Goal: Task Accomplishment & Management: Use online tool/utility

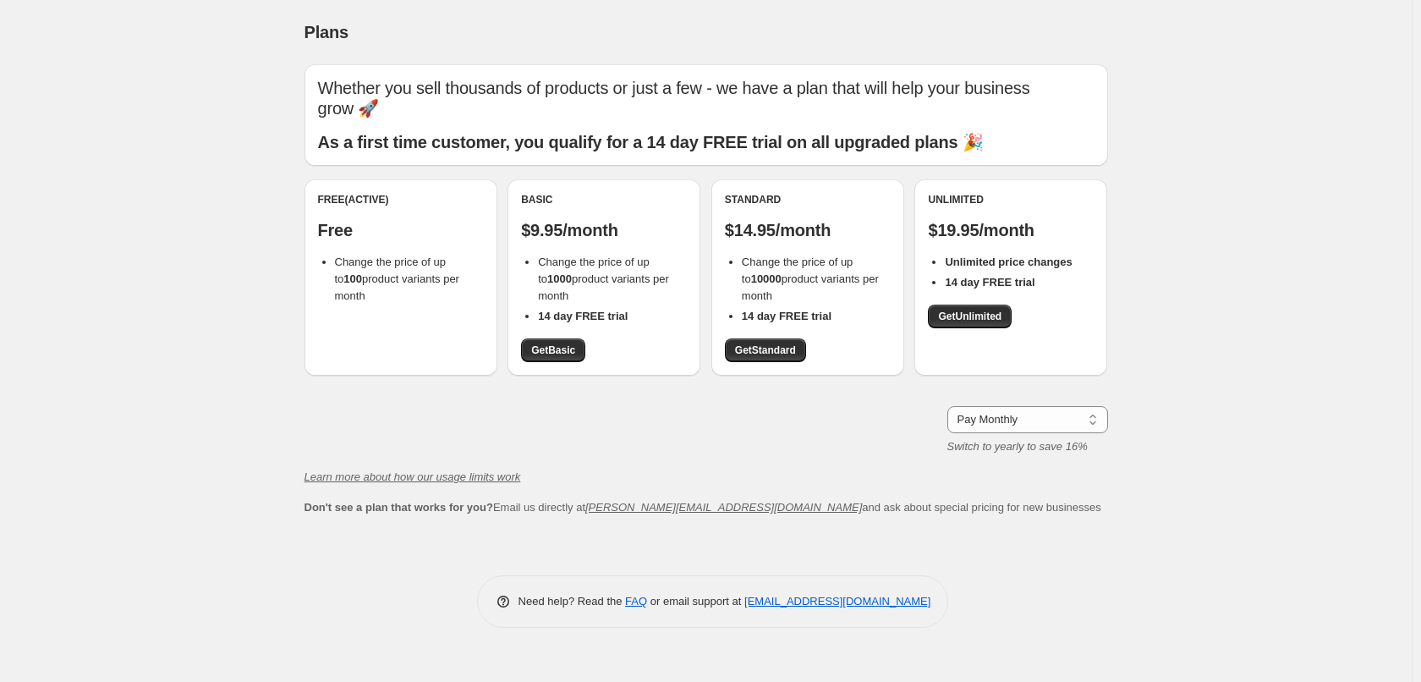
click at [389, 272] on span "Change the price of up to 100 product variants per month" at bounding box center [397, 278] width 124 height 47
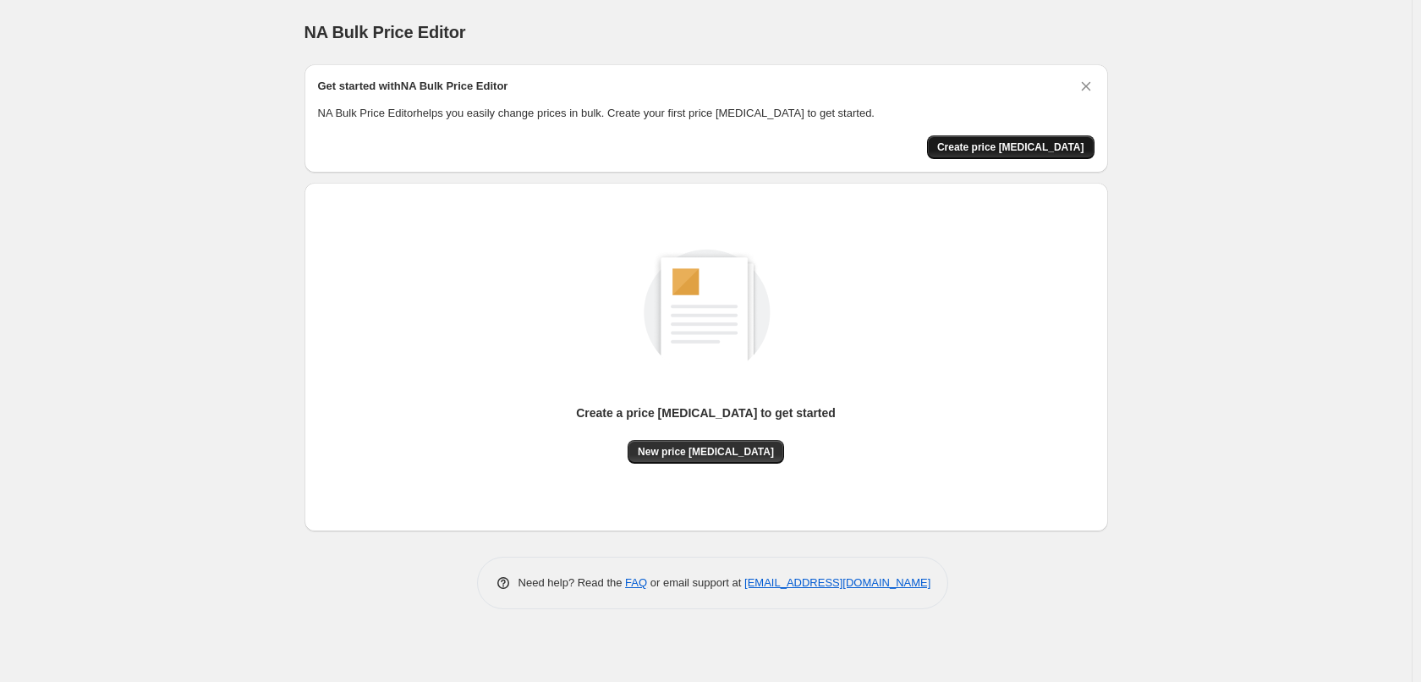
click at [996, 148] on span "Create price change job" at bounding box center [1010, 147] width 147 height 14
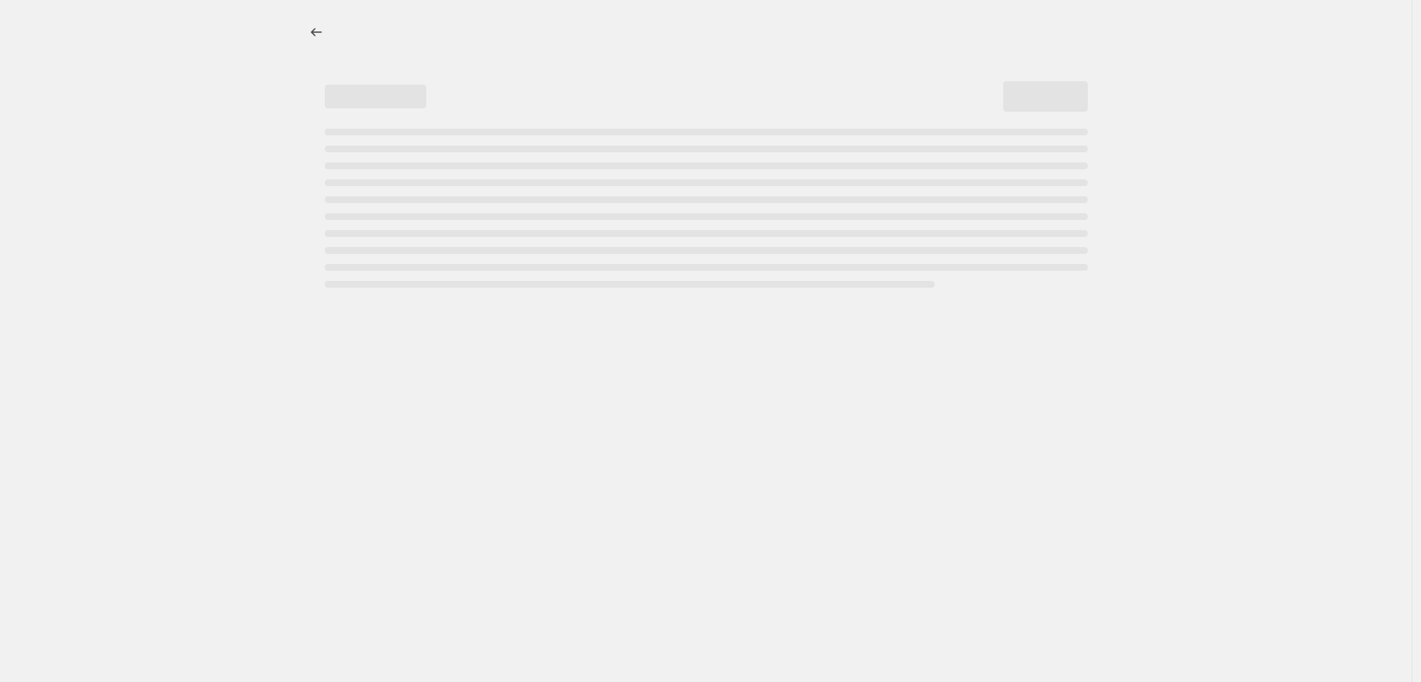
select select "percentage"
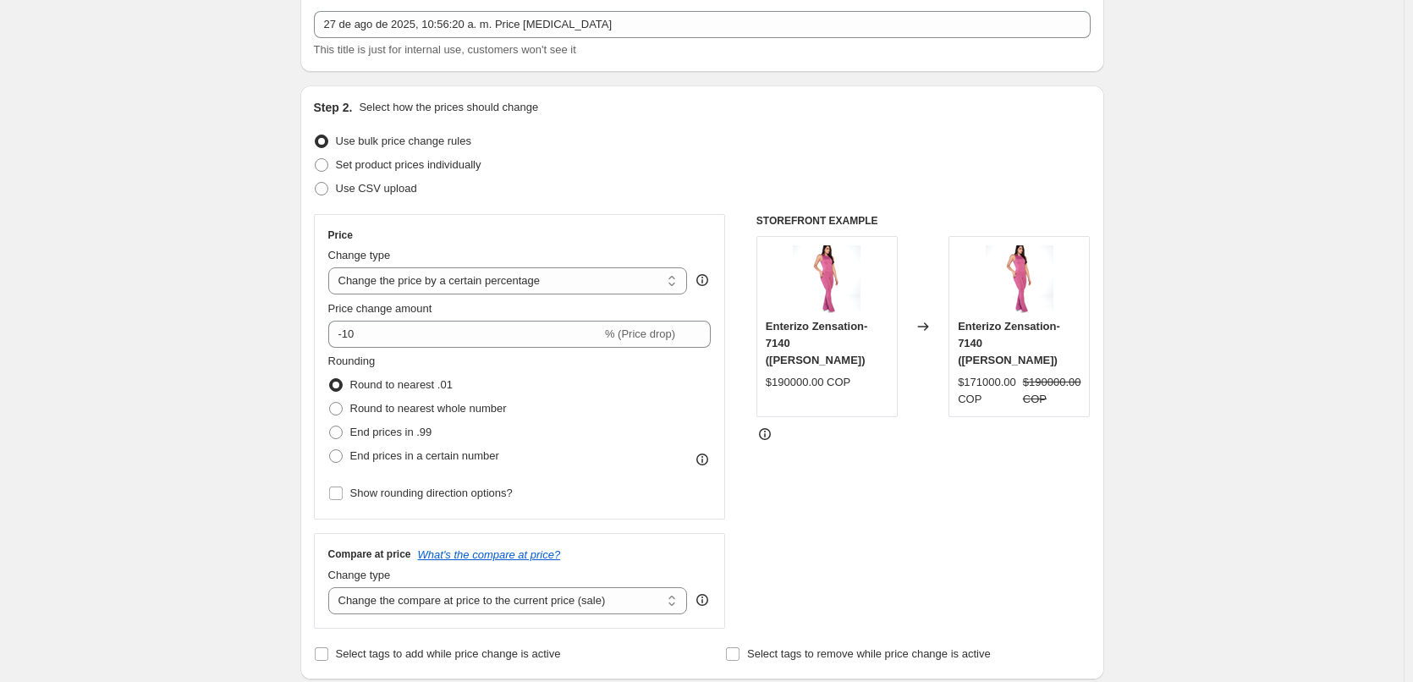
scroll to position [118, 0]
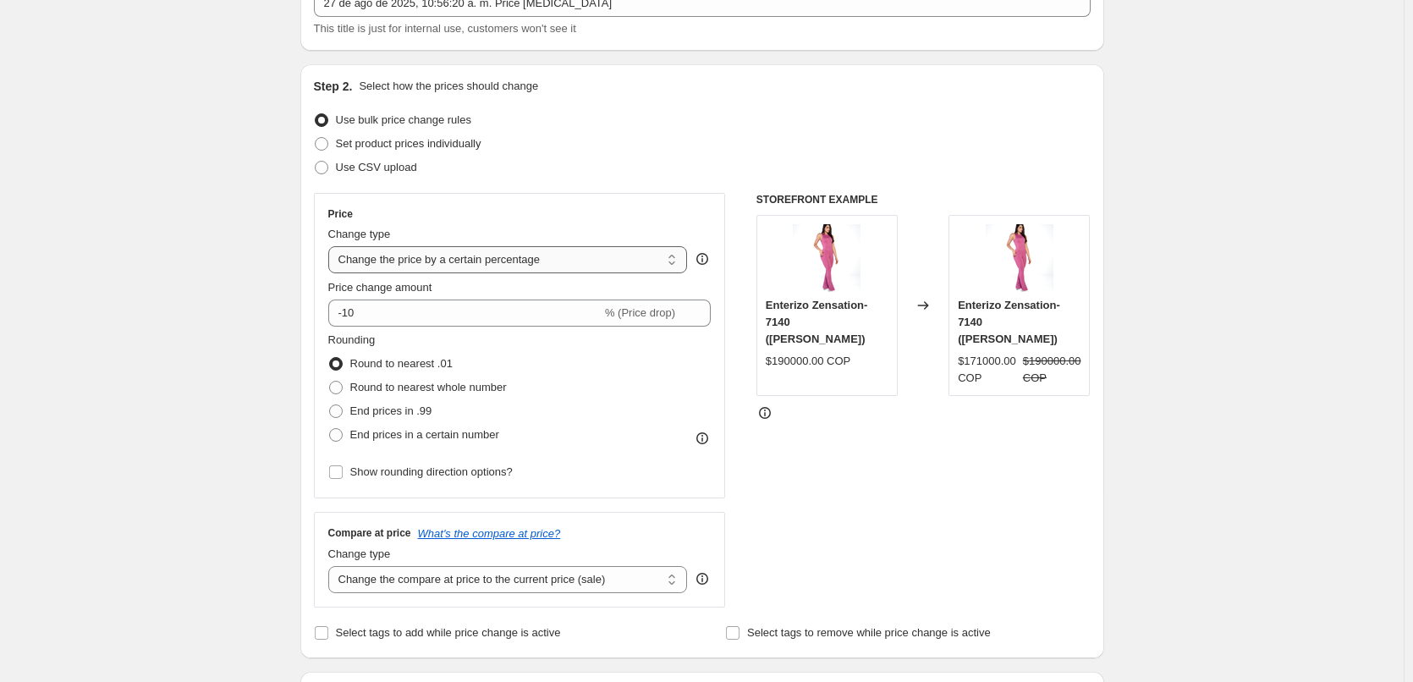
click at [371, 266] on select "Change the price to a certain amount Change the price by a certain amount Chang…" at bounding box center [507, 259] width 359 height 27
click at [382, 256] on select "Change the price to a certain amount Change the price by a certain amount Chang…" at bounding box center [507, 259] width 359 height 27
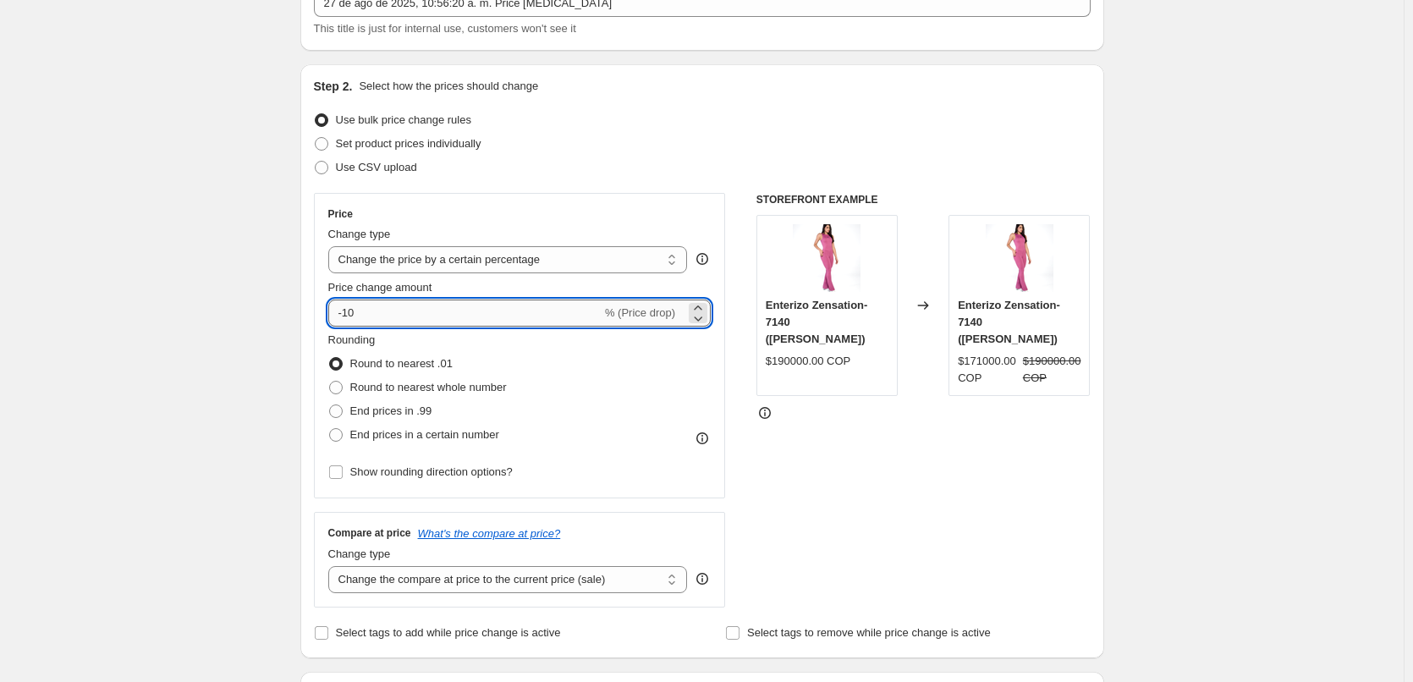
click at [370, 316] on input "-10" at bounding box center [464, 312] width 273 height 27
type input "-18"
click at [635, 164] on div "Use CSV upload" at bounding box center [702, 168] width 776 height 24
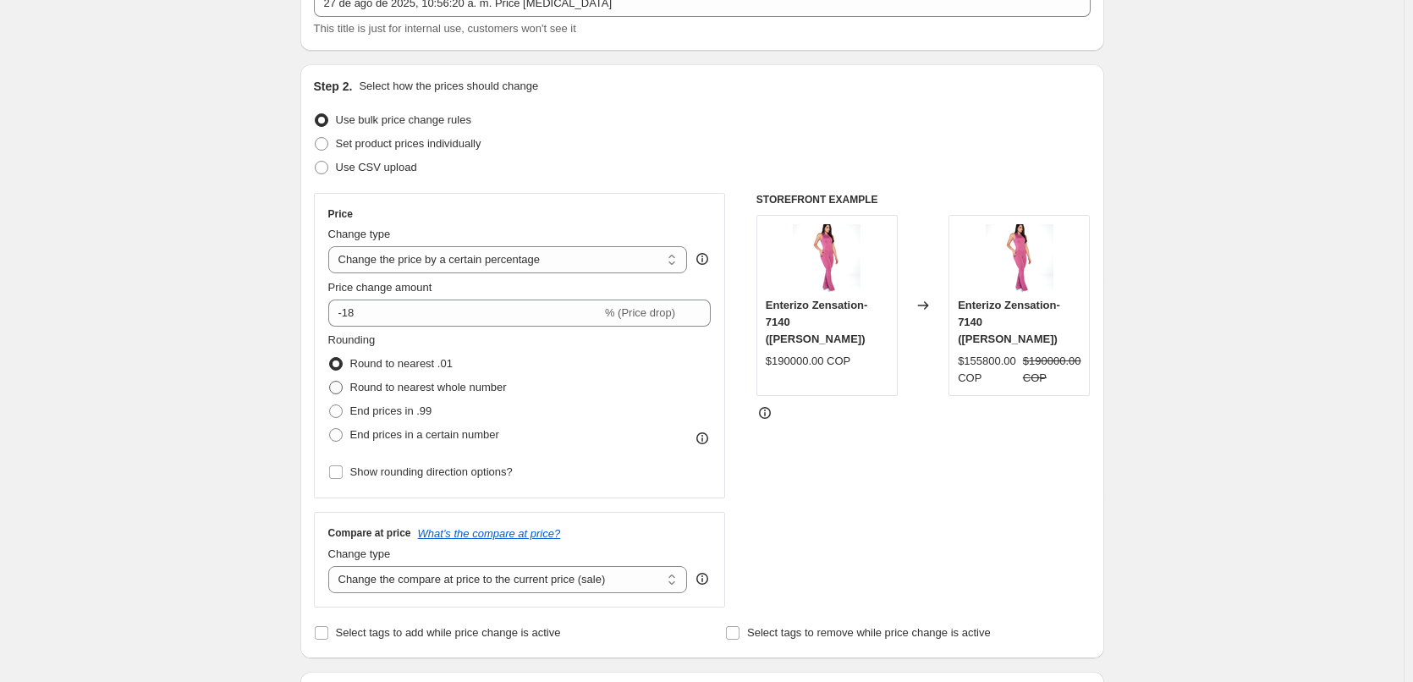
click at [341, 389] on span at bounding box center [336, 388] width 14 height 14
click at [330, 381] on input "Round to nearest whole number" at bounding box center [329, 381] width 1 height 1
radio input "true"
click at [341, 414] on span at bounding box center [336, 411] width 14 height 14
click at [330, 405] on input "End prices in .99" at bounding box center [329, 404] width 1 height 1
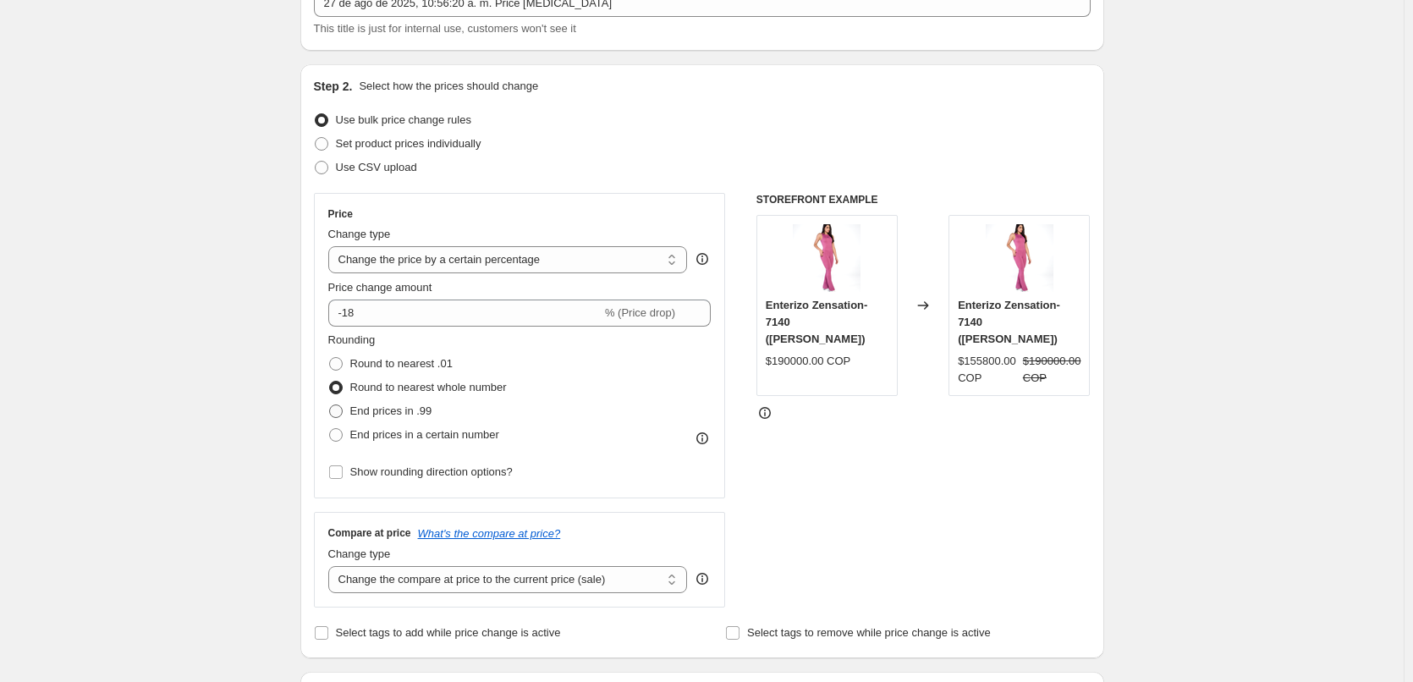
radio input "true"
click at [341, 436] on span at bounding box center [336, 435] width 14 height 14
click at [330, 429] on input "End prices in a certain number" at bounding box center [329, 428] width 1 height 1
radio input "true"
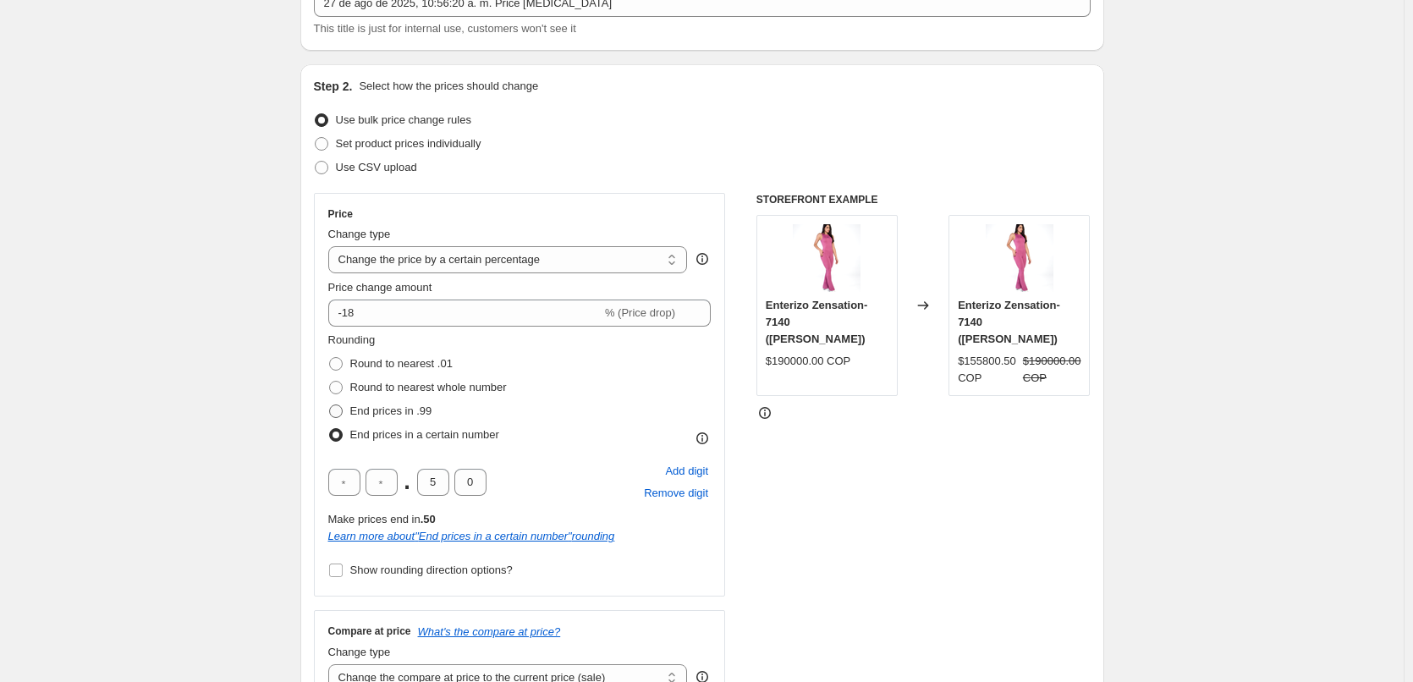
click at [340, 409] on span at bounding box center [336, 411] width 14 height 14
click at [330, 405] on input "End prices in .99" at bounding box center [329, 404] width 1 height 1
radio input "true"
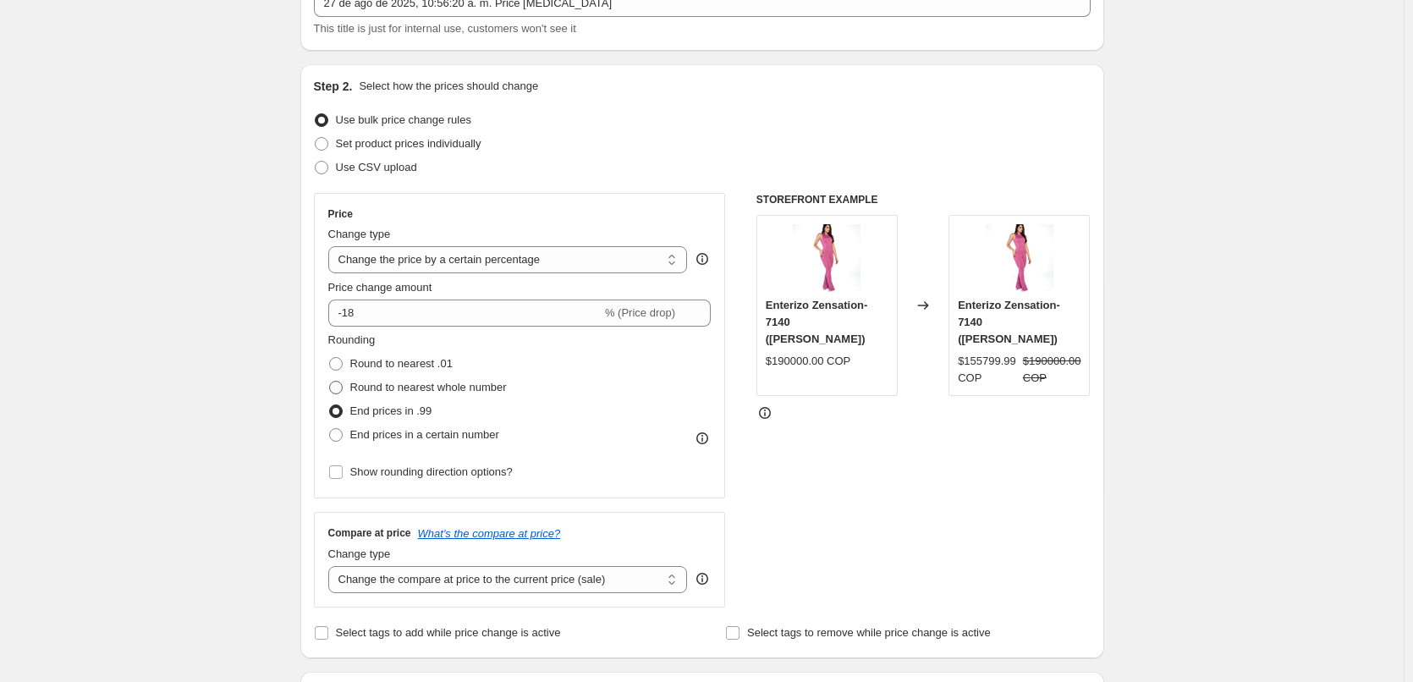
click at [342, 388] on span at bounding box center [336, 388] width 14 height 14
click at [330, 381] on input "Round to nearest whole number" at bounding box center [329, 381] width 1 height 1
radio input "true"
click at [340, 361] on span at bounding box center [336, 364] width 14 height 14
click at [330, 358] on input "Round to nearest .01" at bounding box center [329, 357] width 1 height 1
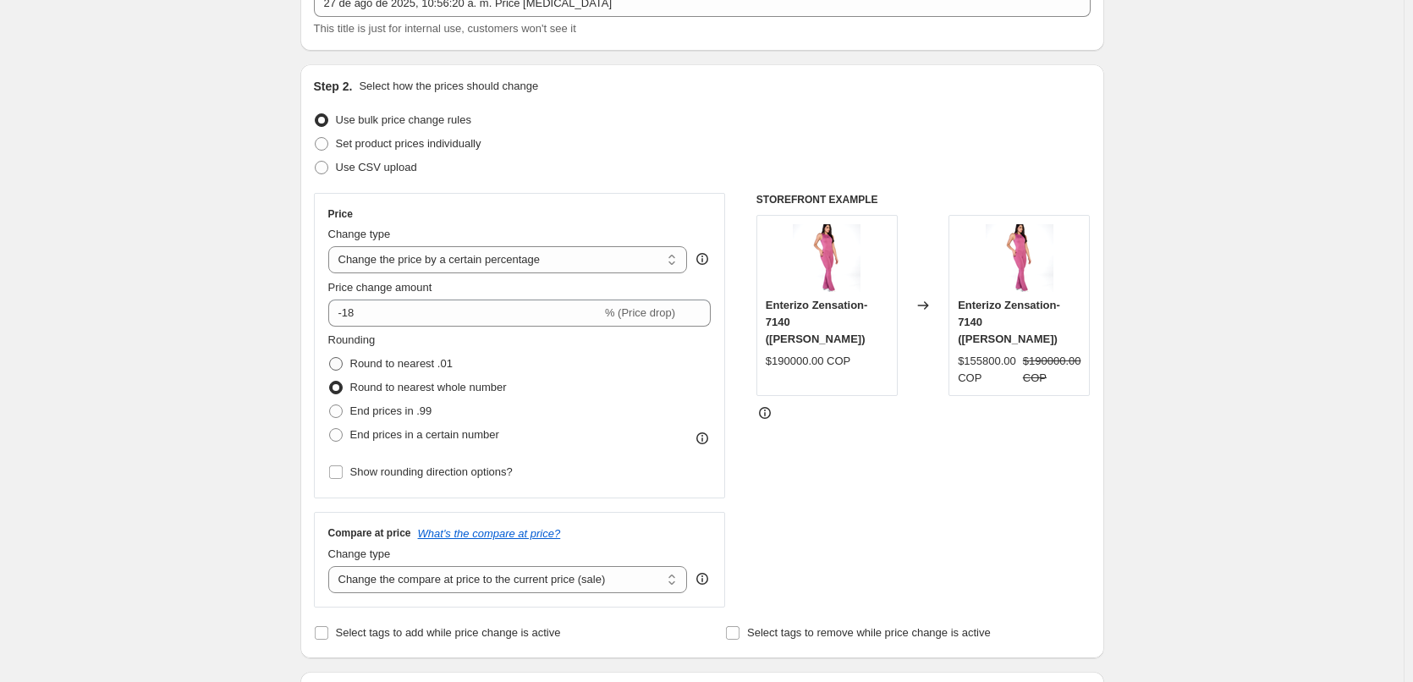
radio input "true"
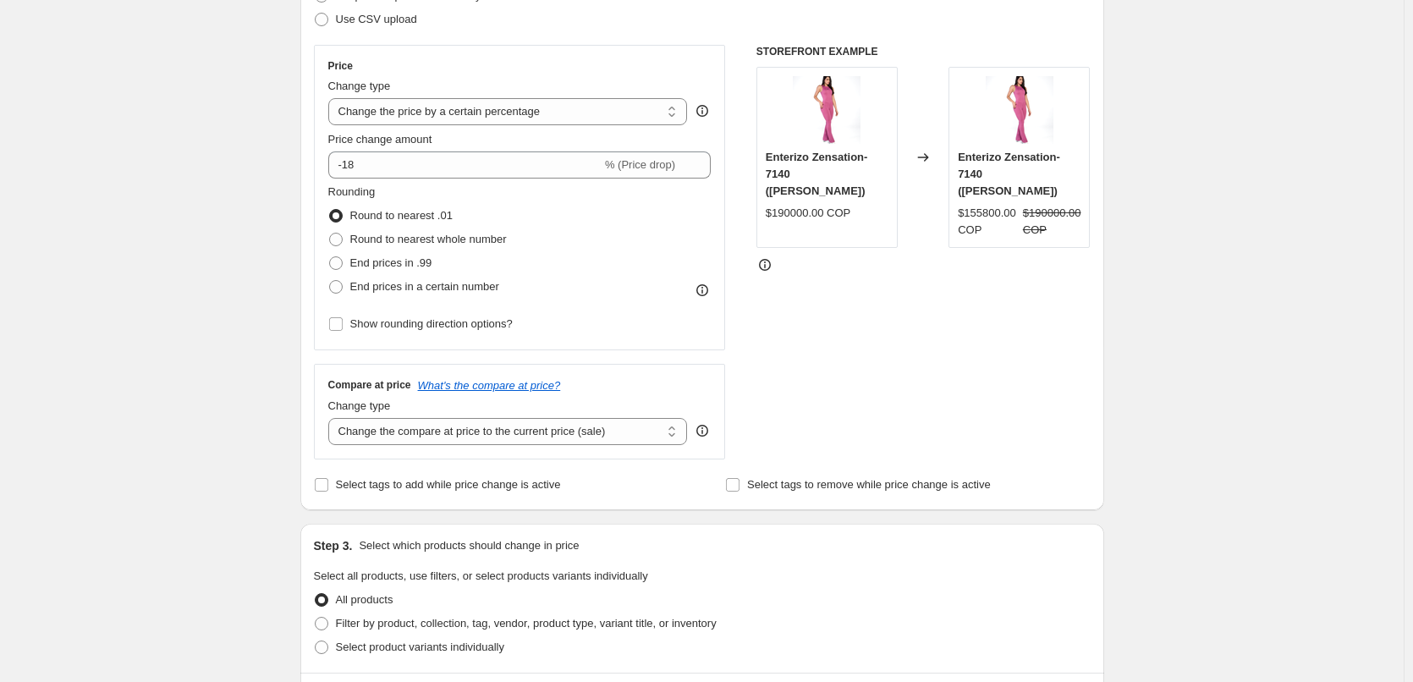
scroll to position [280, 0]
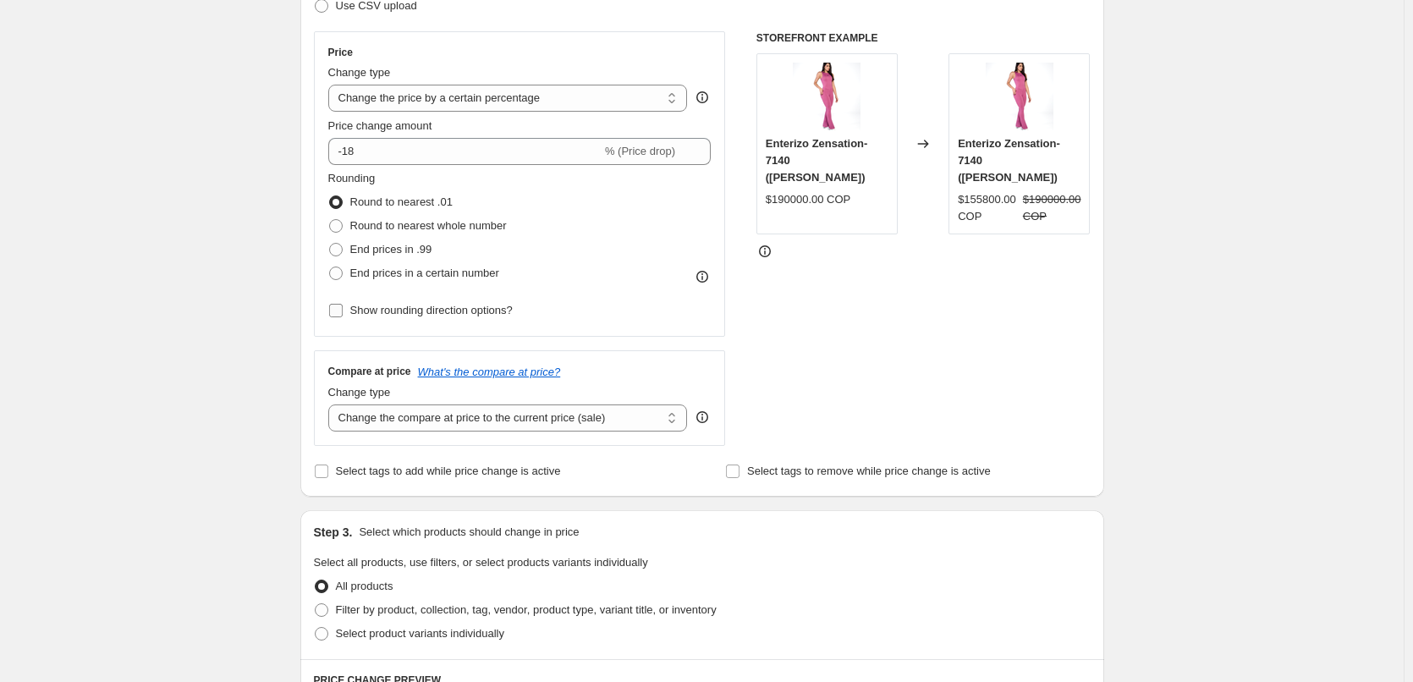
click at [338, 313] on input "Show rounding direction options?" at bounding box center [336, 311] width 14 height 14
checkbox input "true"
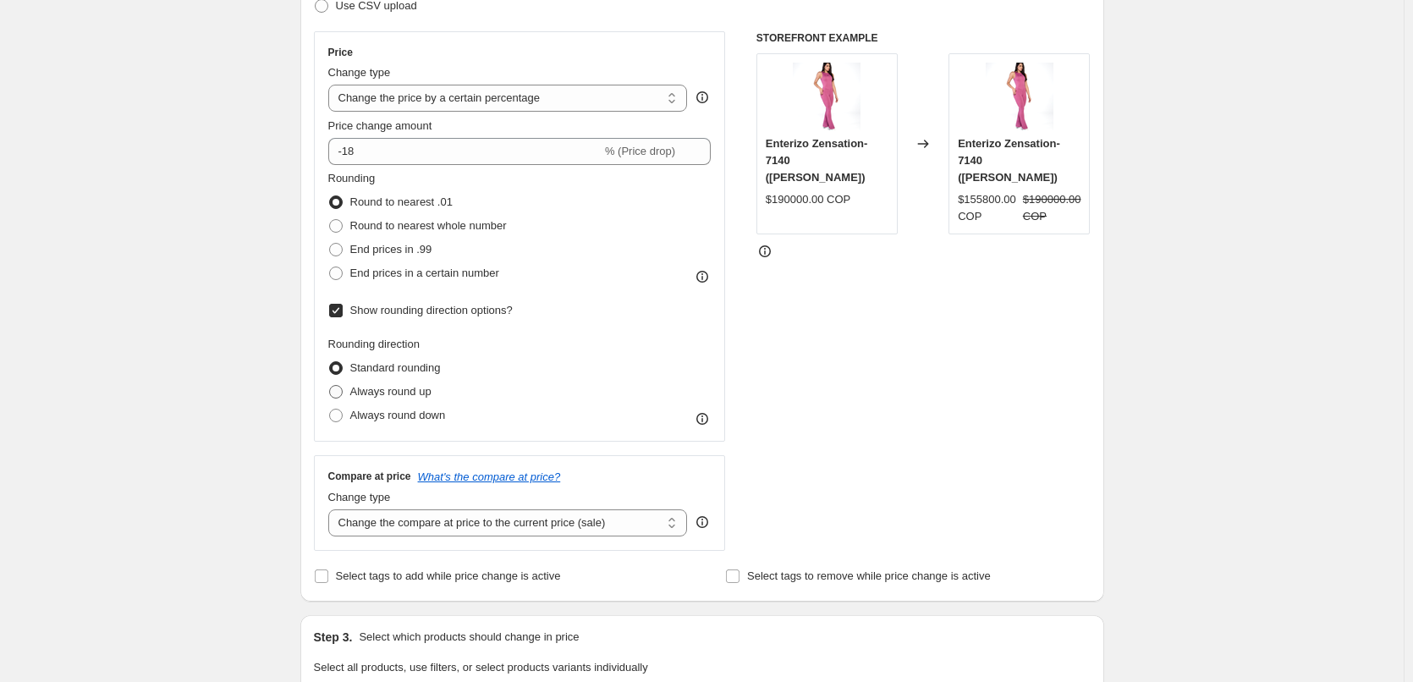
click at [337, 392] on span at bounding box center [336, 392] width 14 height 14
click at [330, 386] on input "Always round up" at bounding box center [329, 385] width 1 height 1
radio input "true"
click at [337, 415] on span at bounding box center [336, 416] width 14 height 14
click at [330, 409] on input "Always round down" at bounding box center [329, 409] width 1 height 1
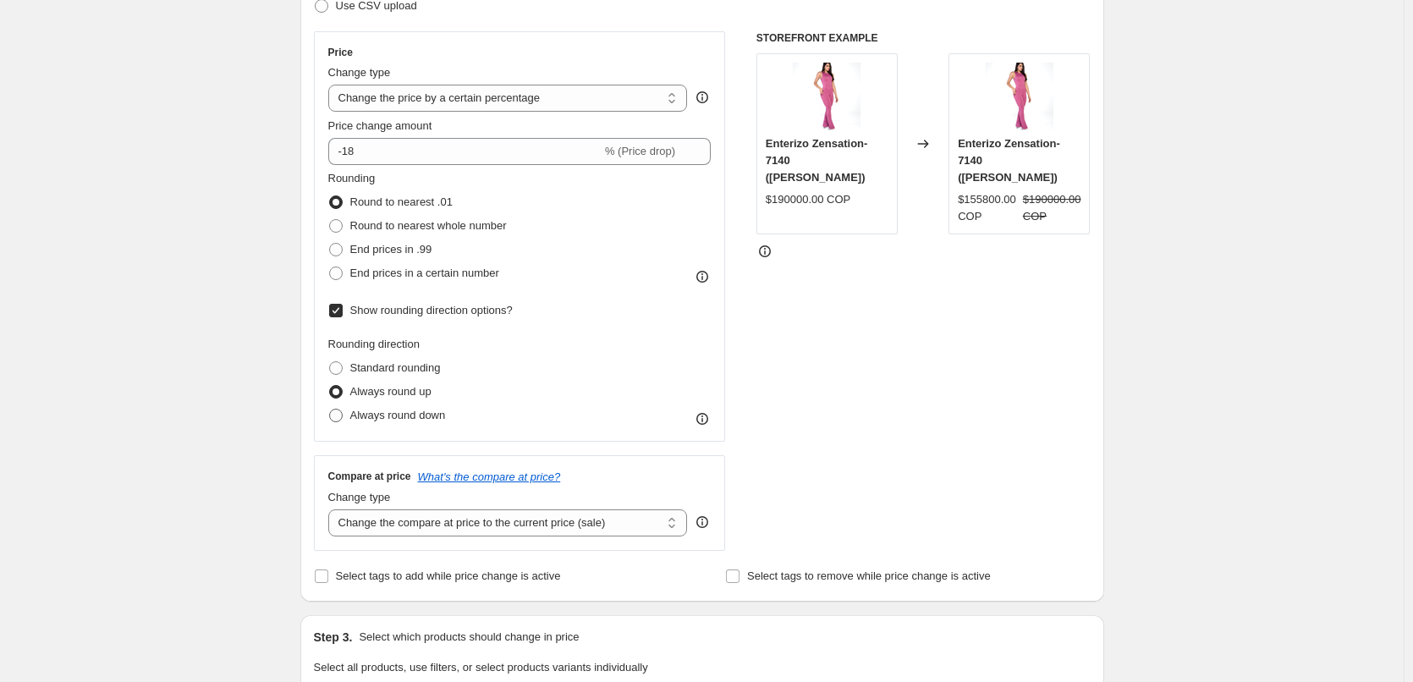
radio input "true"
click at [341, 250] on span at bounding box center [336, 250] width 14 height 14
click at [330, 244] on input "End prices in .99" at bounding box center [329, 243] width 1 height 1
radio input "true"
click at [340, 227] on span at bounding box center [336, 226] width 14 height 14
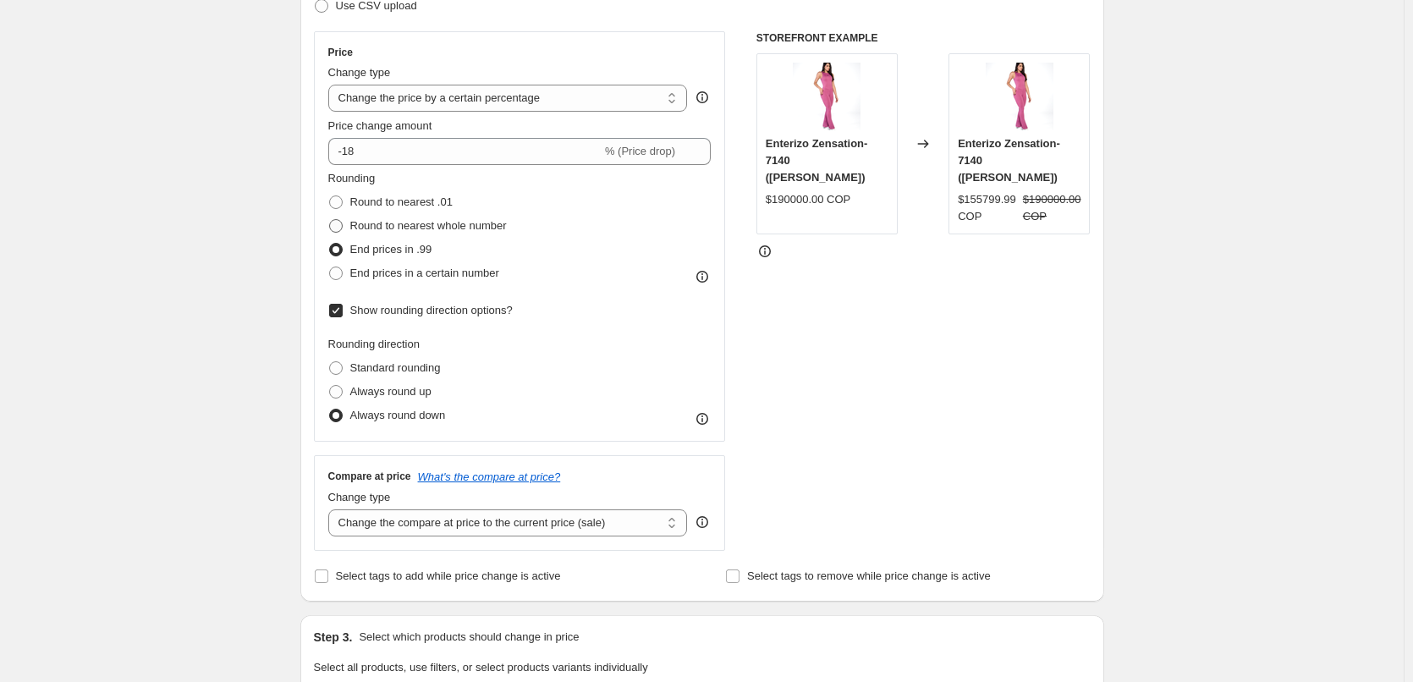
click at [330, 220] on input "Round to nearest whole number" at bounding box center [329, 219] width 1 height 1
radio input "true"
click at [340, 244] on span at bounding box center [336, 250] width 14 height 14
click at [330, 244] on input "End prices in .99" at bounding box center [329, 243] width 1 height 1
radio input "true"
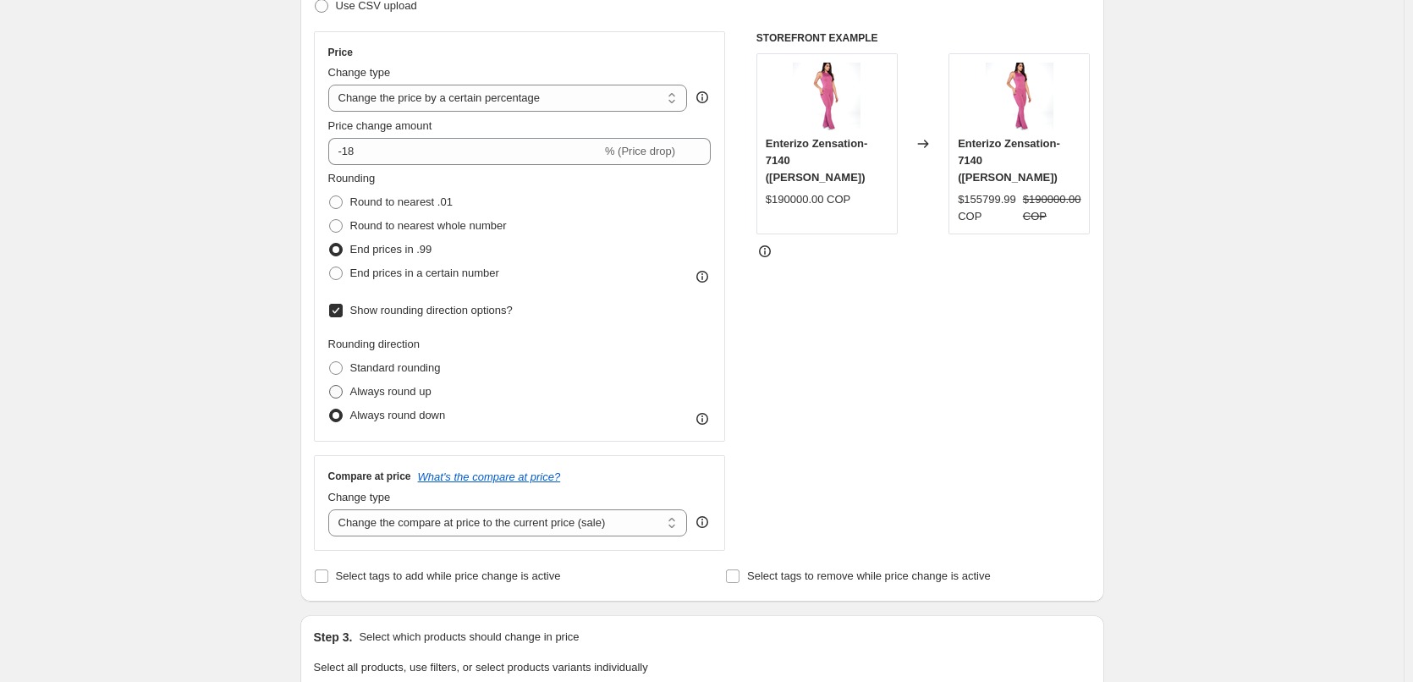
click at [342, 389] on span at bounding box center [336, 392] width 14 height 14
click at [330, 386] on input "Always round up" at bounding box center [329, 385] width 1 height 1
radio input "true"
click at [340, 365] on span at bounding box center [336, 368] width 14 height 14
click at [330, 362] on input "Standard rounding" at bounding box center [329, 361] width 1 height 1
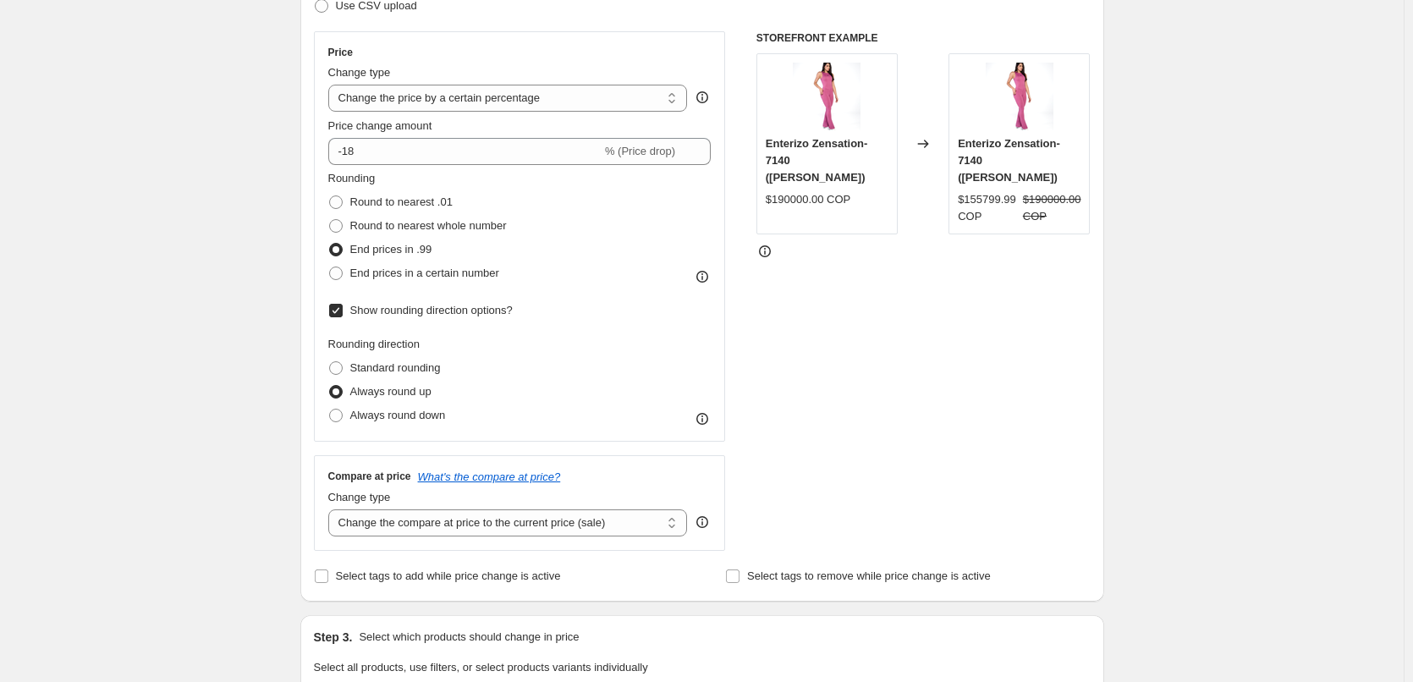
radio input "true"
click at [337, 310] on input "Show rounding direction options?" at bounding box center [336, 311] width 14 height 14
checkbox input "false"
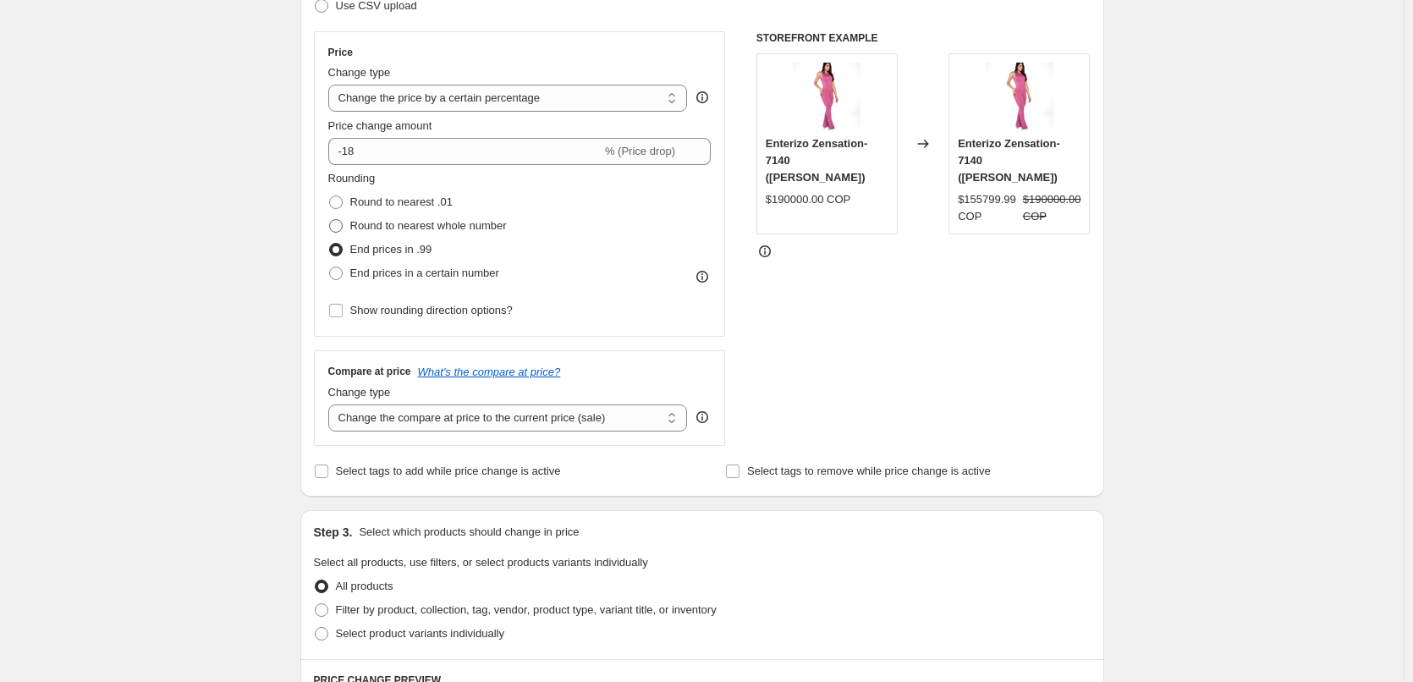
click at [340, 227] on span at bounding box center [336, 226] width 14 height 14
click at [330, 220] on input "Round to nearest whole number" at bounding box center [329, 219] width 1 height 1
radio input "true"
click at [337, 201] on span at bounding box center [336, 202] width 14 height 14
click at [330, 196] on input "Round to nearest .01" at bounding box center [329, 195] width 1 height 1
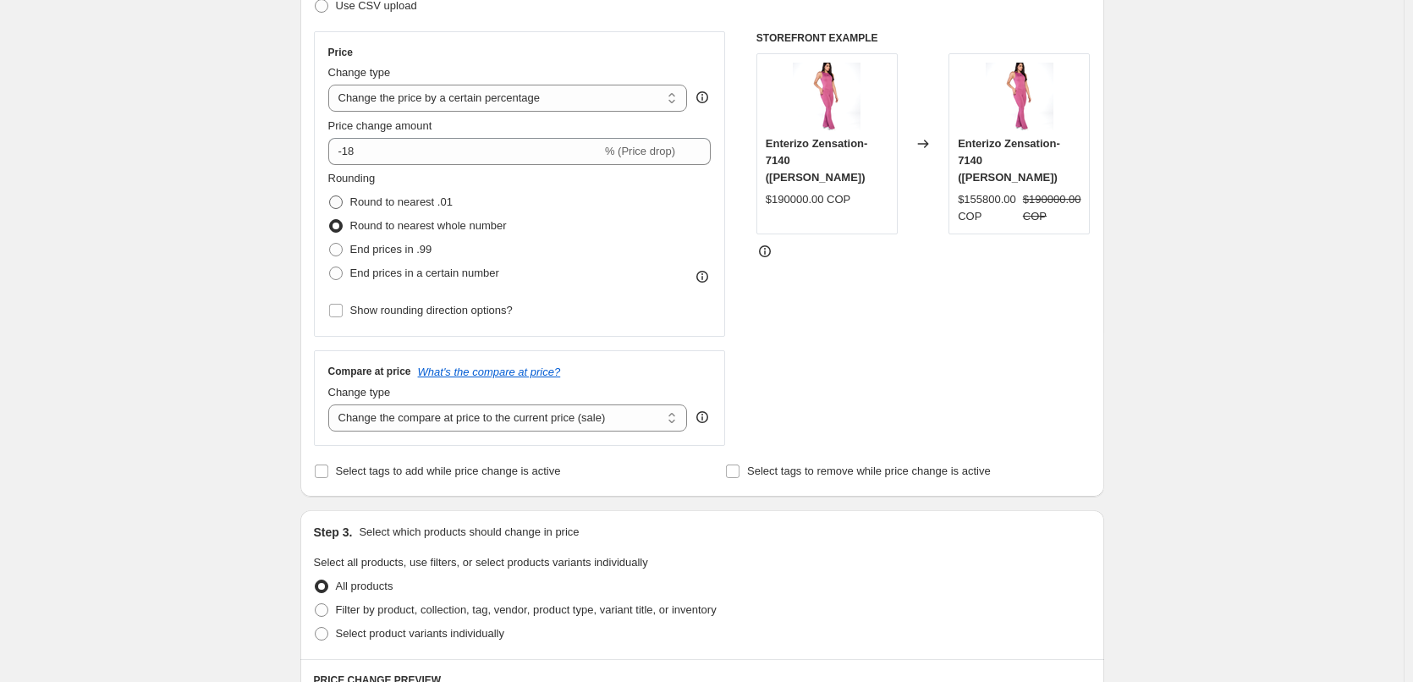
radio input "true"
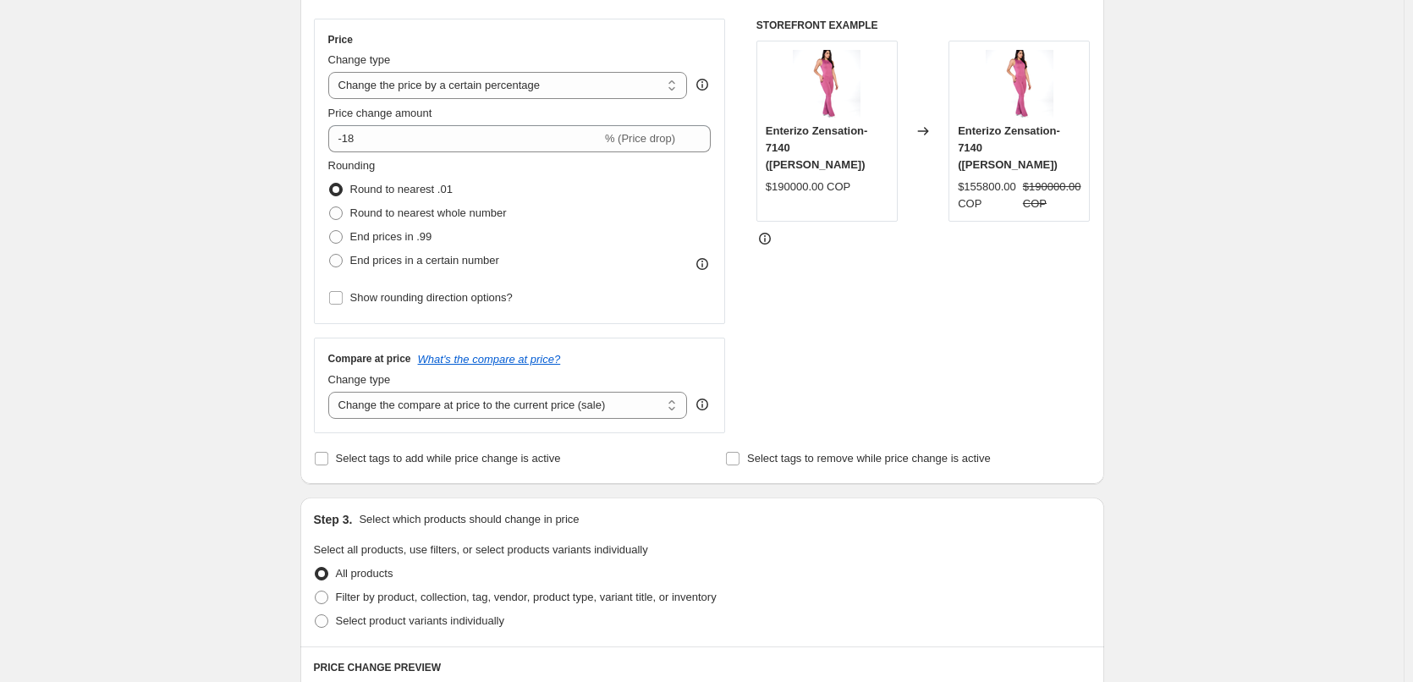
scroll to position [285, 0]
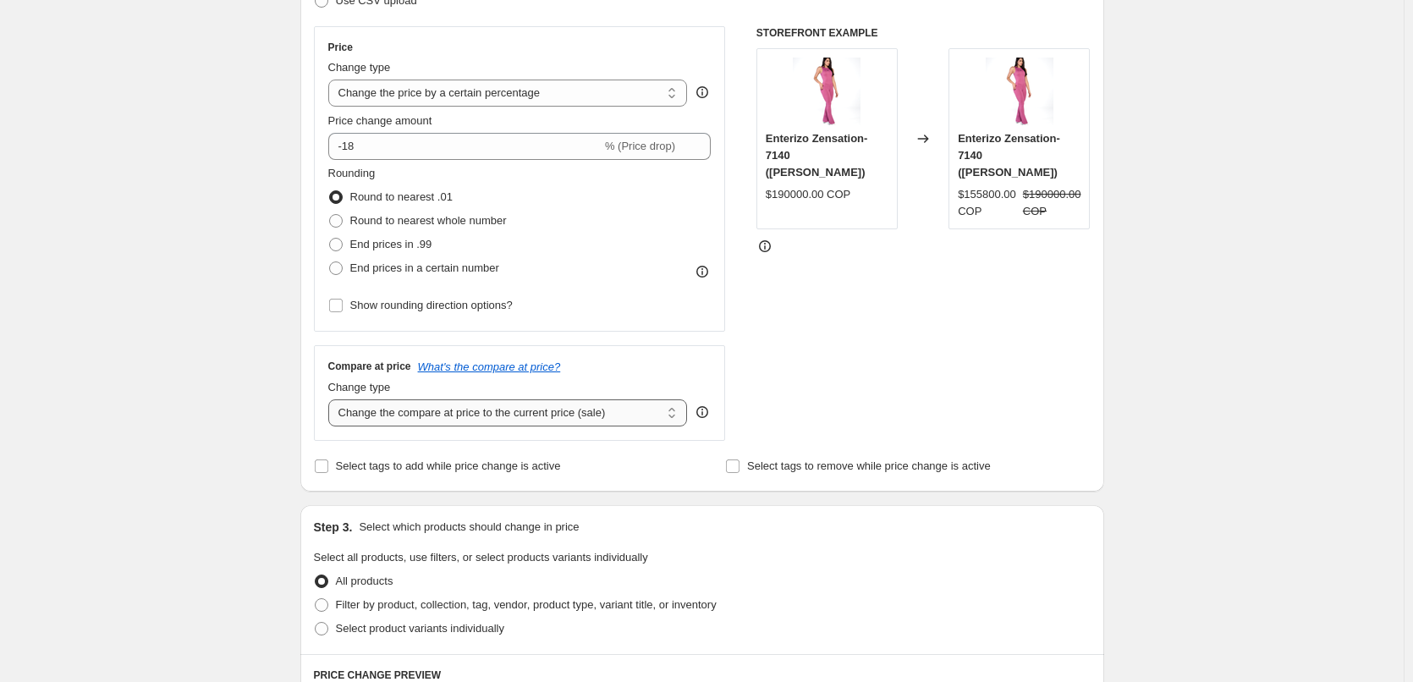
click at [372, 412] on select "Change the compare at price to the current price (sale) Change the compare at p…" at bounding box center [507, 412] width 359 height 27
click at [332, 399] on select "Change the compare at price to the current price (sale) Change the compare at p…" at bounding box center [507, 412] width 359 height 27
click at [391, 416] on select "Change the compare at price to the current price (sale) Change the compare at p…" at bounding box center [507, 412] width 359 height 27
click at [332, 399] on select "Change the compare at price to the current price (sale) Change the compare at p…" at bounding box center [507, 412] width 359 height 27
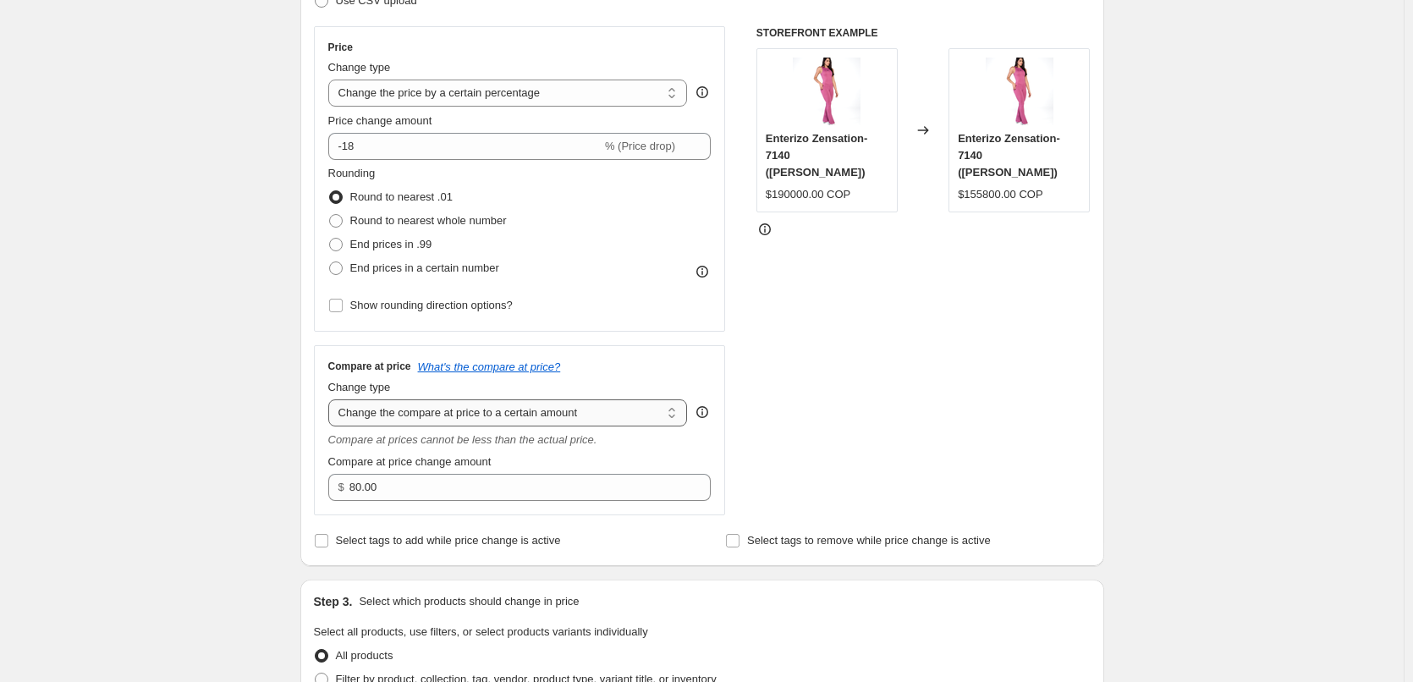
click at [406, 410] on select "Change the compare at price to the current price (sale) Change the compare at p…" at bounding box center [507, 412] width 359 height 27
select select "by"
click at [332, 399] on select "Change the compare at price to the current price (sale) Change the compare at p…" at bounding box center [507, 412] width 359 height 27
type input "-10.00"
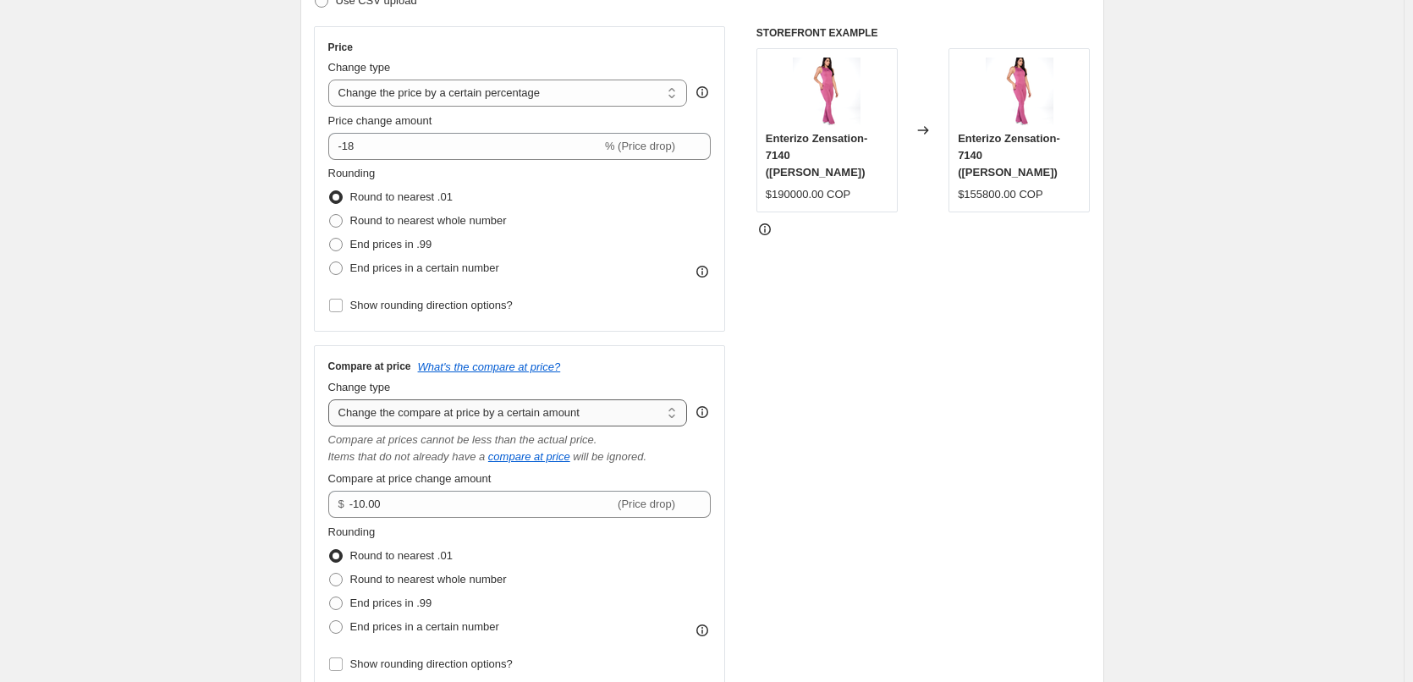
click at [408, 410] on select "Change the compare at price to the current price (sale) Change the compare at p…" at bounding box center [507, 412] width 359 height 27
select select "ep"
click at [332, 399] on select "Change the compare at price to the current price (sale) Change the compare at p…" at bounding box center [507, 412] width 359 height 27
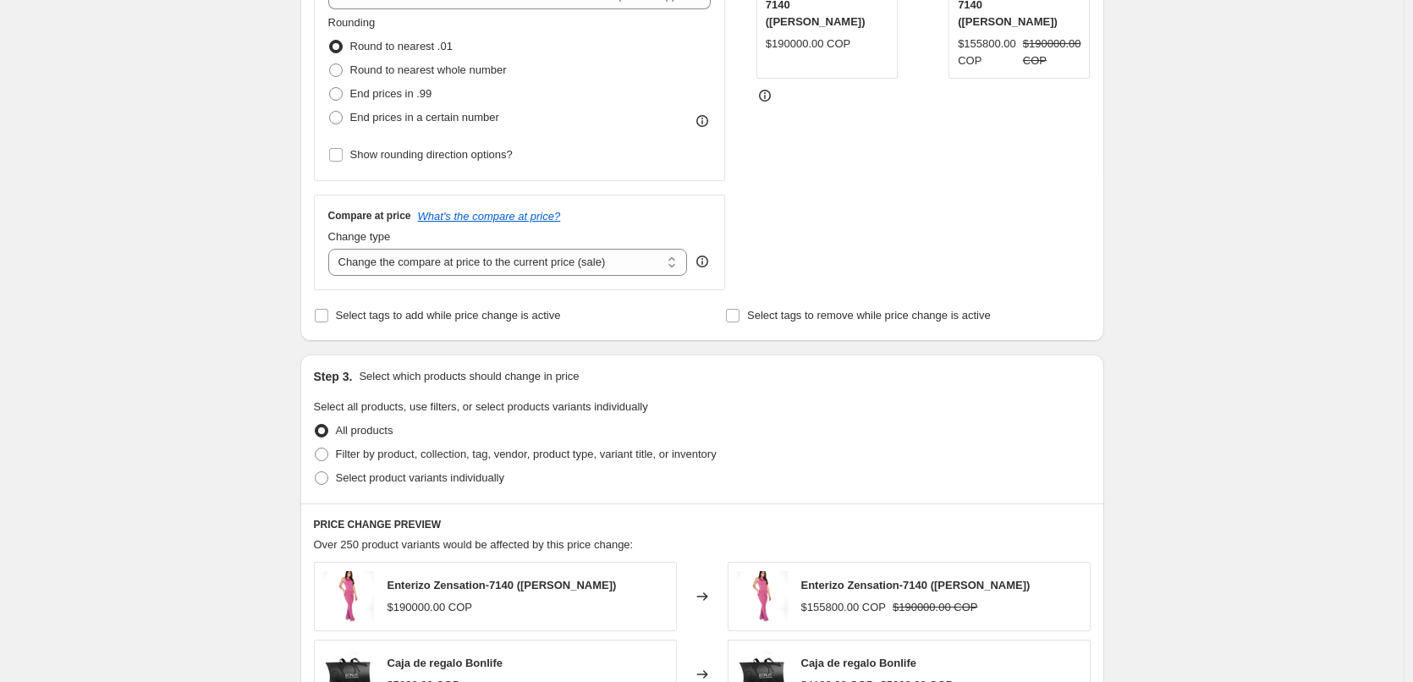
scroll to position [444, 0]
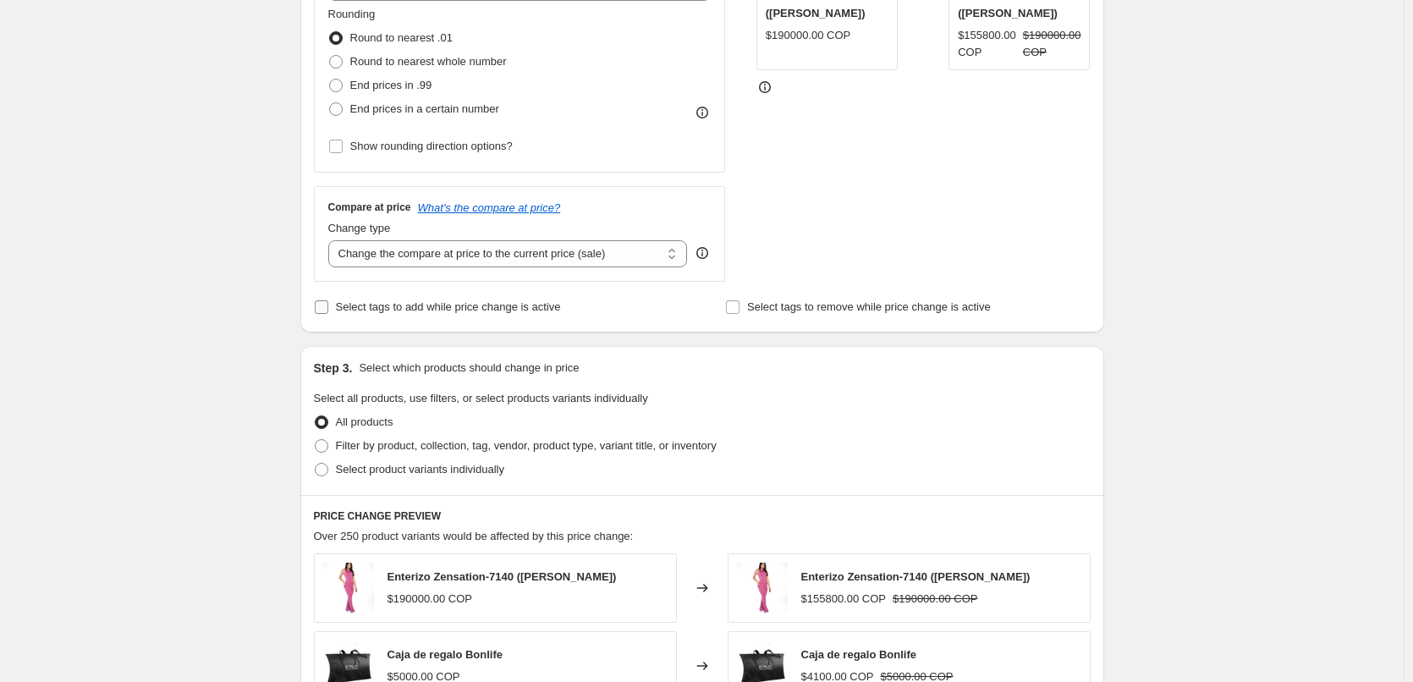
click at [328, 310] on input "Select tags to add while price change is active" at bounding box center [322, 307] width 14 height 14
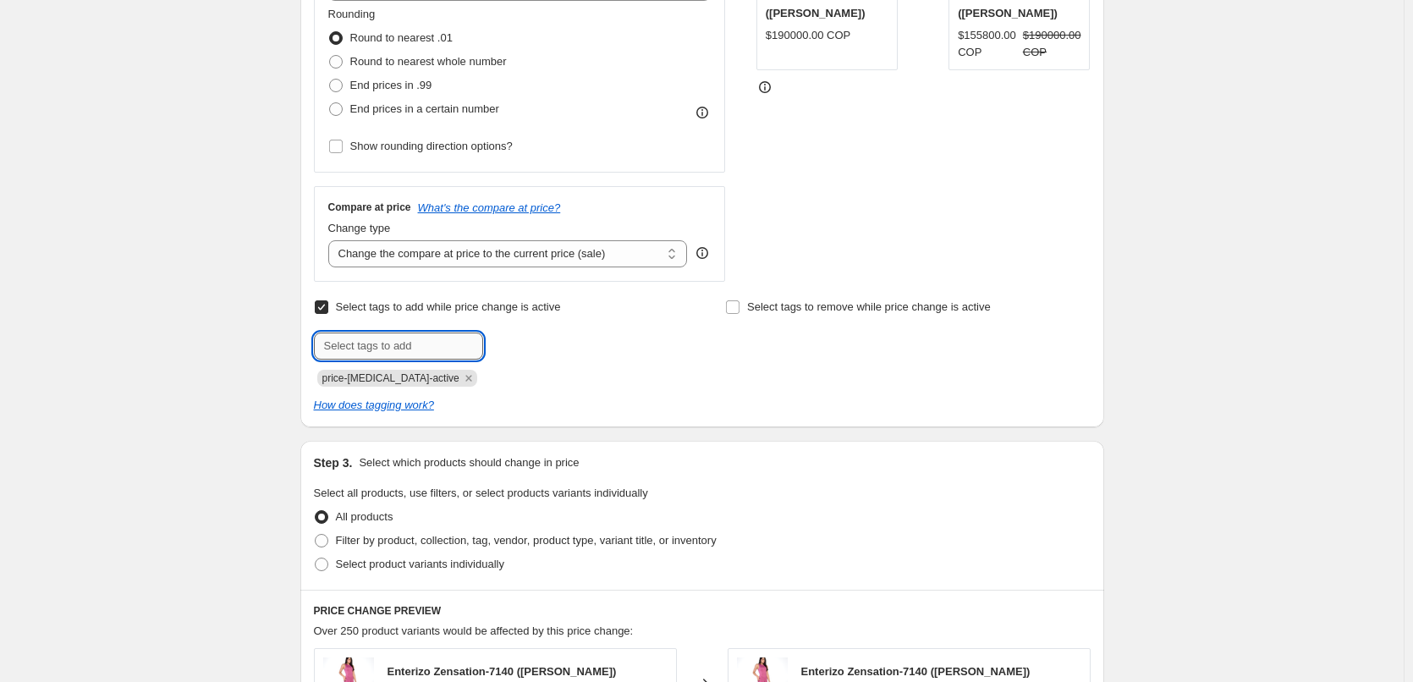
click at [350, 343] on input "text" at bounding box center [398, 345] width 169 height 27
click at [326, 307] on input "Select tags to add while price change is active" at bounding box center [322, 307] width 14 height 14
checkbox input "false"
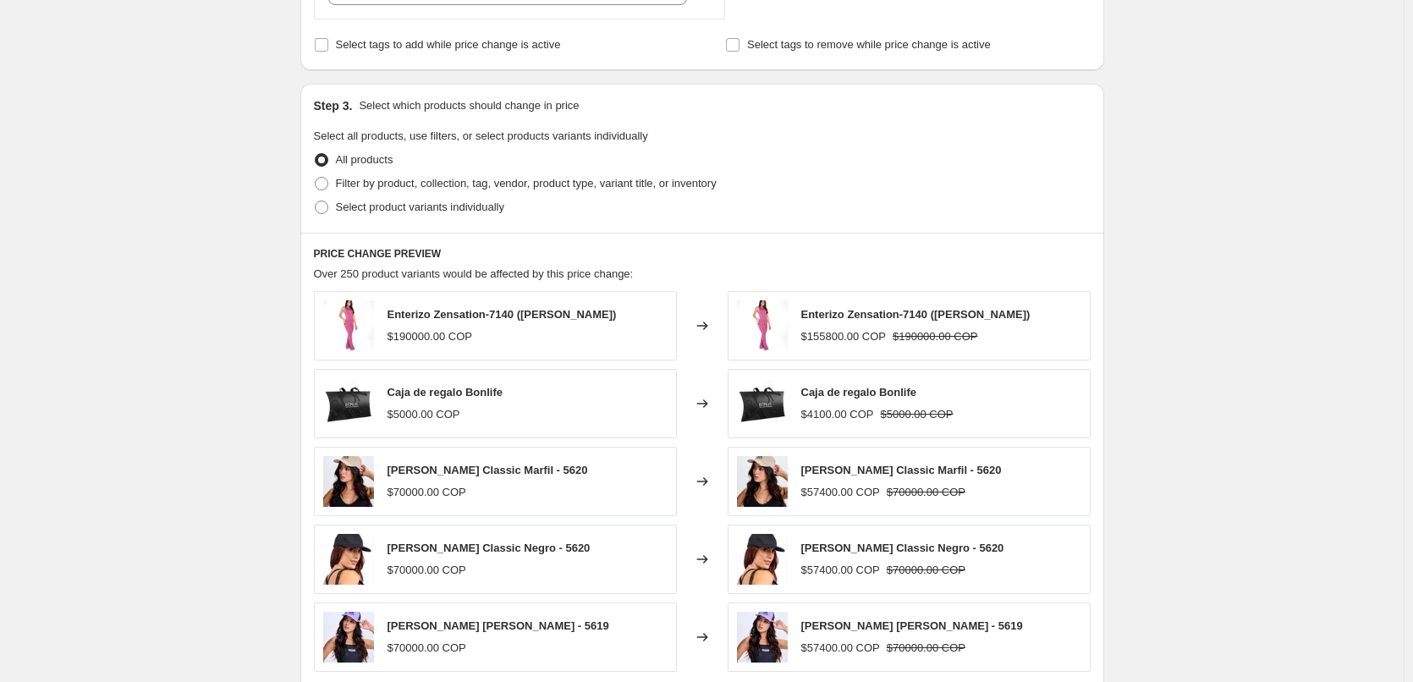
scroll to position [714, 0]
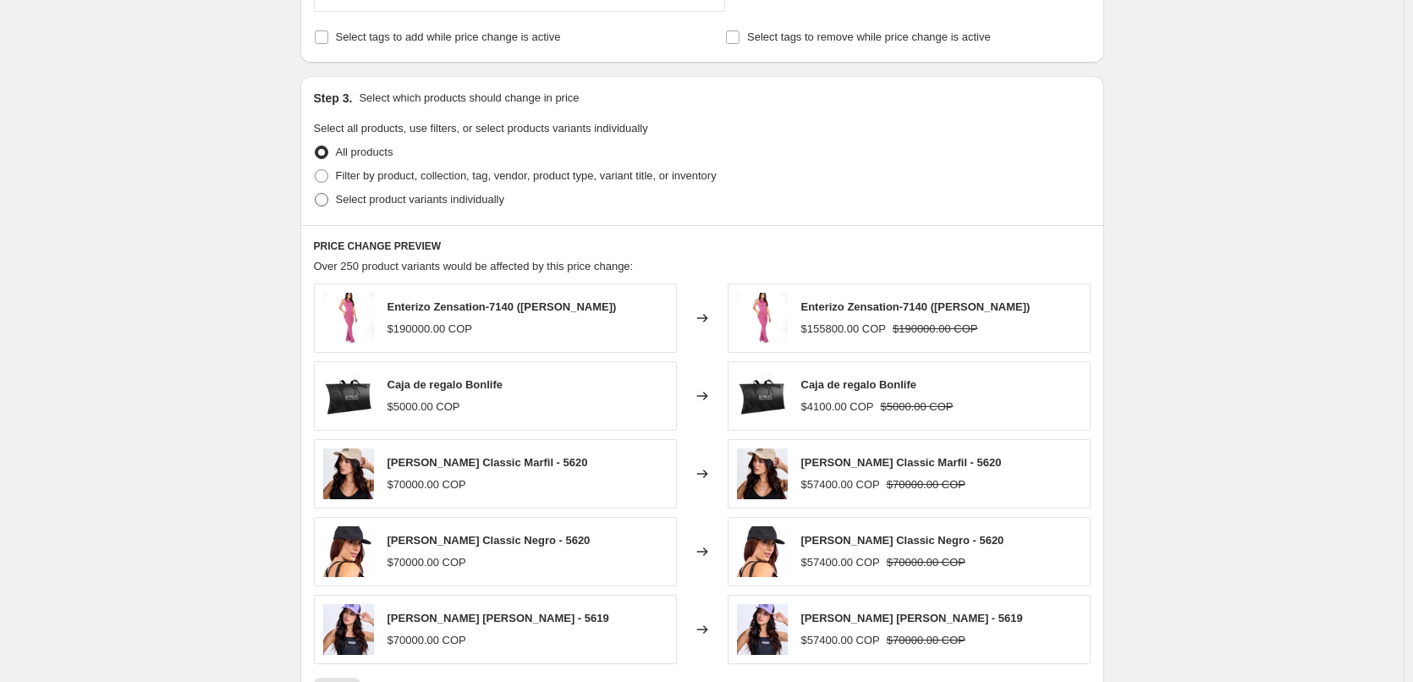
click at [326, 199] on span at bounding box center [322, 200] width 14 height 14
click at [315, 194] on input "Select product variants individually" at bounding box center [315, 193] width 1 height 1
radio input "true"
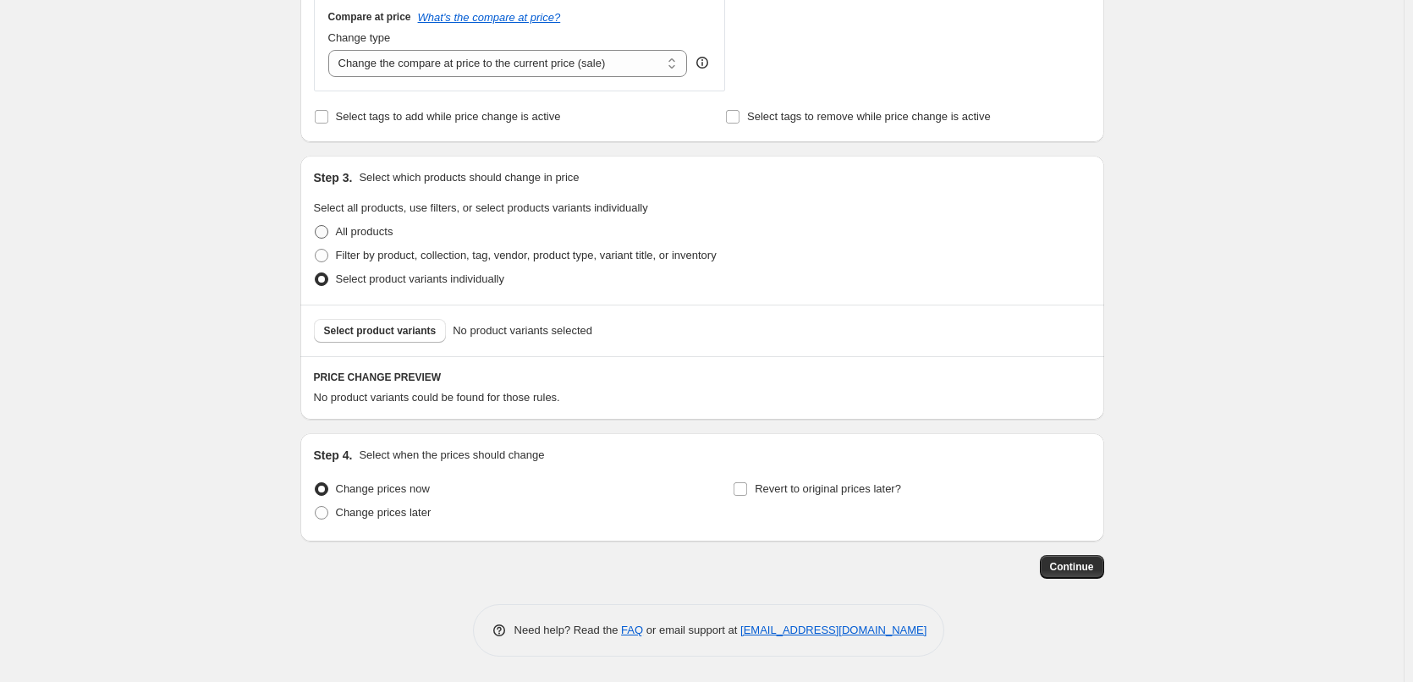
scroll to position [635, 0]
click at [401, 332] on span "Select product variants" at bounding box center [380, 331] width 112 height 14
click at [321, 255] on span at bounding box center [322, 256] width 14 height 14
click at [315, 250] on input "Filter by product, collection, tag, vendor, product type, variant title, or inv…" at bounding box center [315, 249] width 1 height 1
radio input "true"
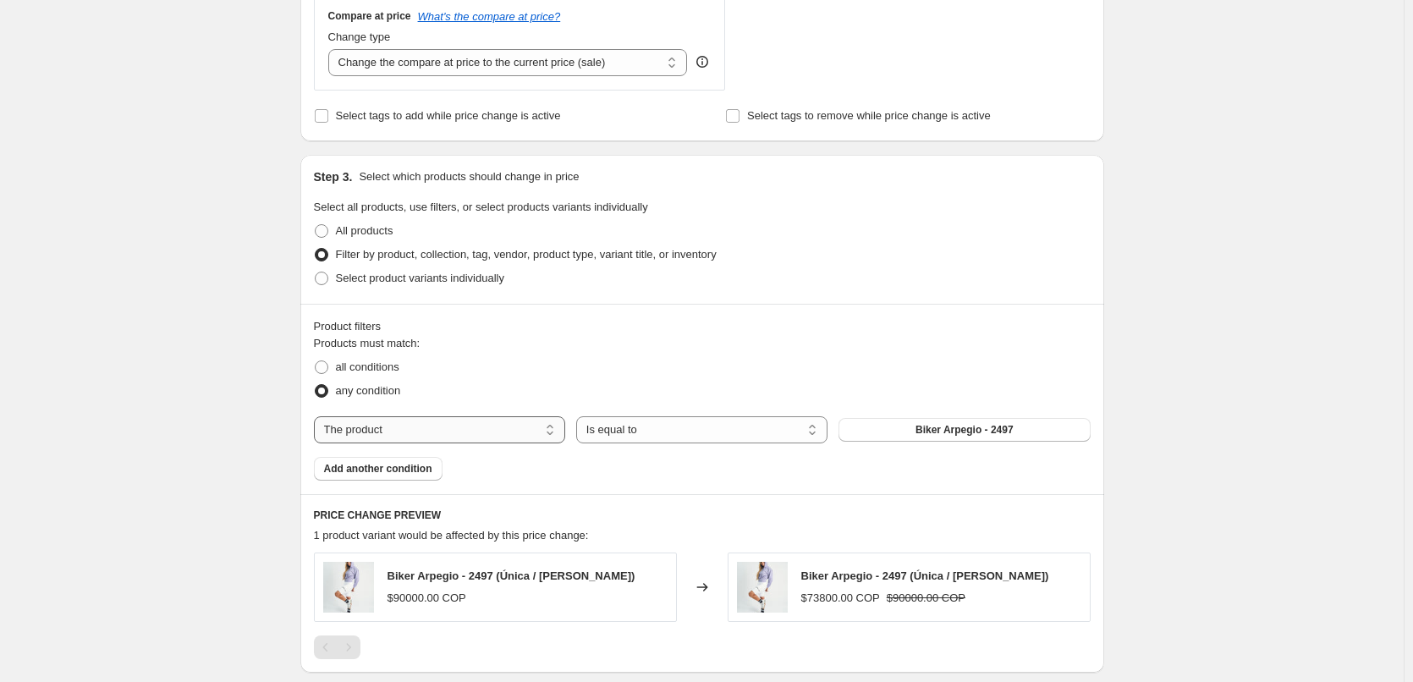
click at [385, 426] on select "The product The product's collection The product's tag The product's vendor The…" at bounding box center [439, 429] width 251 height 27
click at [453, 359] on div "all conditions" at bounding box center [702, 367] width 776 height 24
click at [419, 425] on select "The product The product's collection The product's tag The product's vendor The…" at bounding box center [439, 429] width 251 height 27
select select "collection"
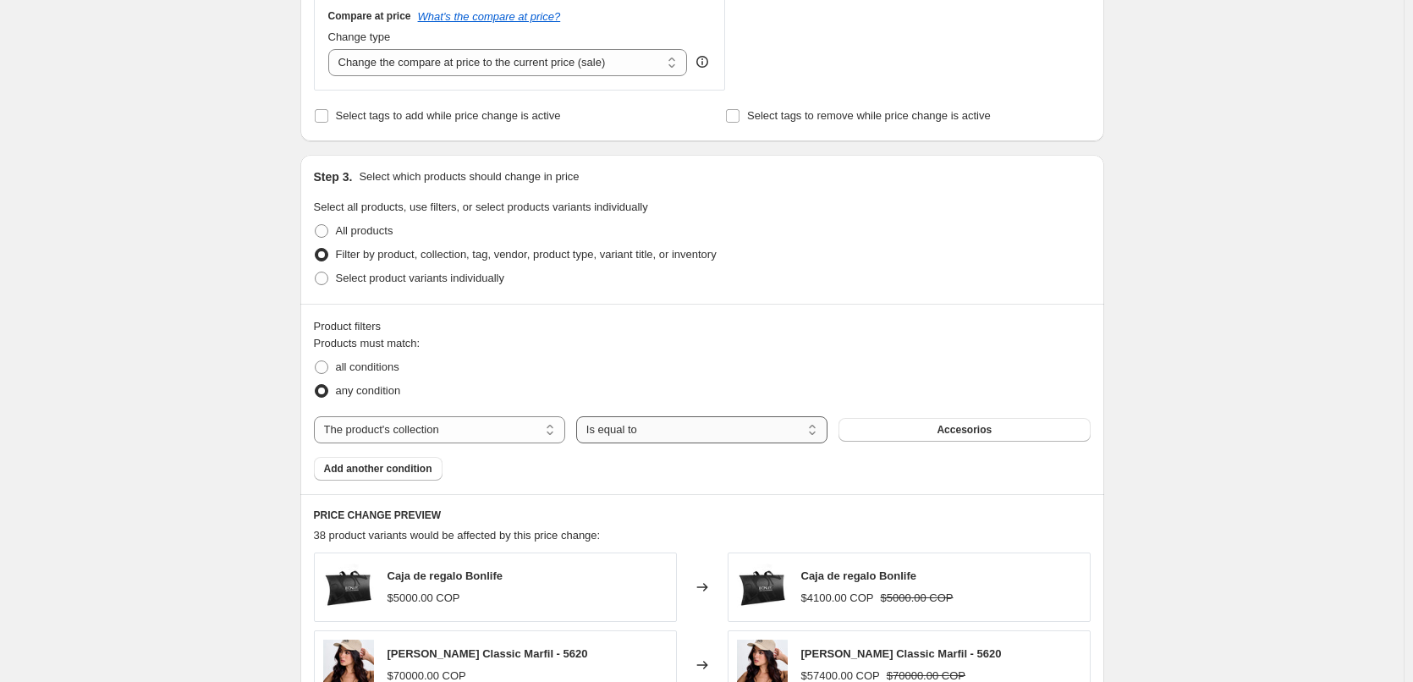
click at [765, 434] on select "Is equal to Is not equal to" at bounding box center [701, 429] width 251 height 27
click at [769, 434] on select "Is equal to Is not equal to" at bounding box center [701, 429] width 251 height 27
click at [913, 437] on button "Accesorios" at bounding box center [963, 430] width 251 height 24
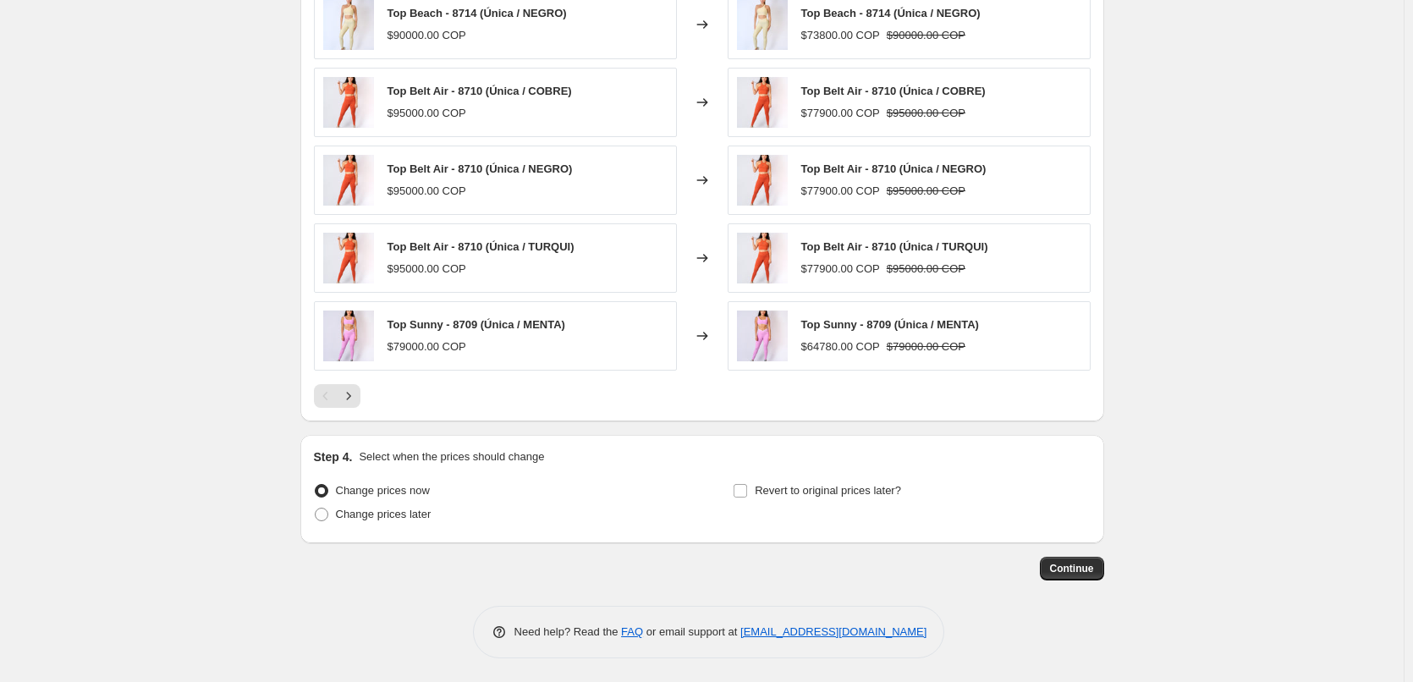
scroll to position [1200, 0]
click at [381, 509] on span "Change prices later" at bounding box center [384, 512] width 96 height 13
click at [315, 507] on input "Change prices later" at bounding box center [315, 506] width 1 height 1
radio input "true"
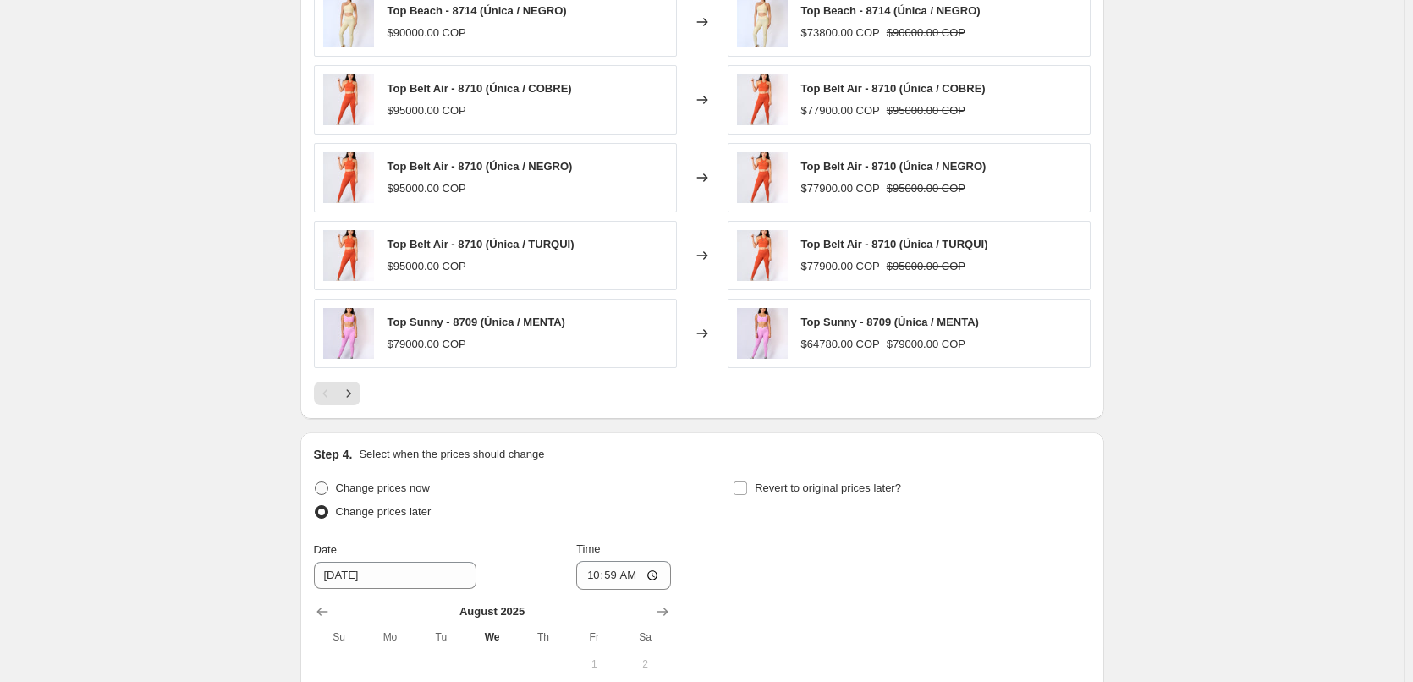
click at [388, 489] on span "Change prices now" at bounding box center [383, 487] width 94 height 13
click at [315, 482] on input "Change prices now" at bounding box center [315, 481] width 1 height 1
radio input "true"
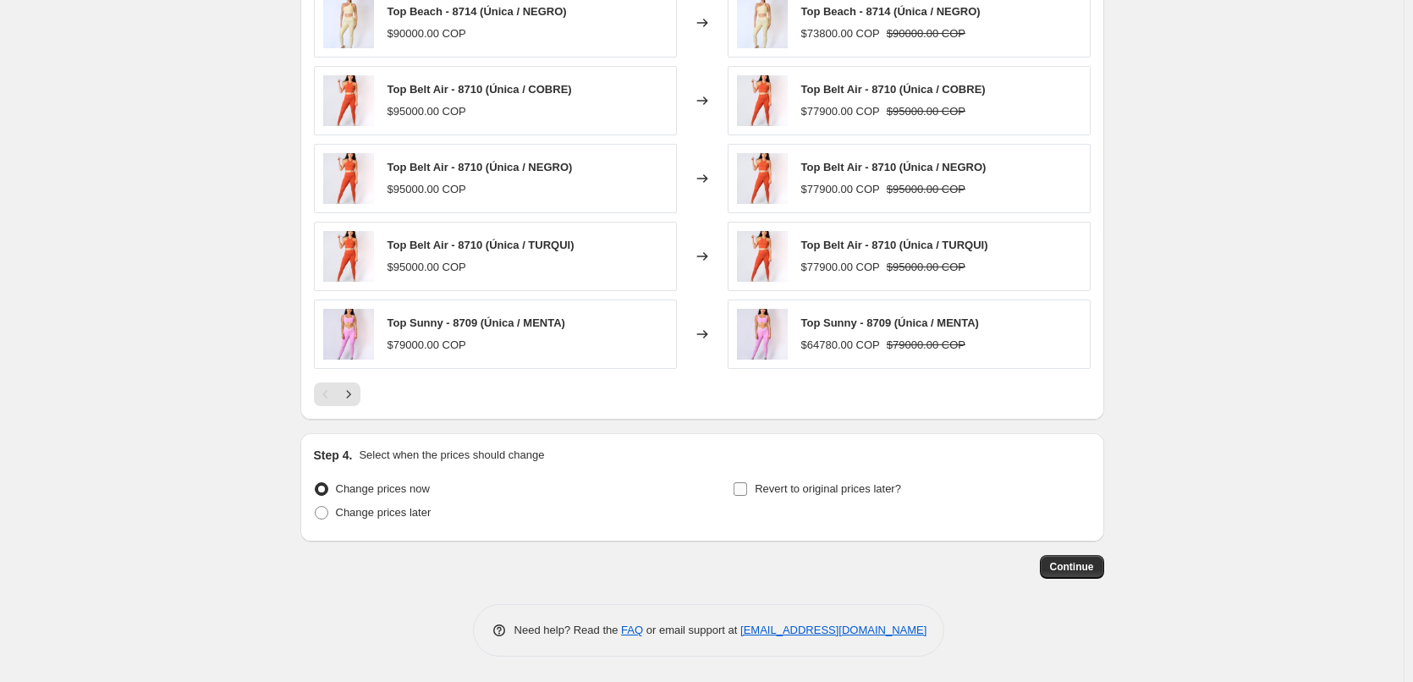
click at [745, 491] on input "Revert to original prices later?" at bounding box center [740, 489] width 14 height 14
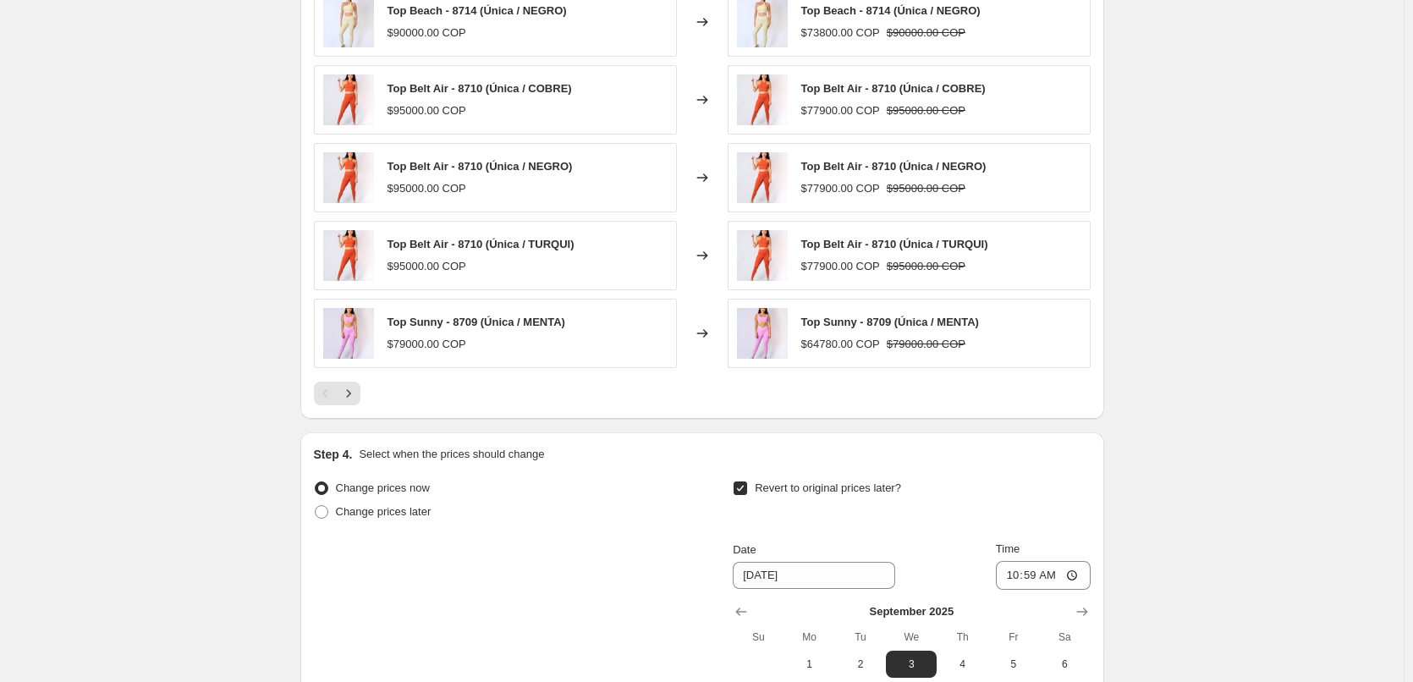
click at [743, 490] on input "Revert to original prices later?" at bounding box center [740, 488] width 14 height 14
checkbox input "false"
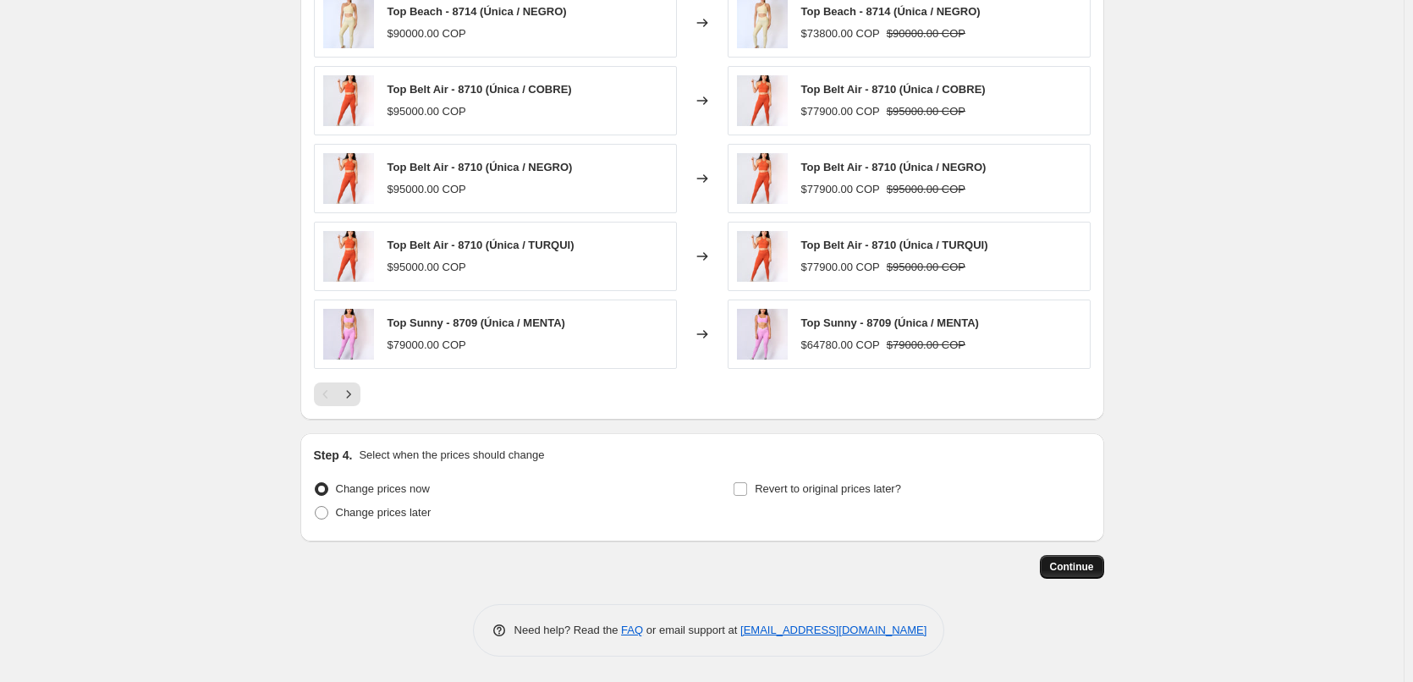
click at [1061, 573] on span "Continue" at bounding box center [1072, 567] width 44 height 14
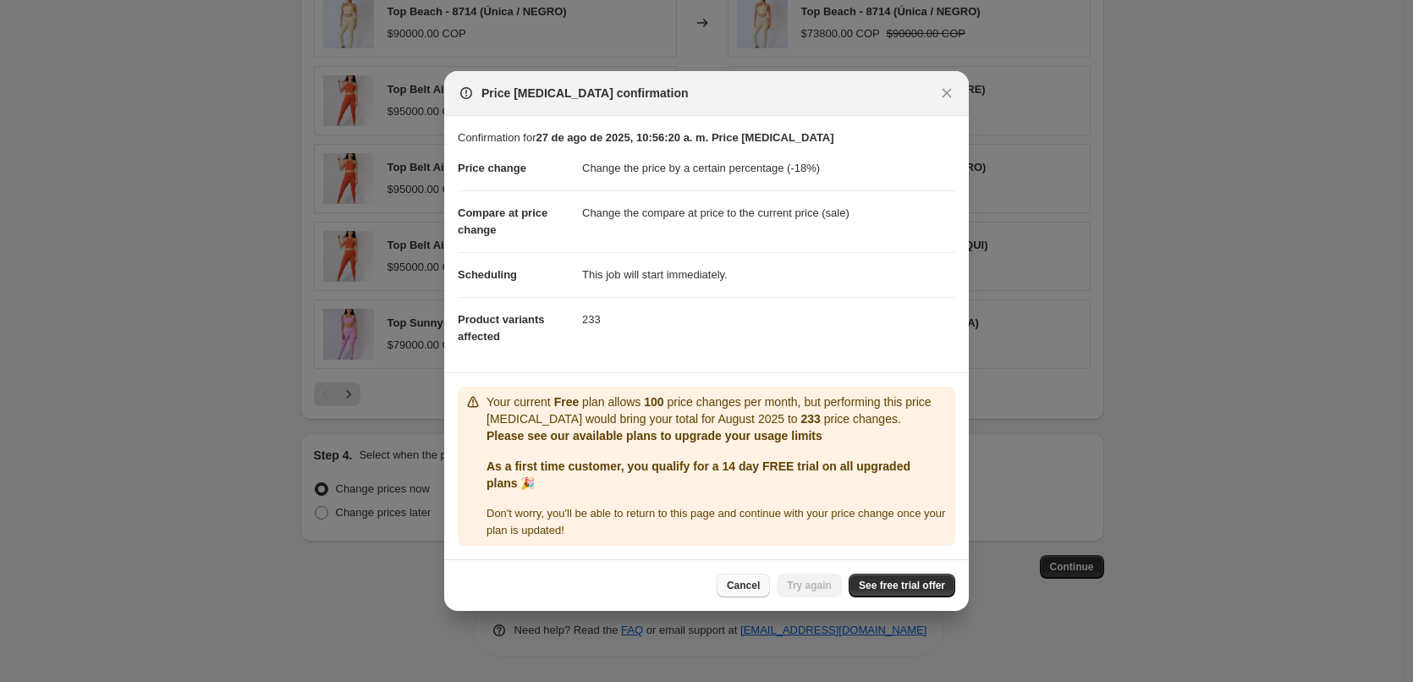
click at [747, 583] on span "Cancel" at bounding box center [743, 586] width 33 height 14
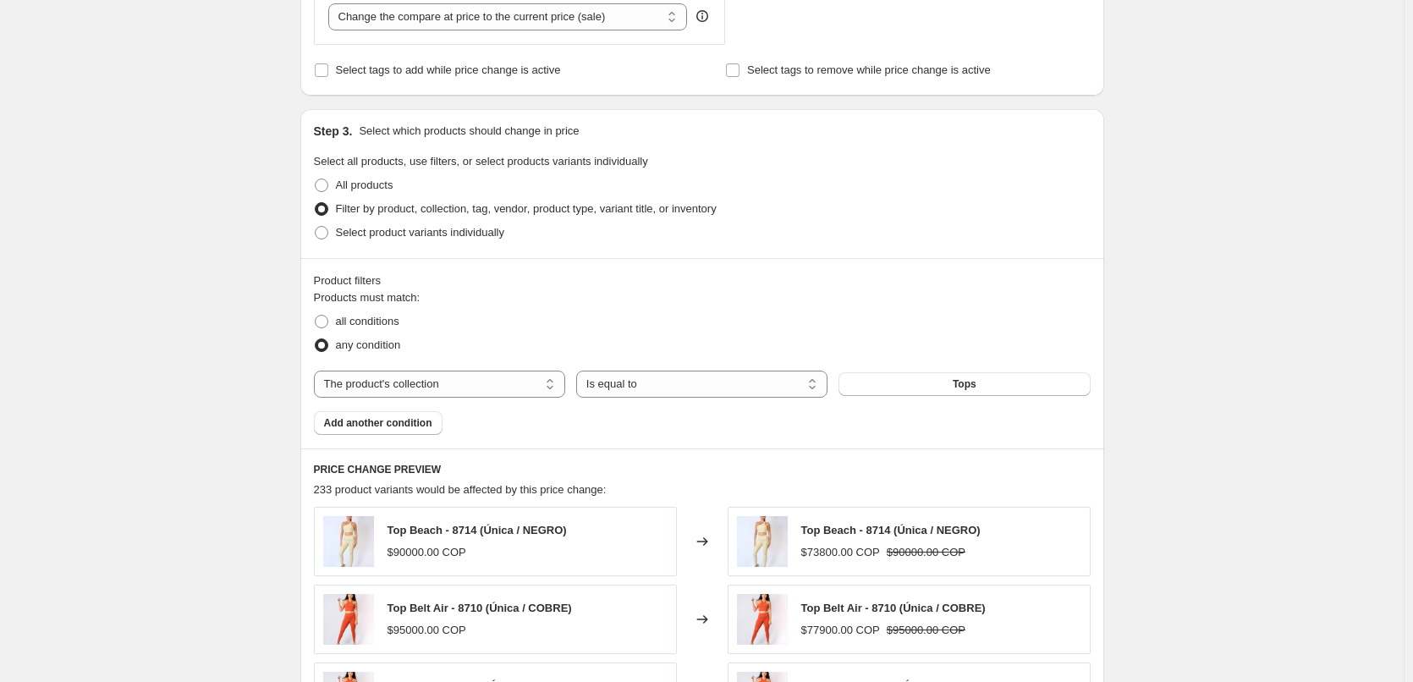
scroll to position [685, 0]
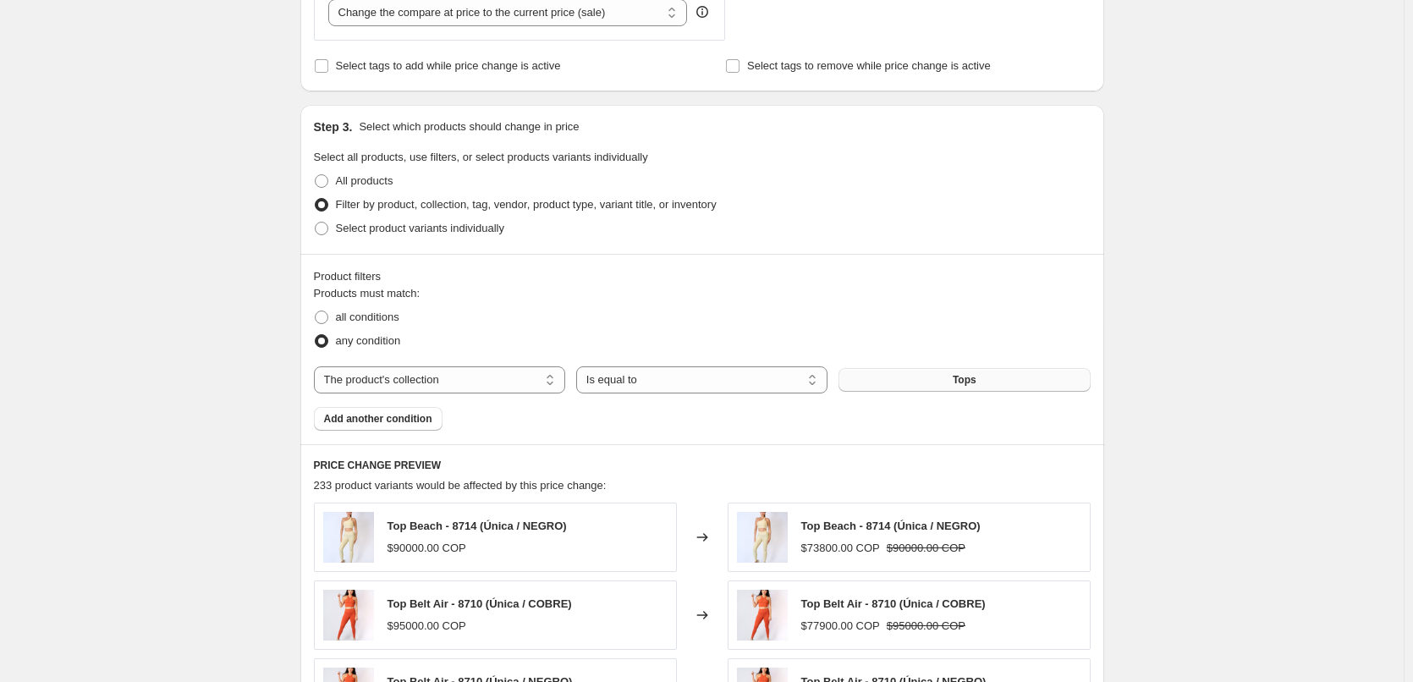
click at [926, 392] on button "Tops" at bounding box center [963, 380] width 251 height 24
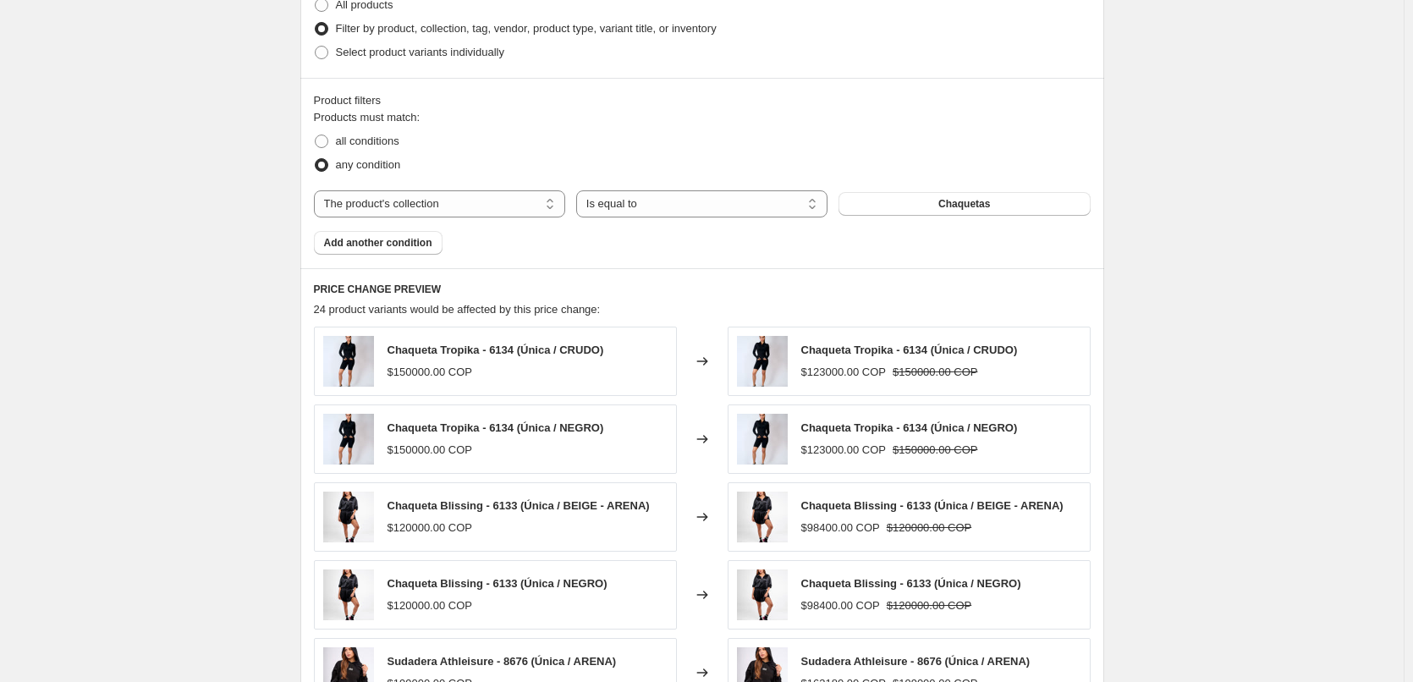
scroll to position [862, 0]
click at [1049, 197] on button "Chaquetas" at bounding box center [963, 203] width 251 height 24
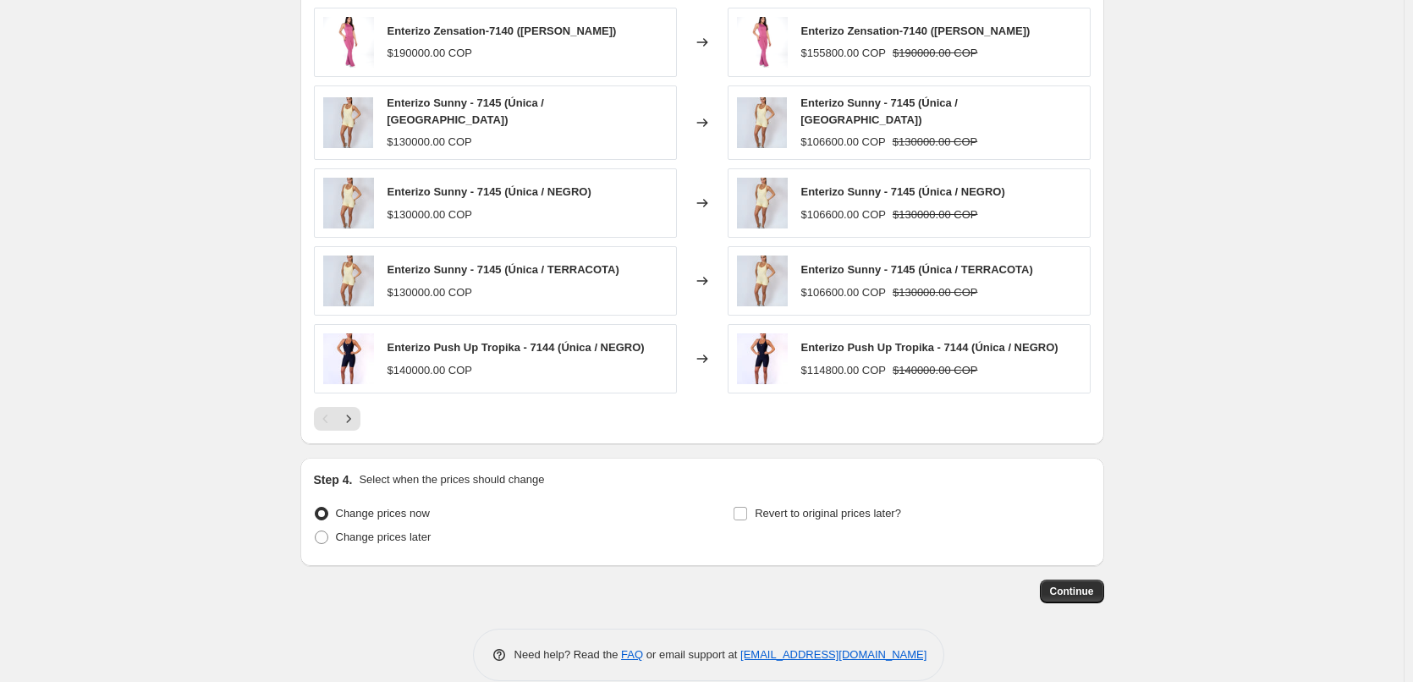
scroll to position [1200, 0]
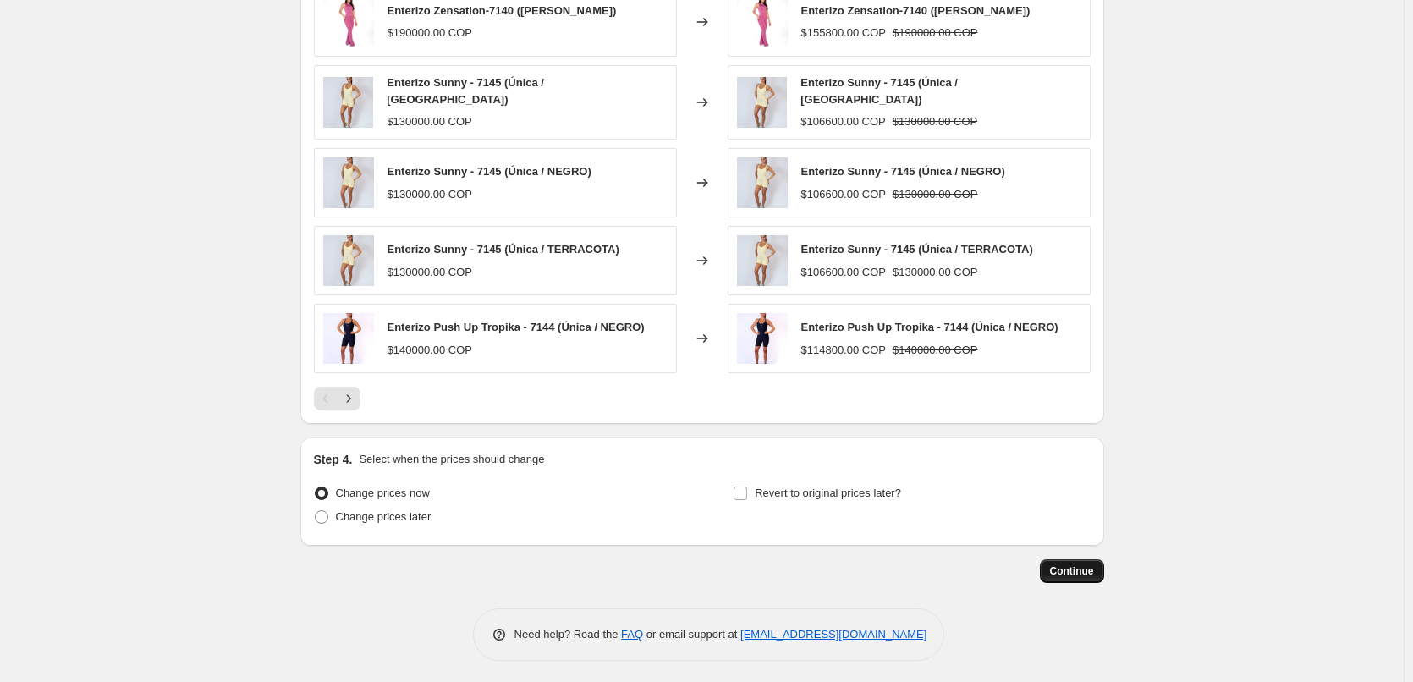
click at [1072, 576] on button "Continue" at bounding box center [1072, 571] width 64 height 24
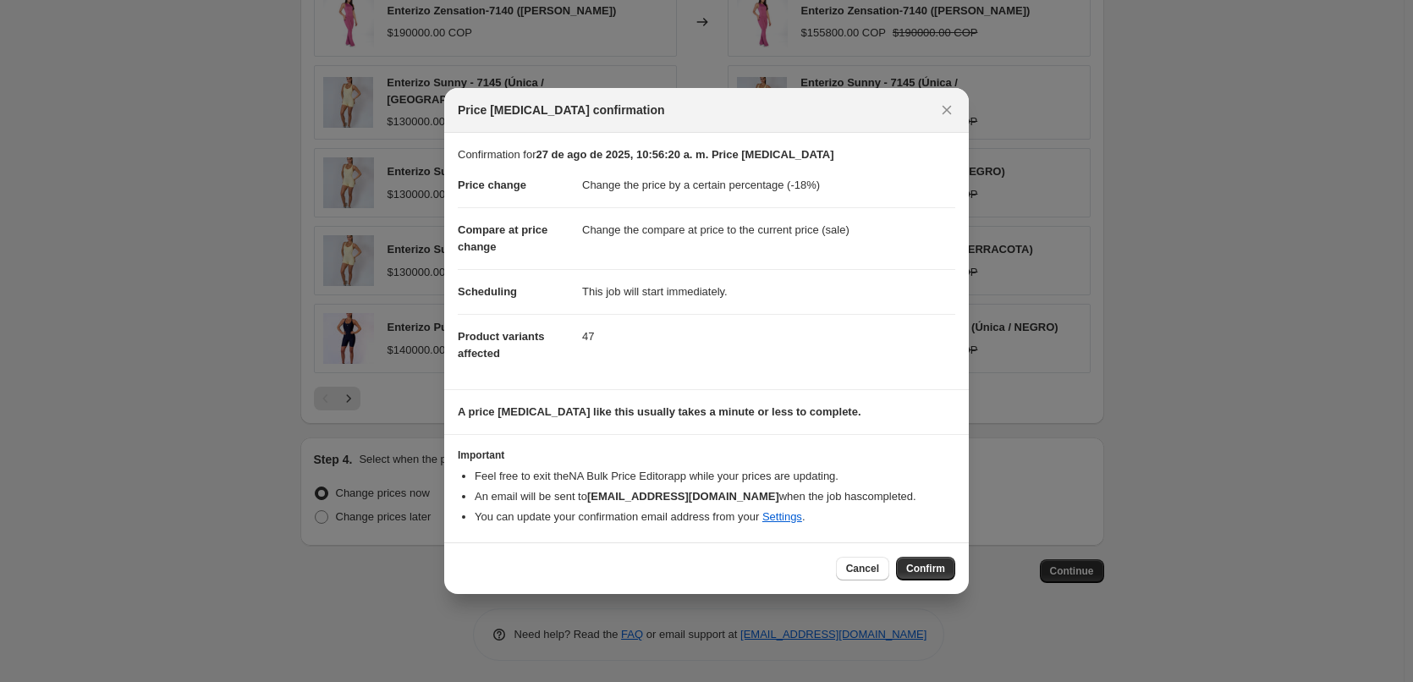
click at [941, 573] on span "Confirm" at bounding box center [925, 569] width 39 height 14
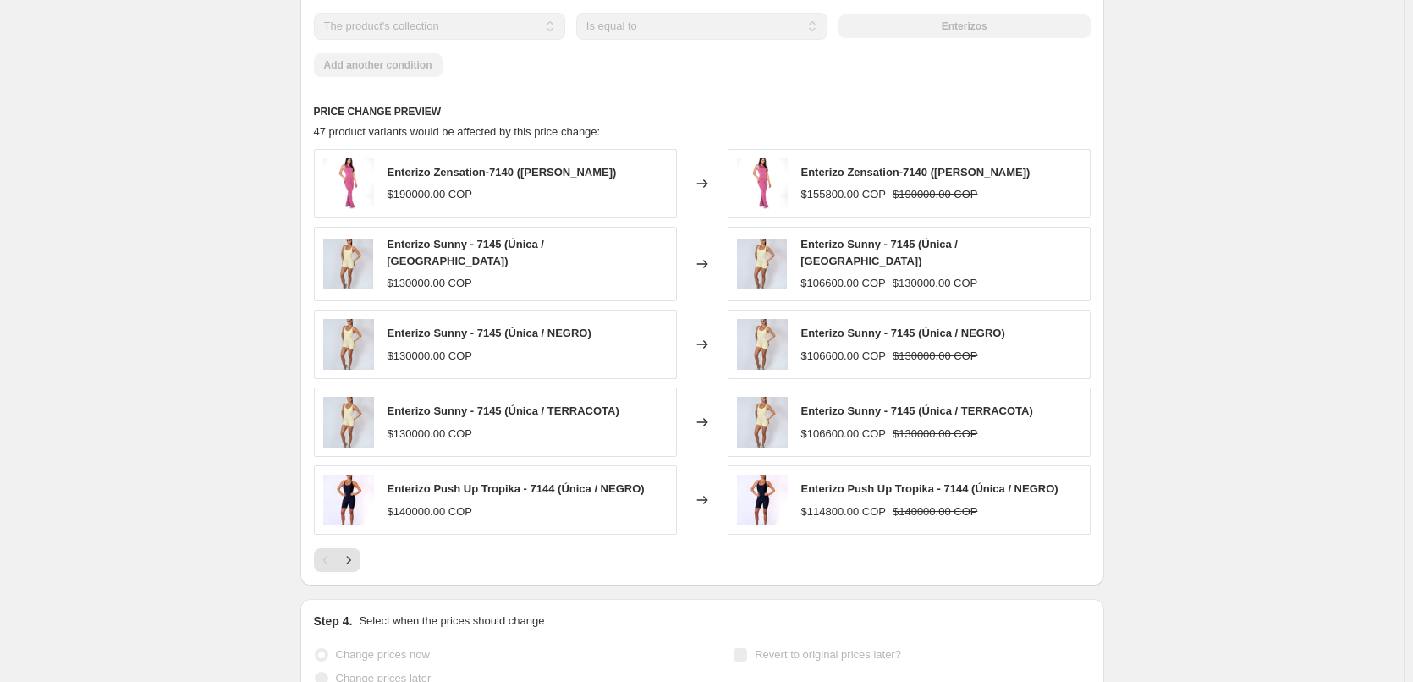
scroll to position [1161, 0]
select select "percentage"
select select "collection"
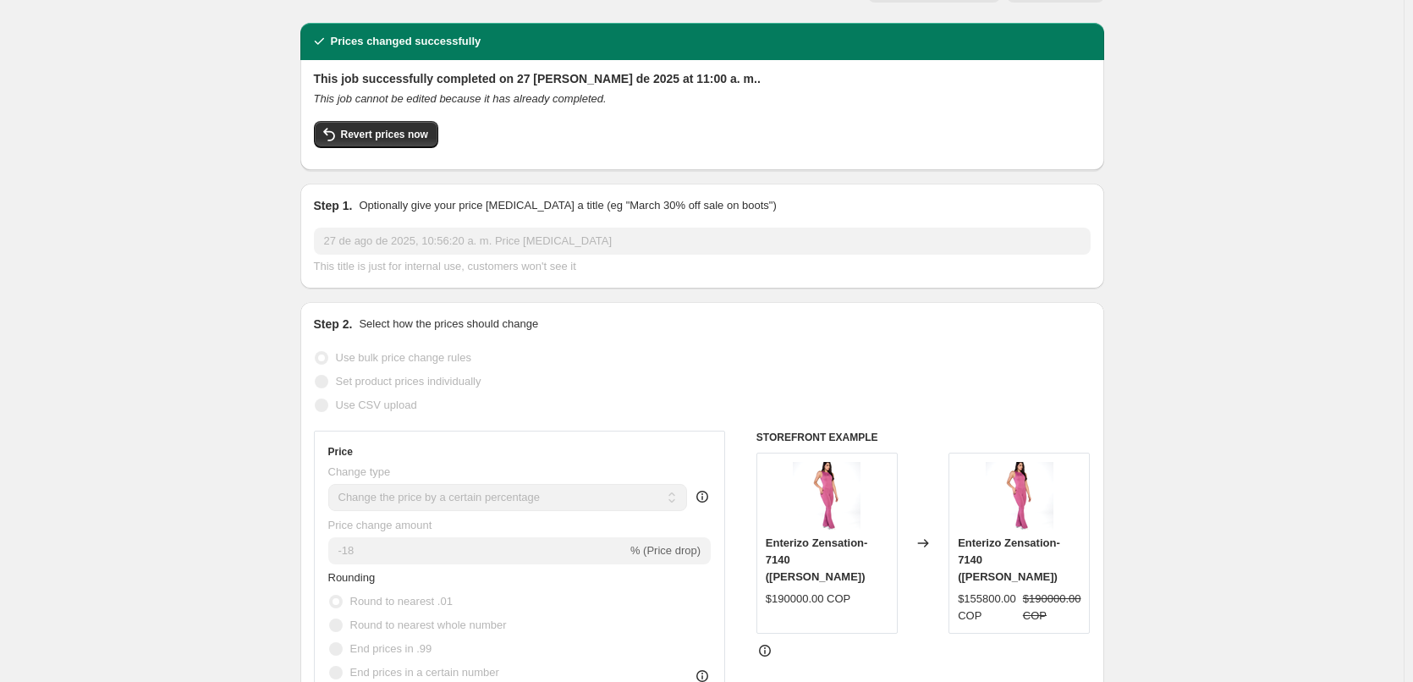
scroll to position [0, 0]
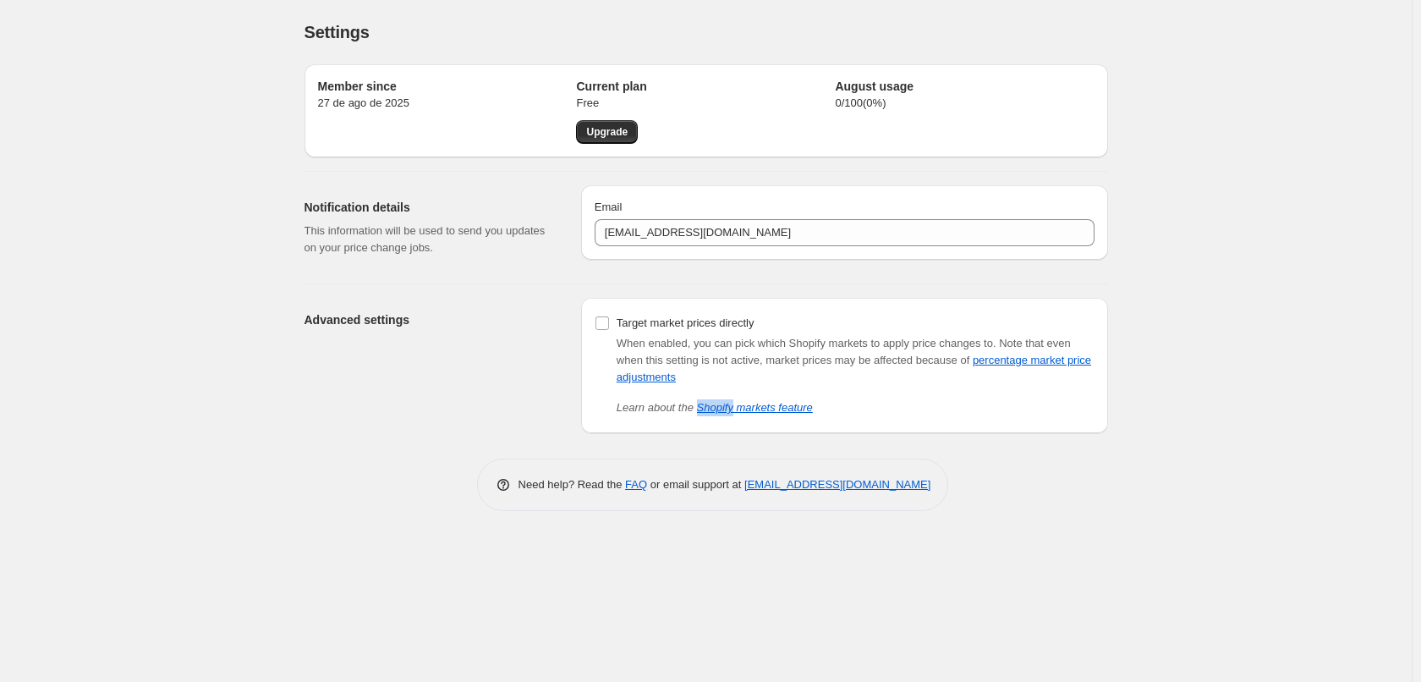
click at [677, 381] on div "When enabled, you can pick which Shopify markets to apply price changes to. Not…" at bounding box center [856, 360] width 478 height 51
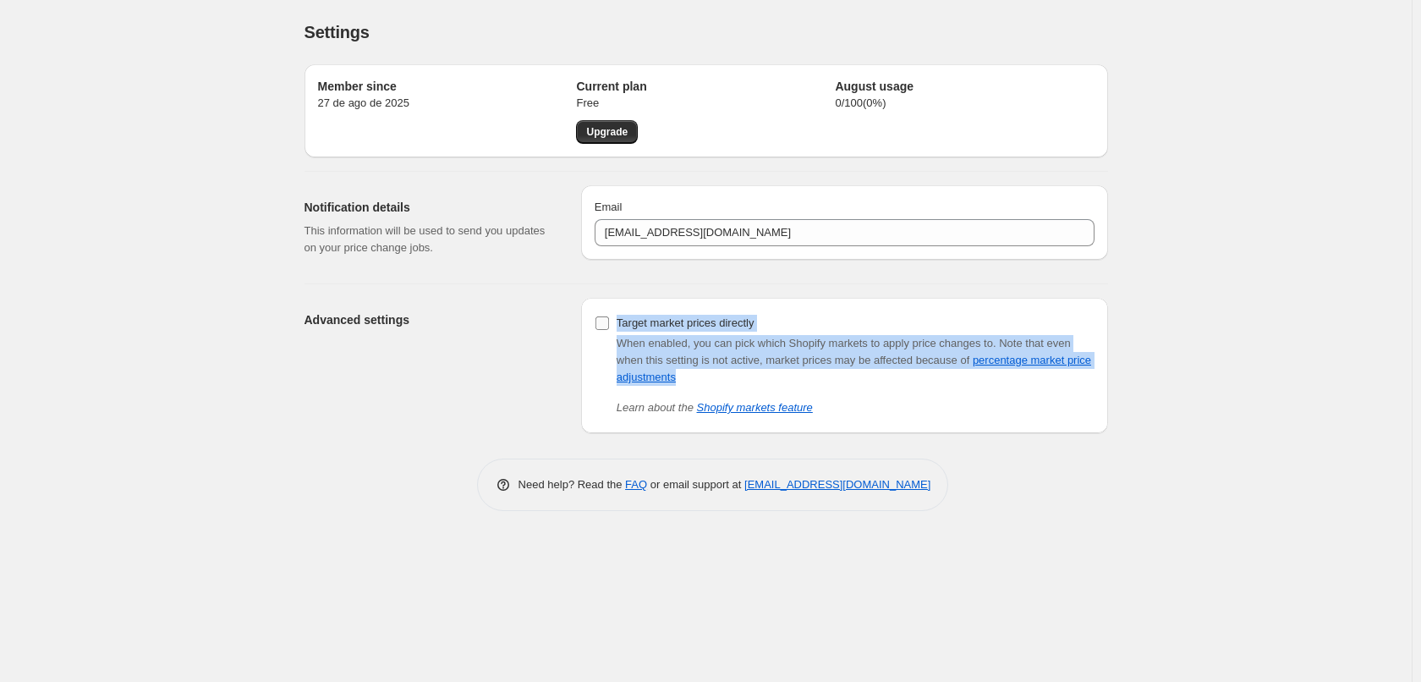
drag, startPoint x: 697, startPoint y: 378, endPoint x: 617, endPoint y: 321, distance: 97.6
click at [617, 323] on div "Target market prices directly When enabled, you can pick which Shopify markets …" at bounding box center [845, 363] width 500 height 105
copy div "Target market prices directly When enabled, you can pick which Shopify markets …"
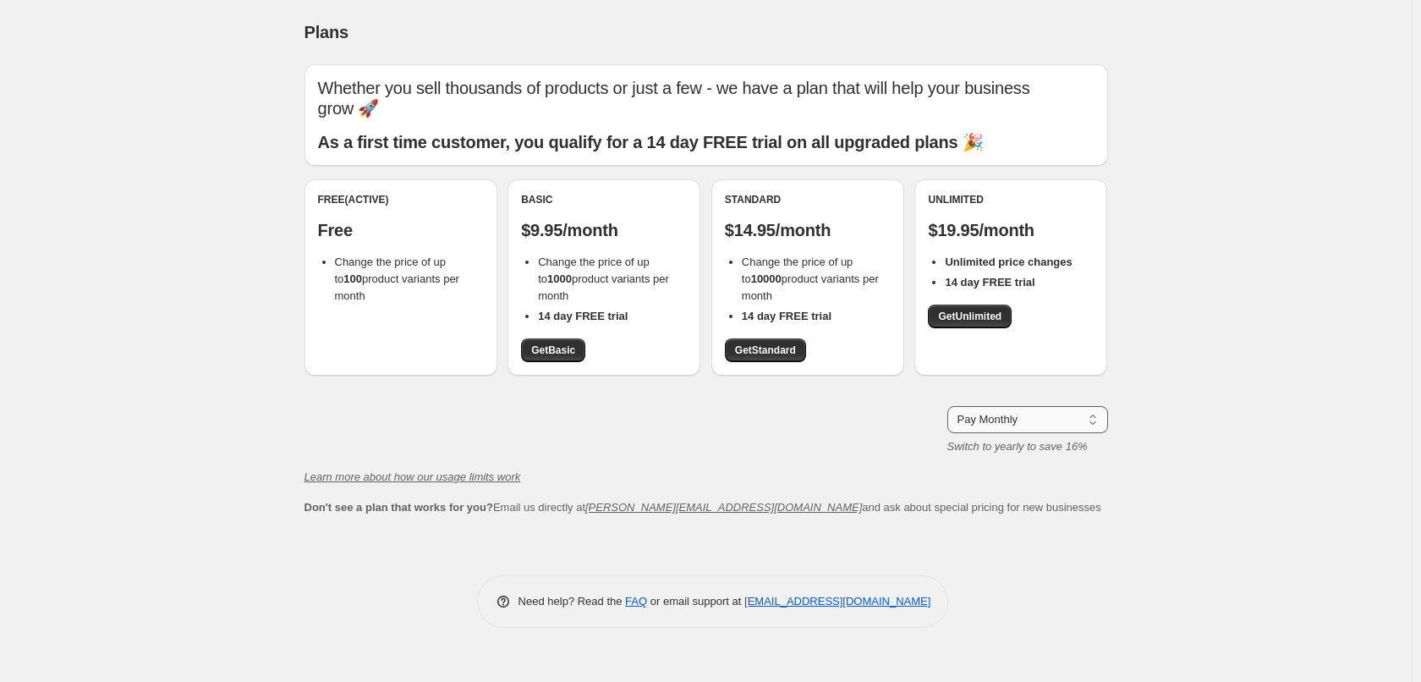
click at [1035, 420] on select "Pay Monthly Pay Yearly (Save 16%)" at bounding box center [1027, 419] width 161 height 27
click at [947, 406] on select "Pay Monthly Pay Yearly (Save 16%)" at bounding box center [1027, 419] width 161 height 27
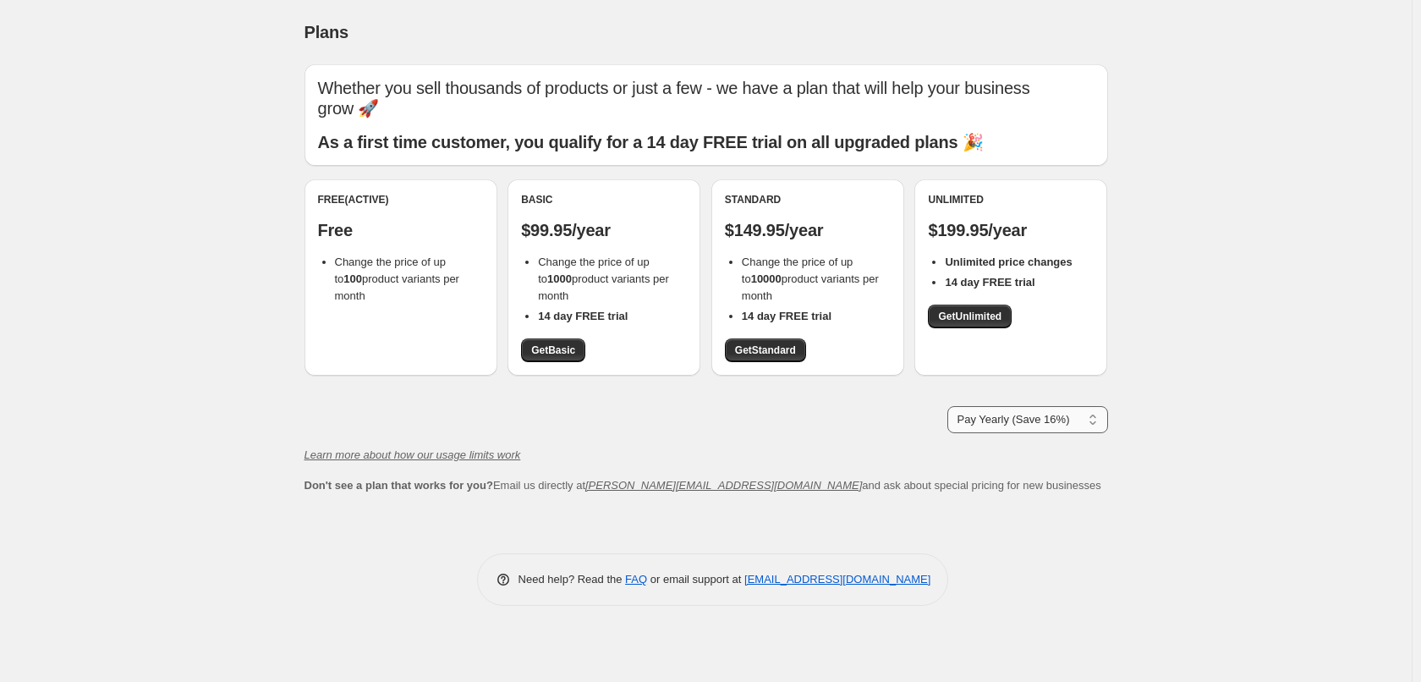
click at [1016, 420] on select "Pay Monthly Pay Yearly (Save 16%)" at bounding box center [1027, 419] width 161 height 27
select select "month"
click at [947, 406] on select "Pay Monthly Pay Yearly (Save 16%)" at bounding box center [1027, 419] width 161 height 27
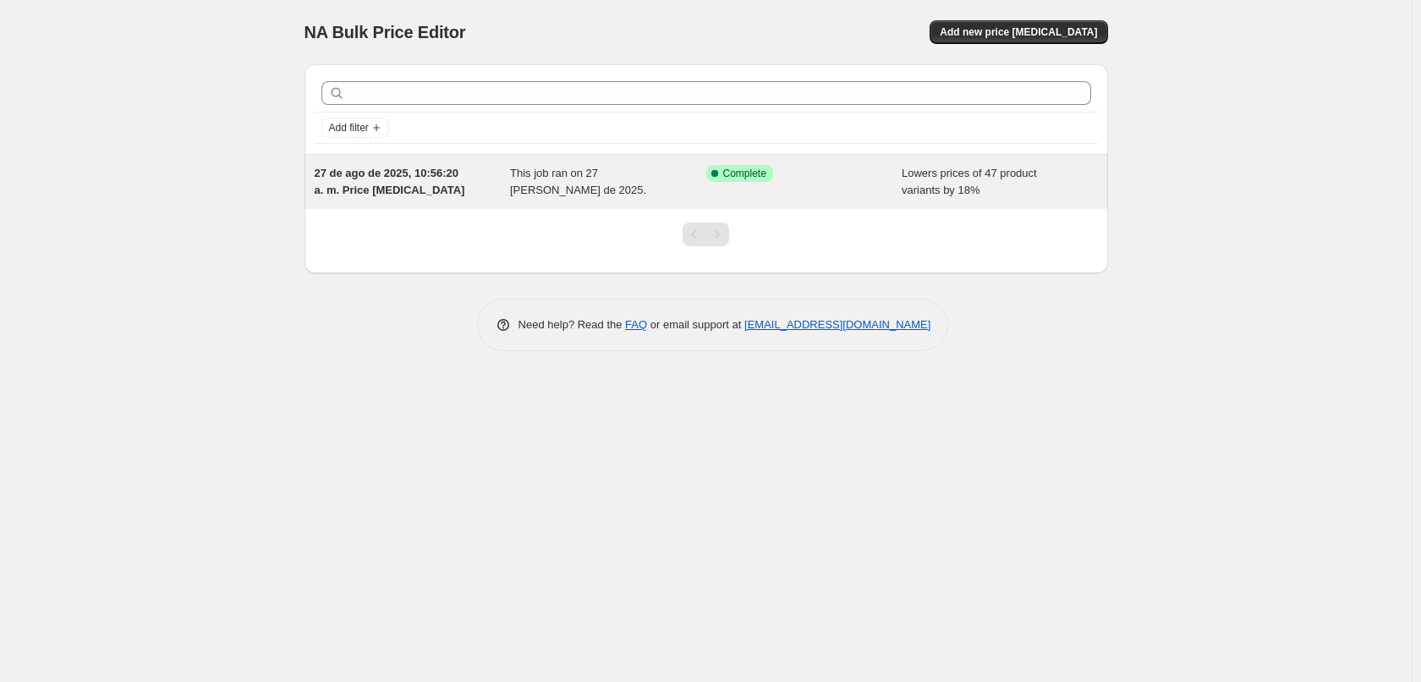
click at [399, 176] on span "27 de ago de 2025, 10:56:20 a. m. Price change job" at bounding box center [390, 182] width 151 height 30
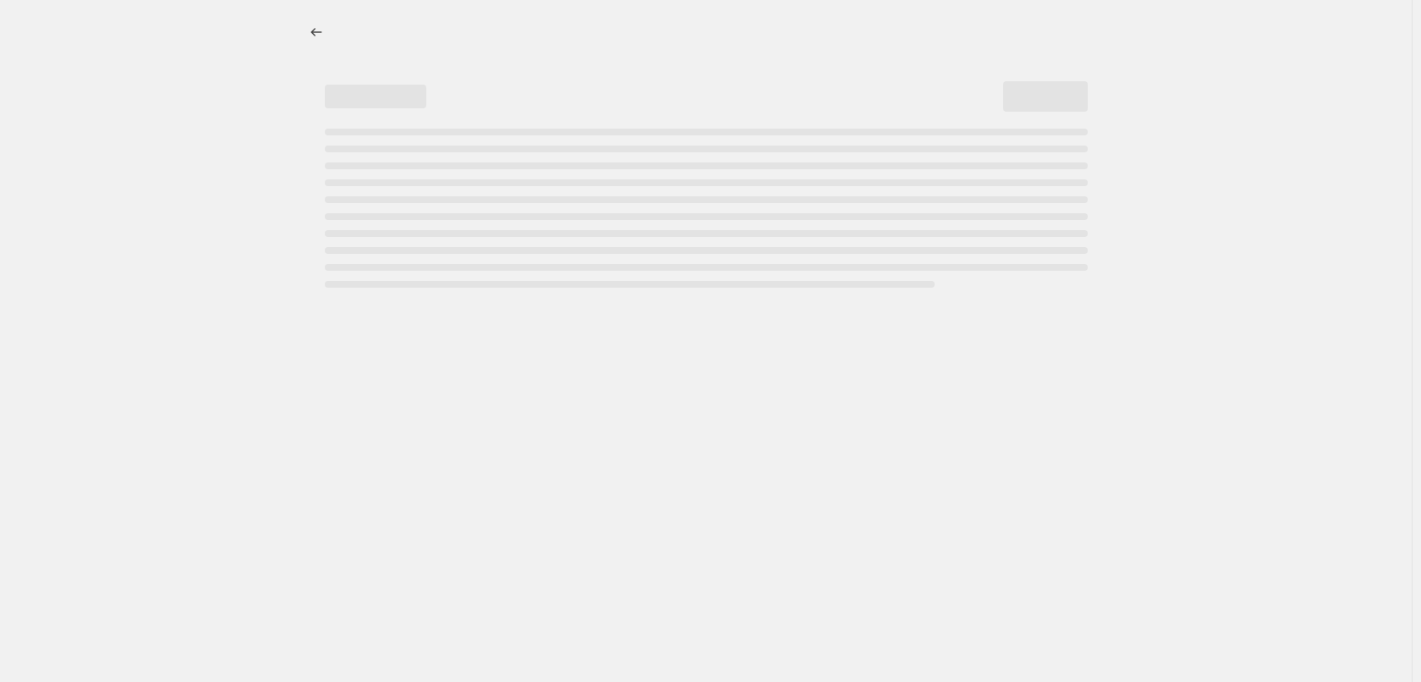
select select "percentage"
select select "collection"
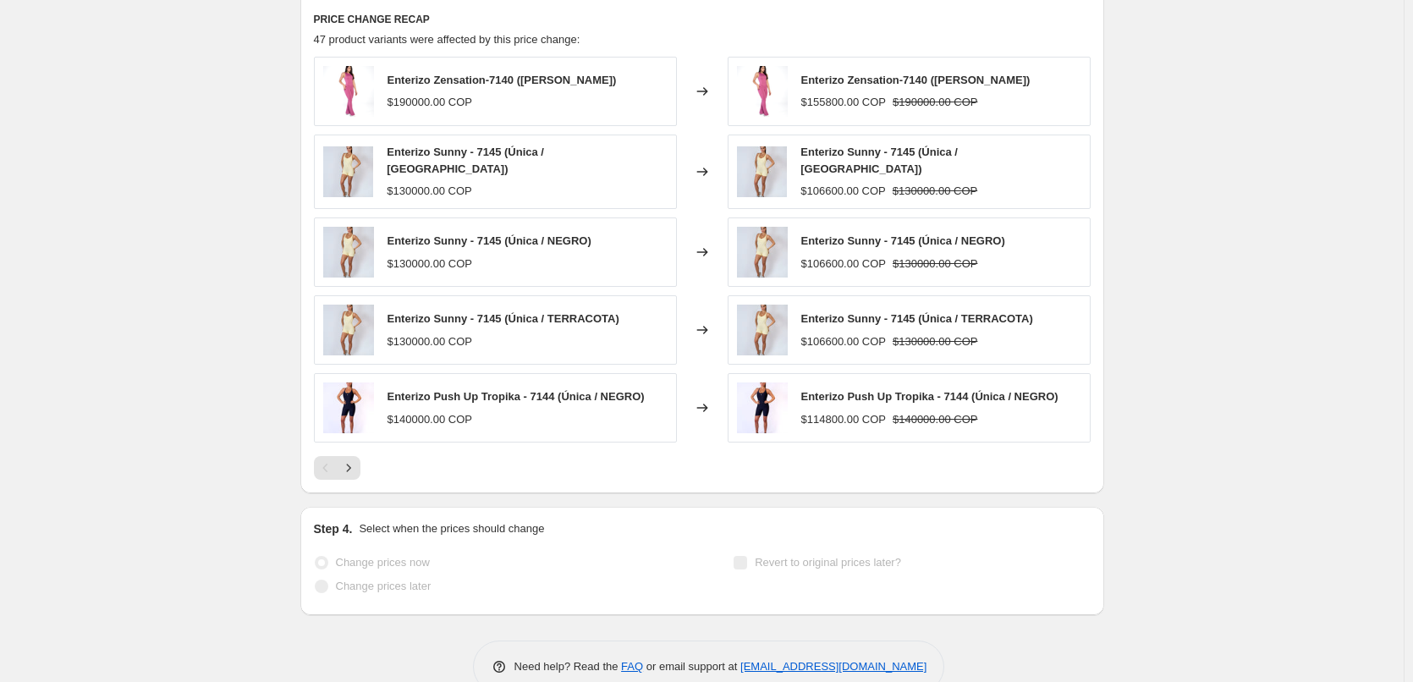
scroll to position [1324, 0]
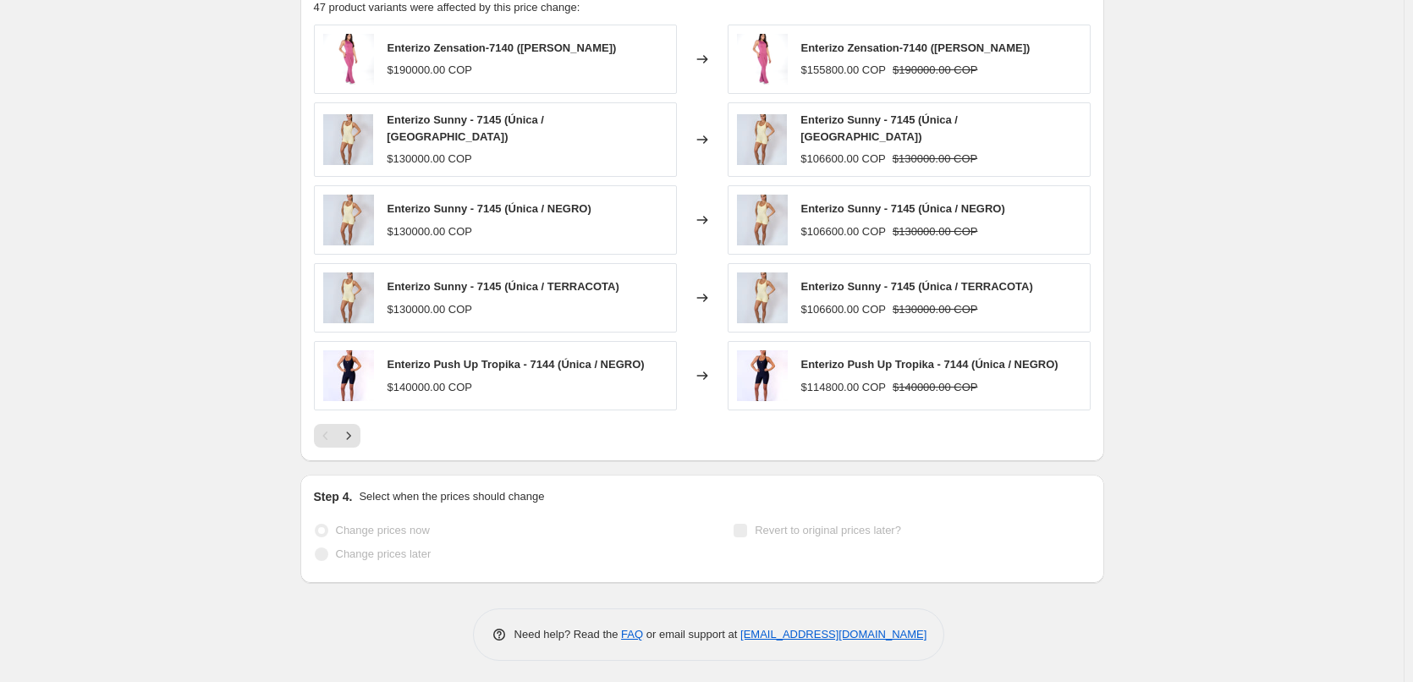
drag, startPoint x: 215, startPoint y: 308, endPoint x: 441, endPoint y: 452, distance: 267.7
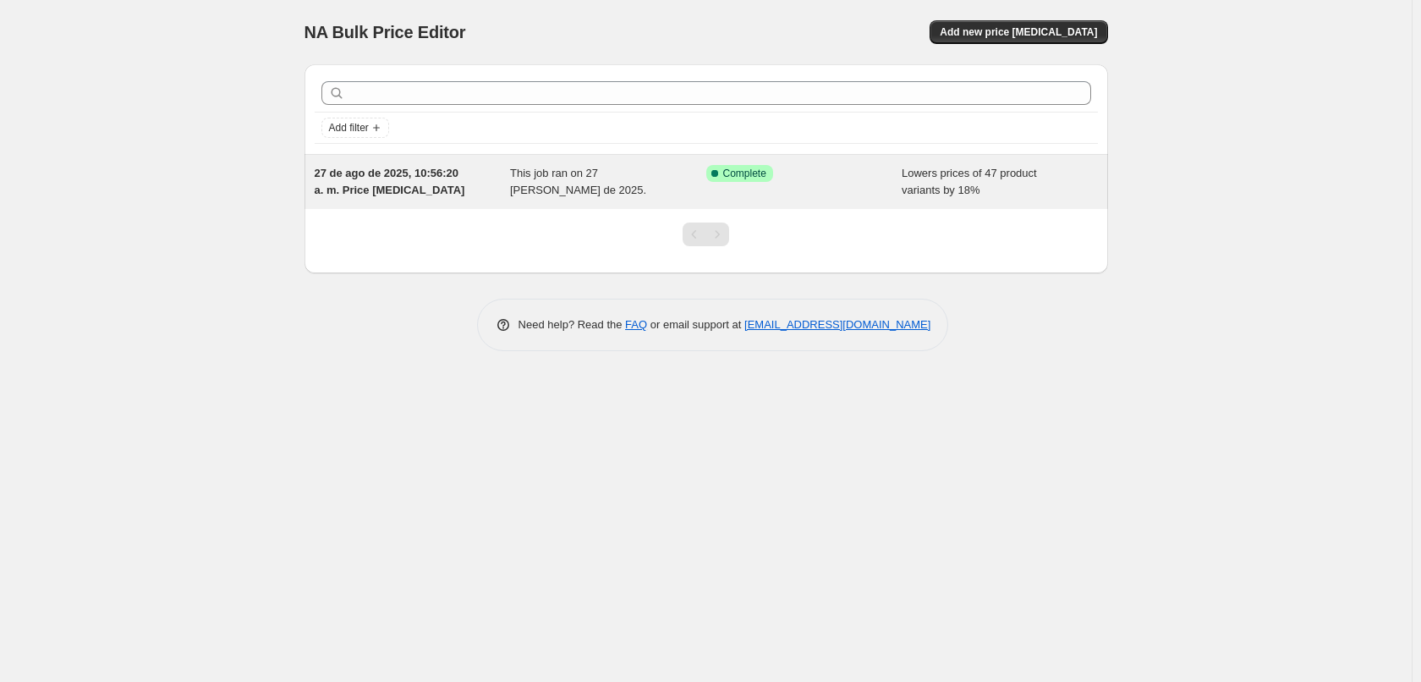
click at [899, 183] on div "Success Complete Complete" at bounding box center [804, 182] width 196 height 34
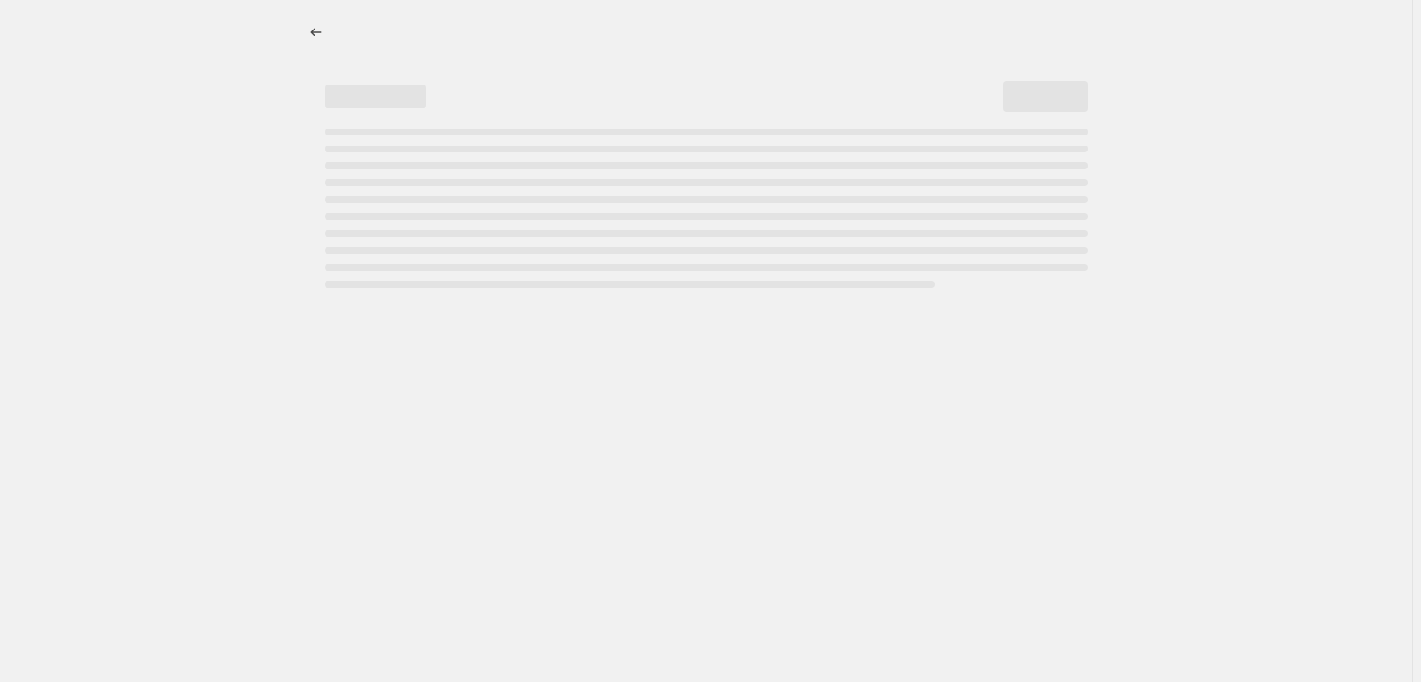
select select "percentage"
select select "collection"
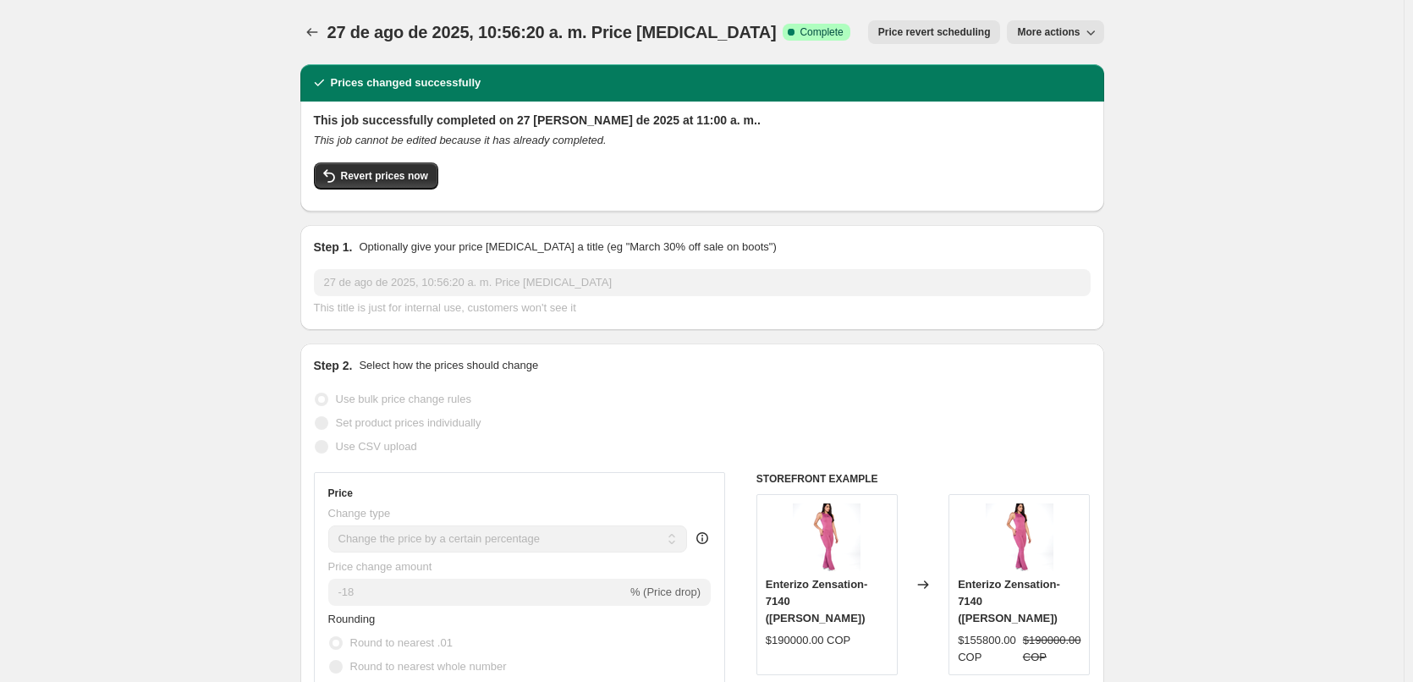
click at [1097, 27] on icon "button" at bounding box center [1090, 32] width 17 height 17
click at [1057, 126] on span "Delete job" at bounding box center [1049, 124] width 50 height 13
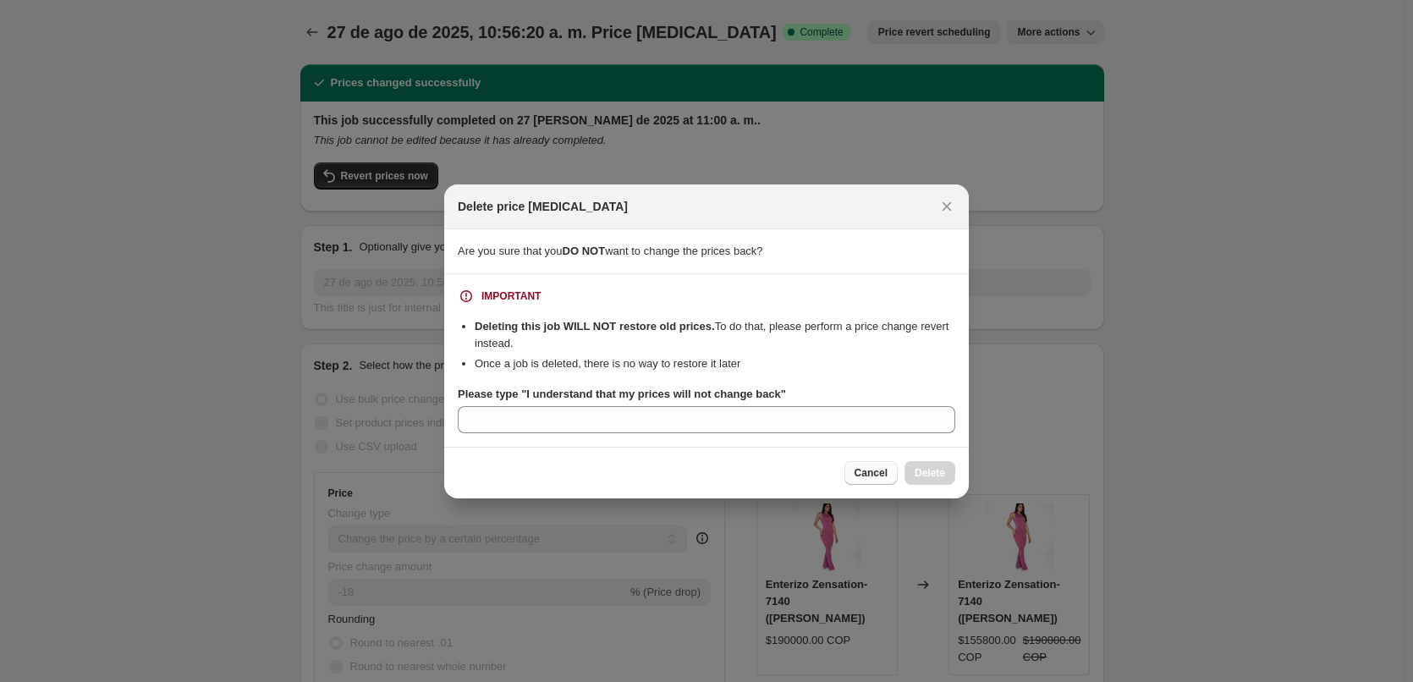
click at [872, 471] on span "Cancel" at bounding box center [870, 473] width 33 height 14
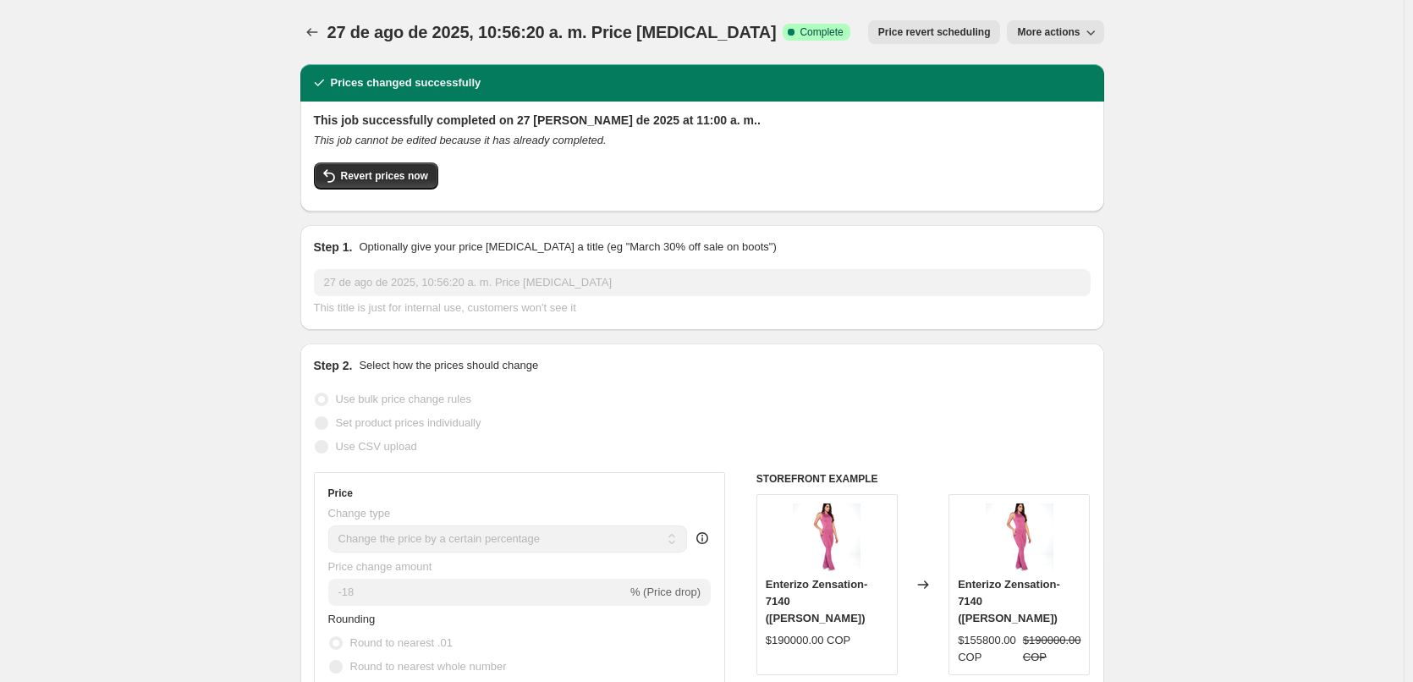
click at [967, 33] on span "Price revert scheduling" at bounding box center [934, 32] width 112 height 14
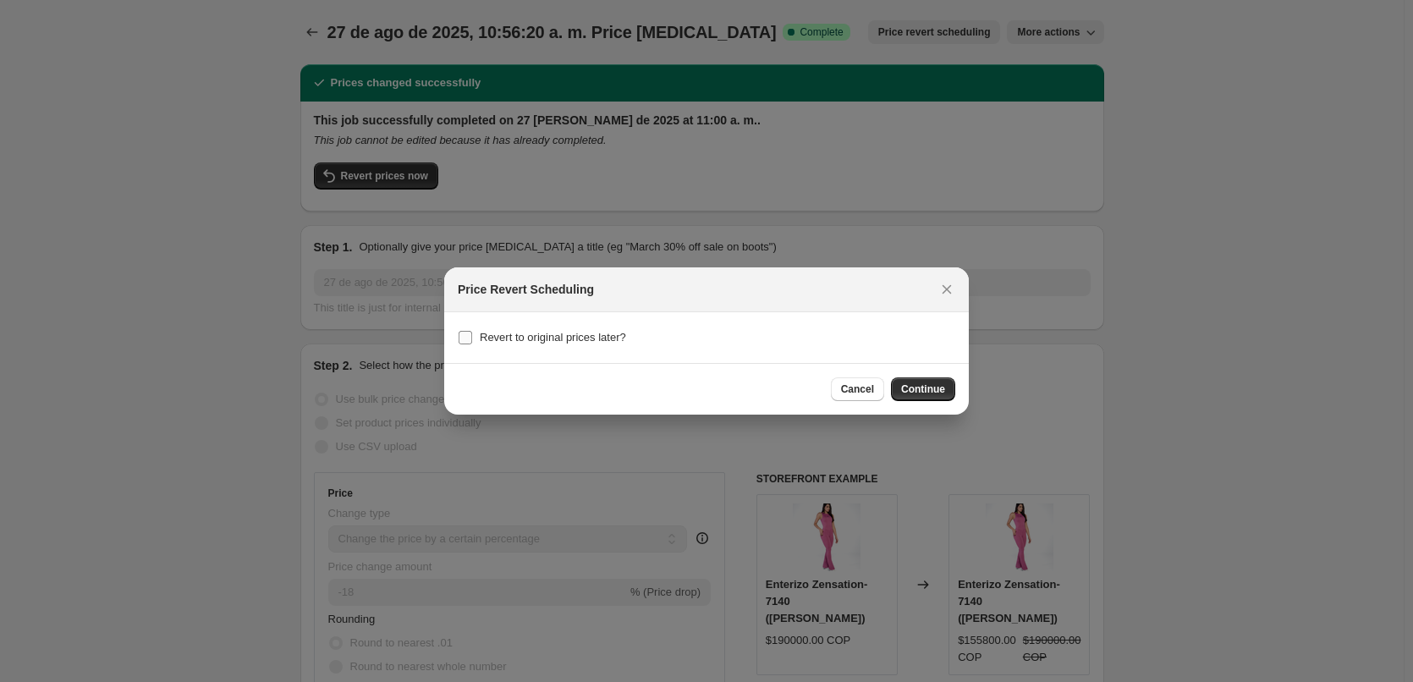
click at [589, 336] on span "Revert to original prices later?" at bounding box center [553, 337] width 146 height 13
click at [472, 336] on input "Revert to original prices later?" at bounding box center [465, 338] width 14 height 14
checkbox input "true"
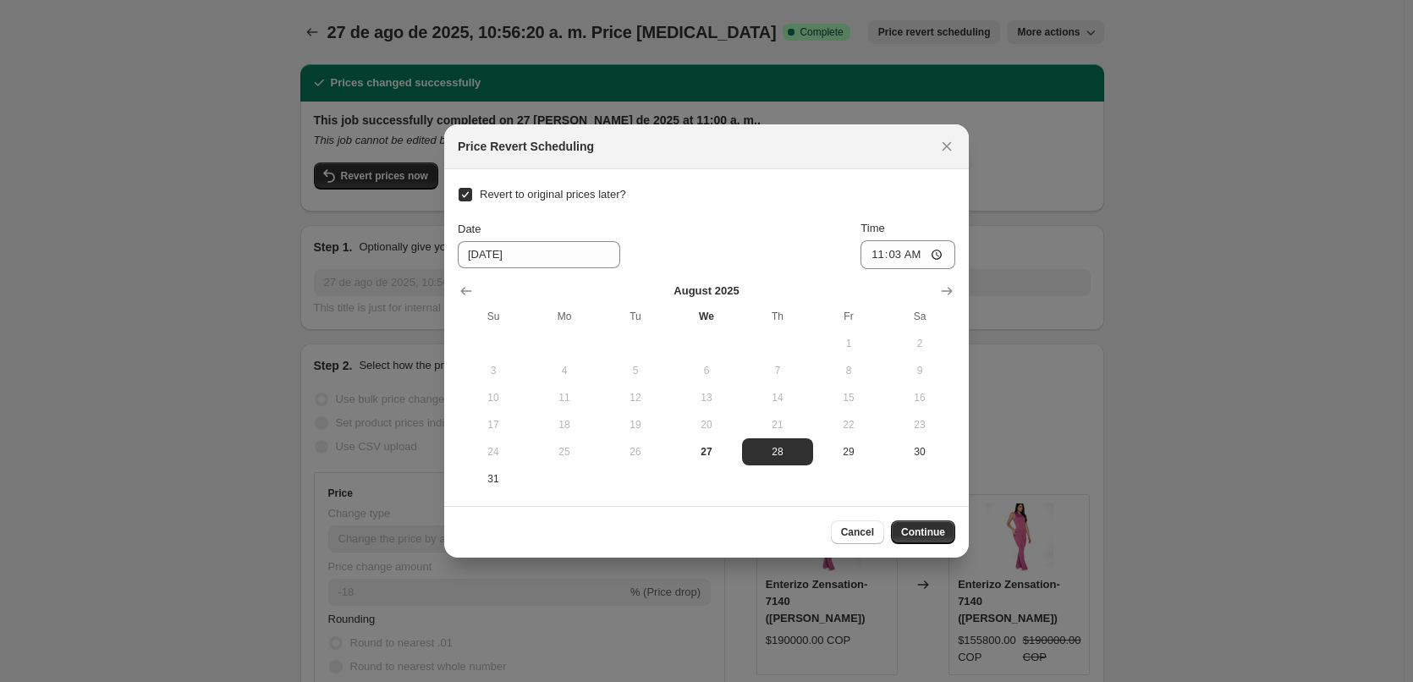
click at [581, 188] on span "Revert to original prices later?" at bounding box center [553, 194] width 146 height 13
click at [472, 188] on input "Revert to original prices later?" at bounding box center [465, 195] width 14 height 14
checkbox input "false"
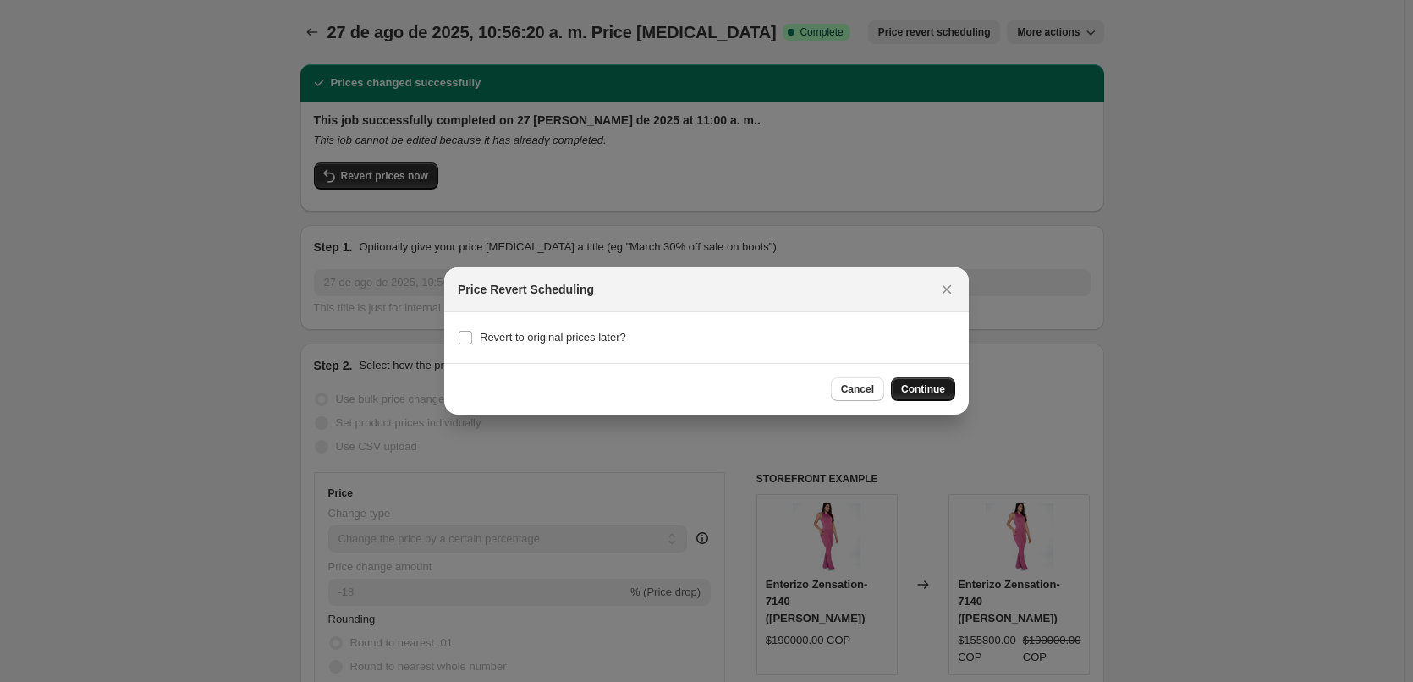
click at [948, 387] on button "Continue" at bounding box center [923, 389] width 64 height 24
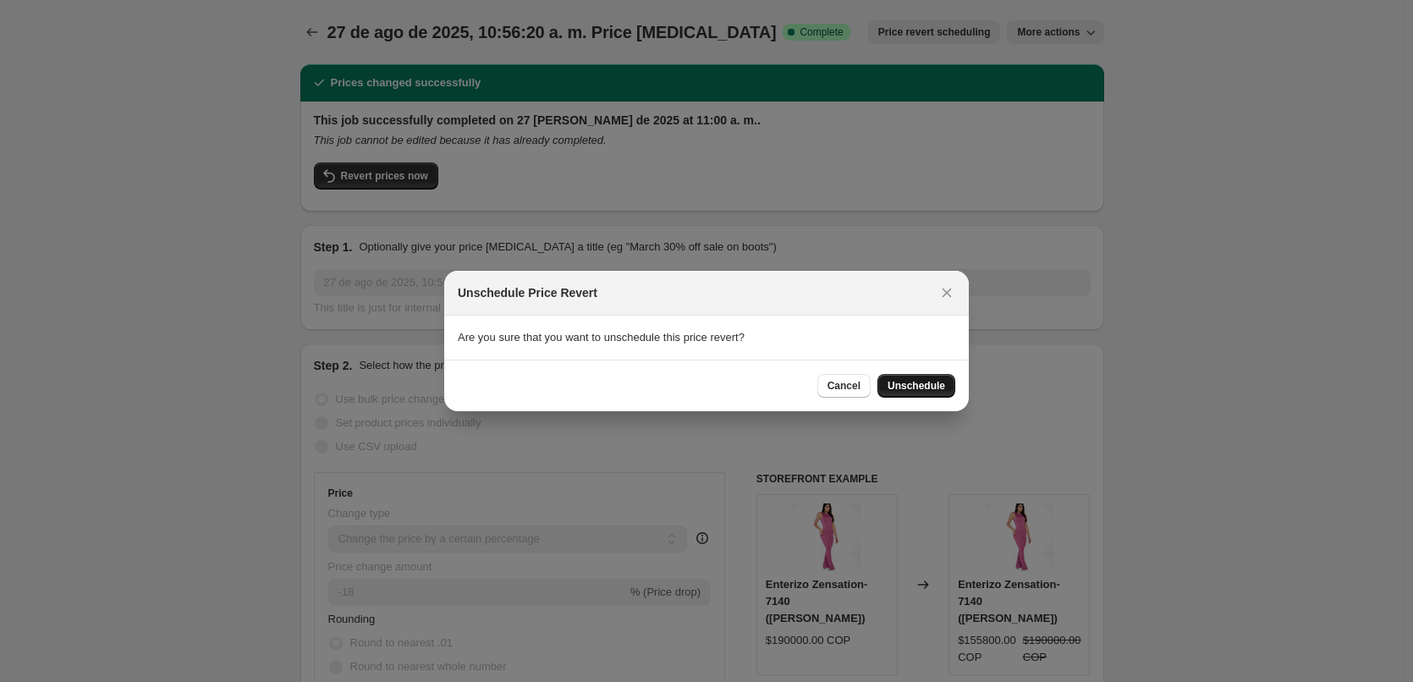
click at [901, 381] on span "Unschedule" at bounding box center [916, 386] width 58 height 14
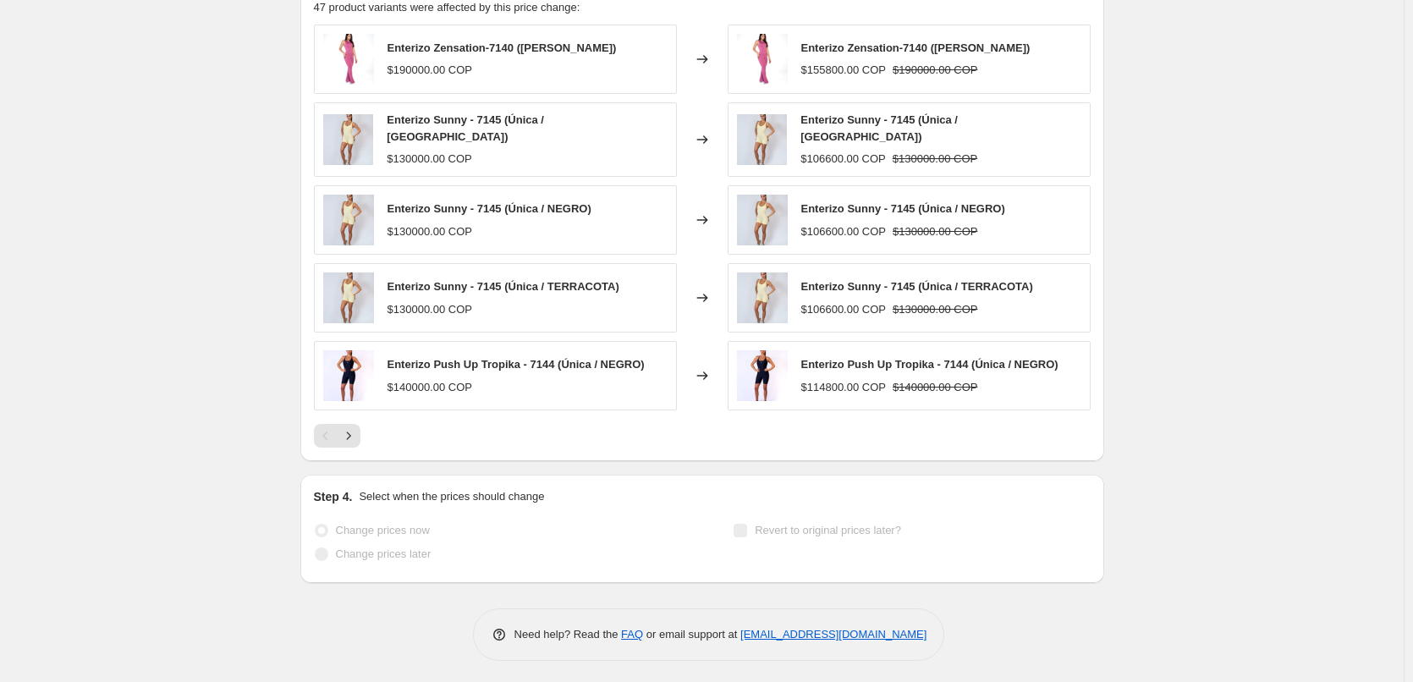
drag, startPoint x: 1418, startPoint y: 358, endPoint x: 1215, endPoint y: 368, distance: 204.1
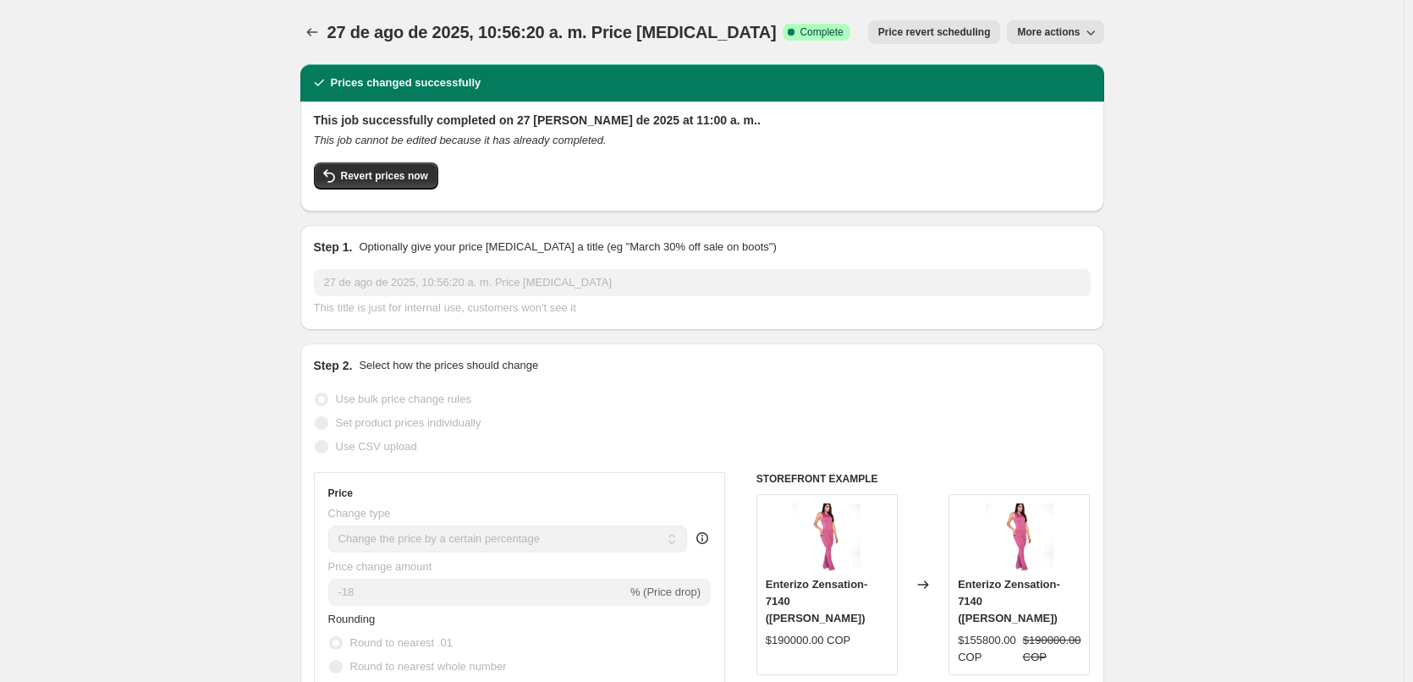
drag, startPoint x: 1214, startPoint y: 380, endPoint x: 1220, endPoint y: 197, distance: 182.8
click at [309, 34] on icon "Price change jobs" at bounding box center [312, 32] width 17 height 17
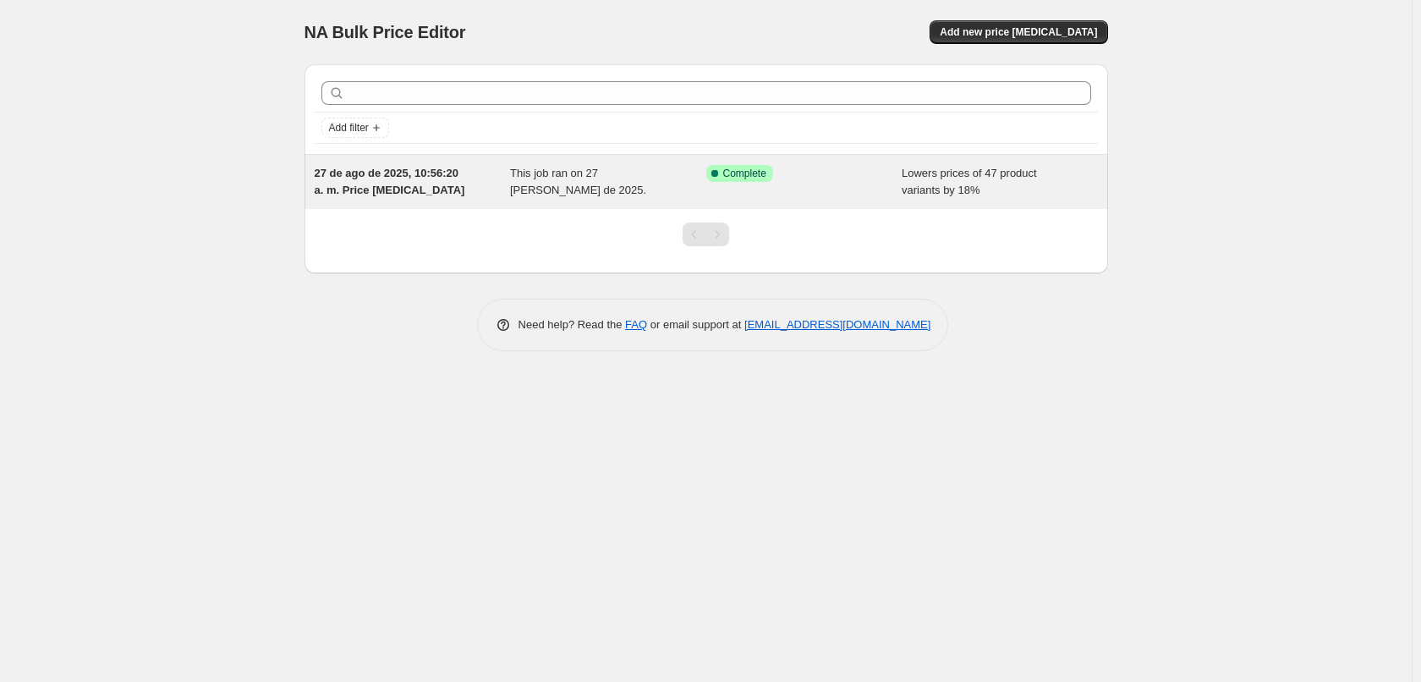
click at [543, 186] on div "This job ran on 27 de agosto de 2025." at bounding box center [608, 182] width 196 height 34
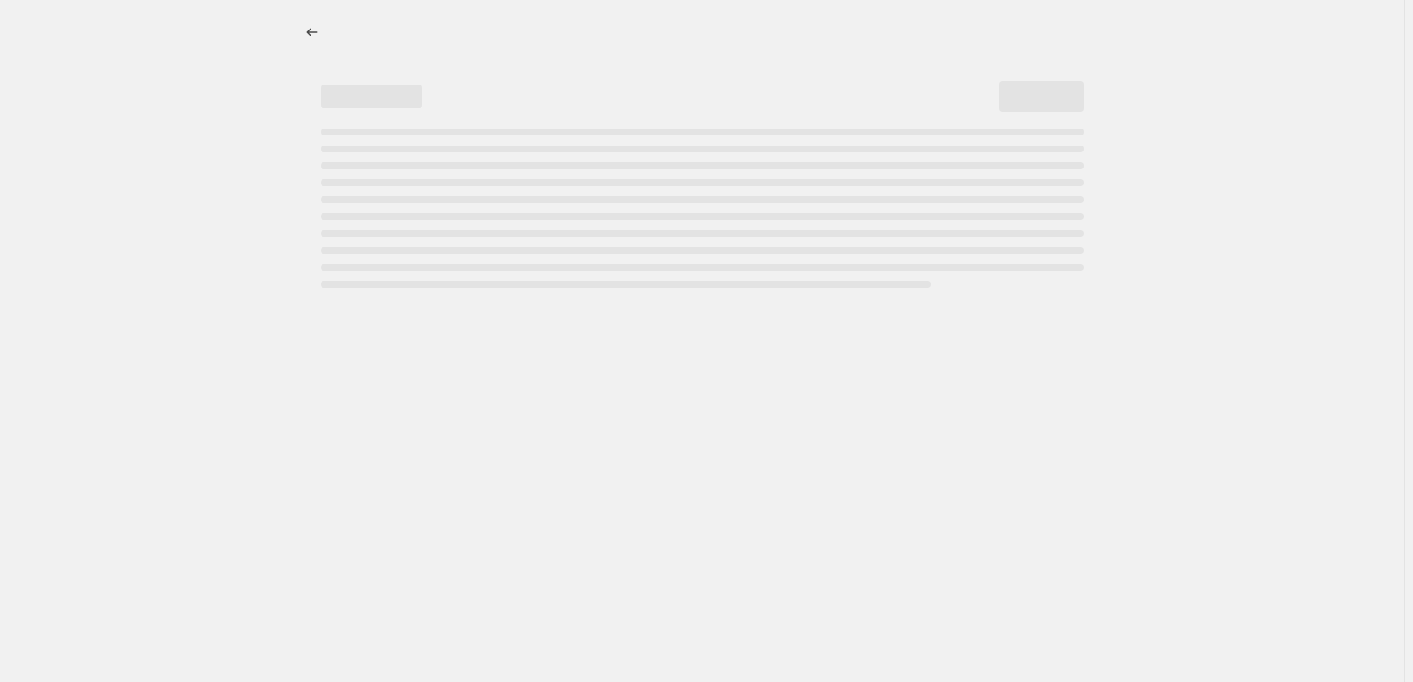
select select "percentage"
select select "collection"
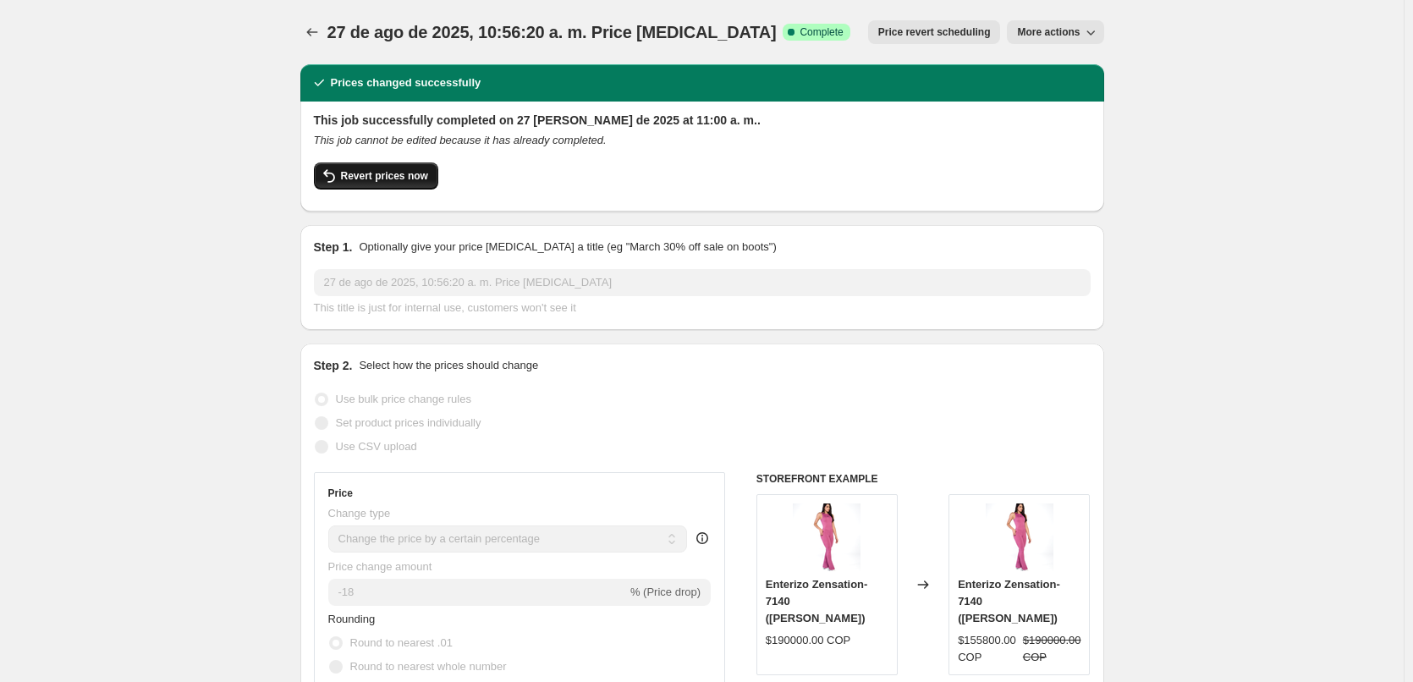
click at [401, 171] on span "Revert prices now" at bounding box center [384, 176] width 87 height 14
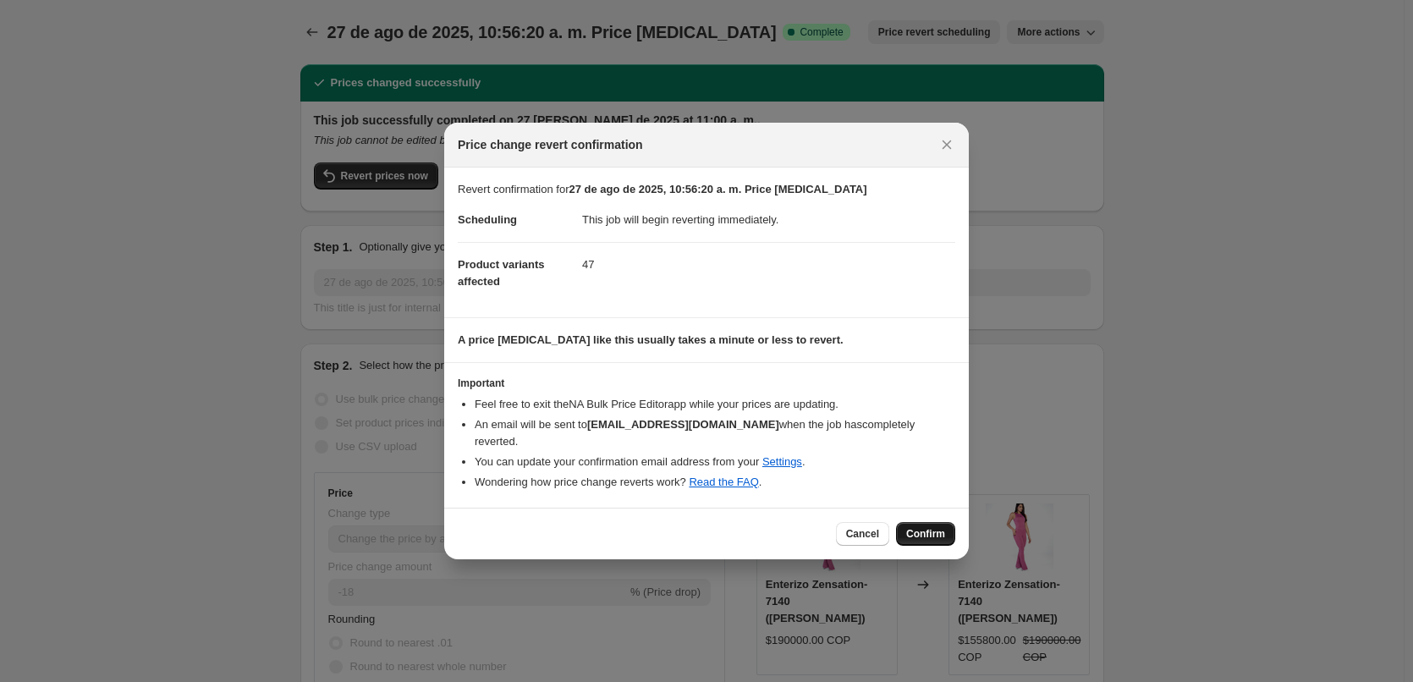
click at [928, 527] on span "Confirm" at bounding box center [925, 534] width 39 height 14
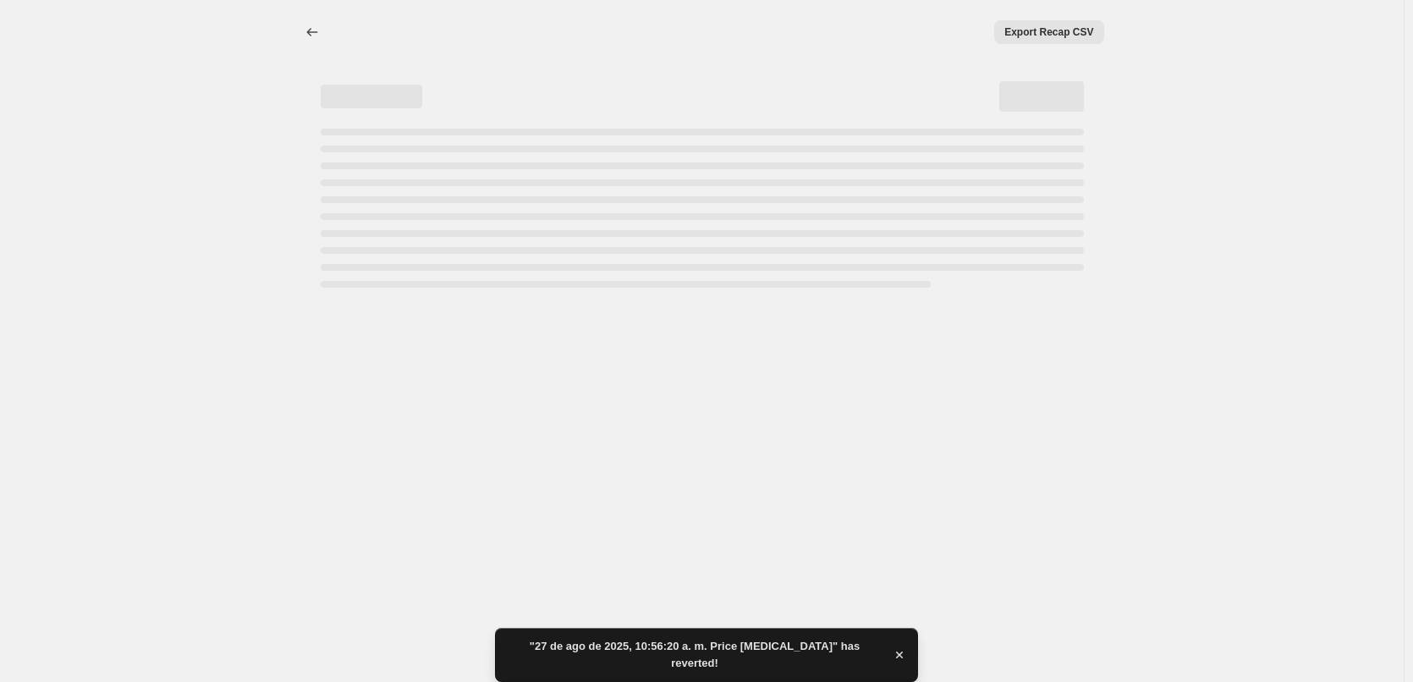
select select "percentage"
select select "collection"
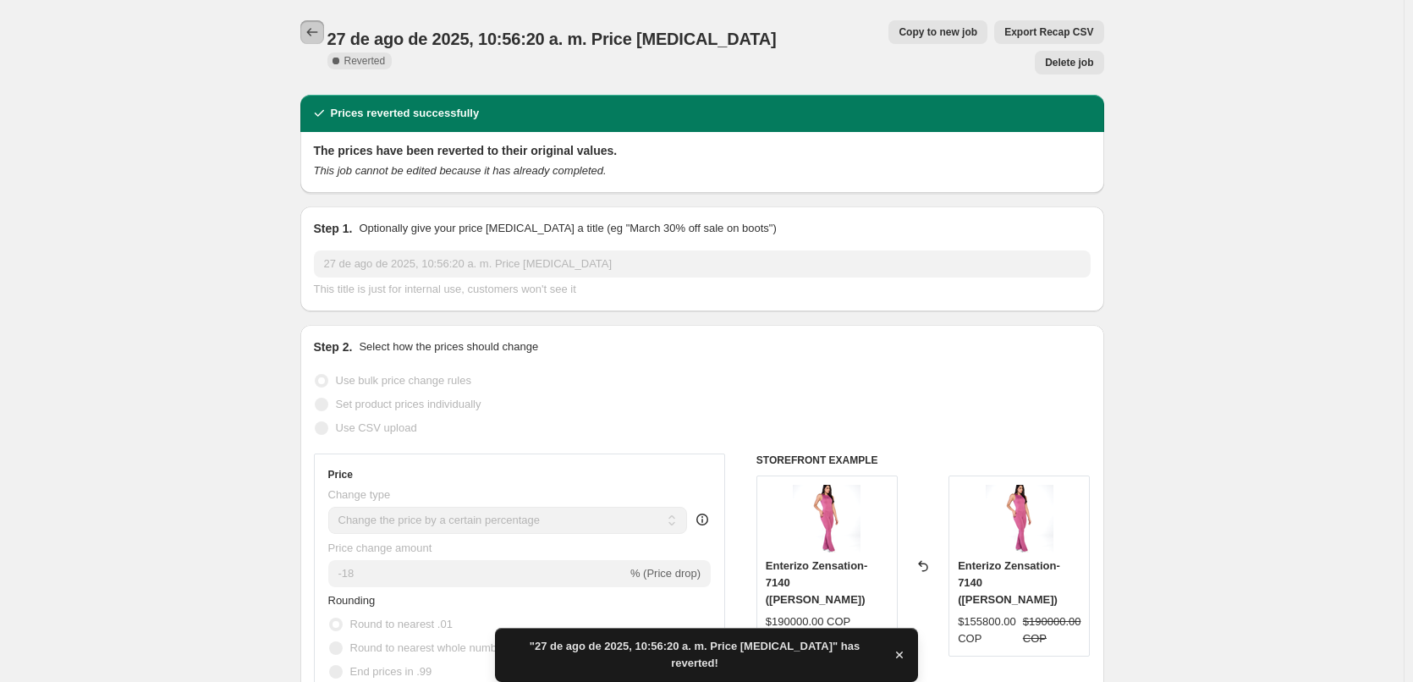
click at [310, 23] on button "Price change jobs" at bounding box center [312, 32] width 24 height 24
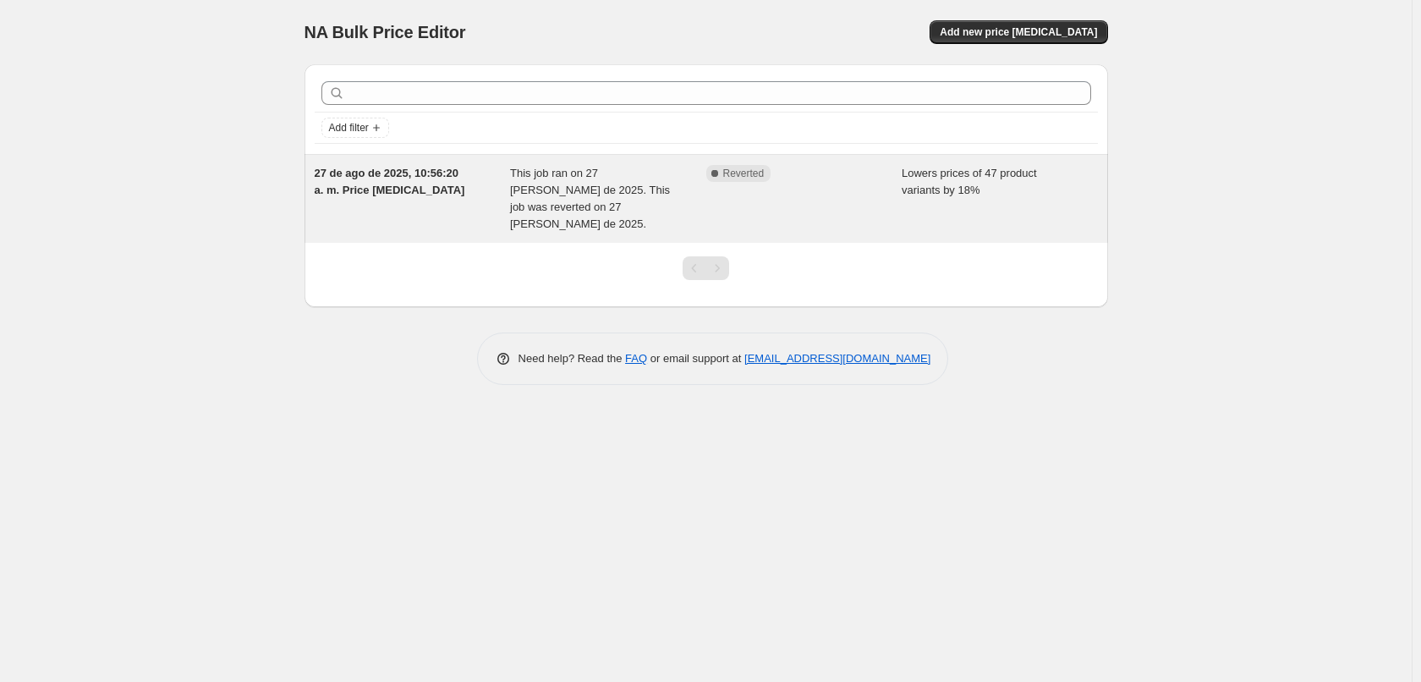
click at [792, 205] on div "Complete Reverted" at bounding box center [804, 199] width 196 height 68
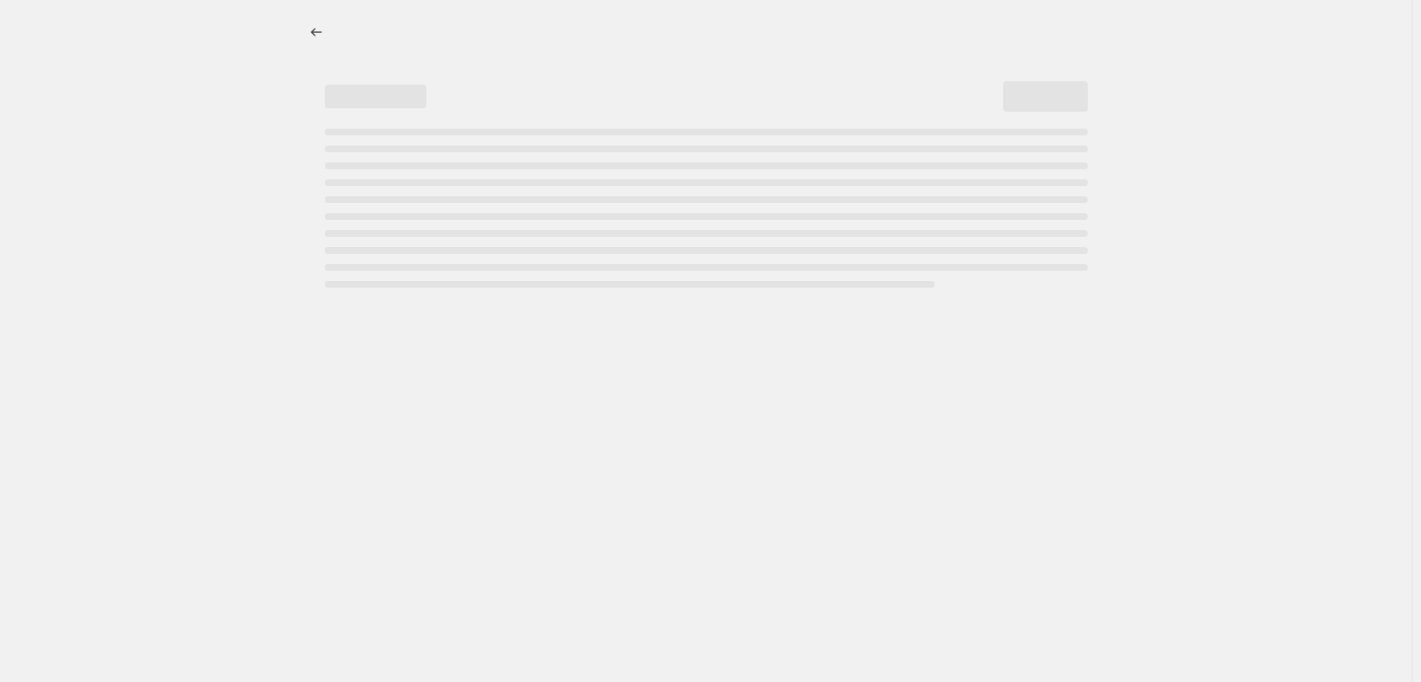
select select "percentage"
select select "collection"
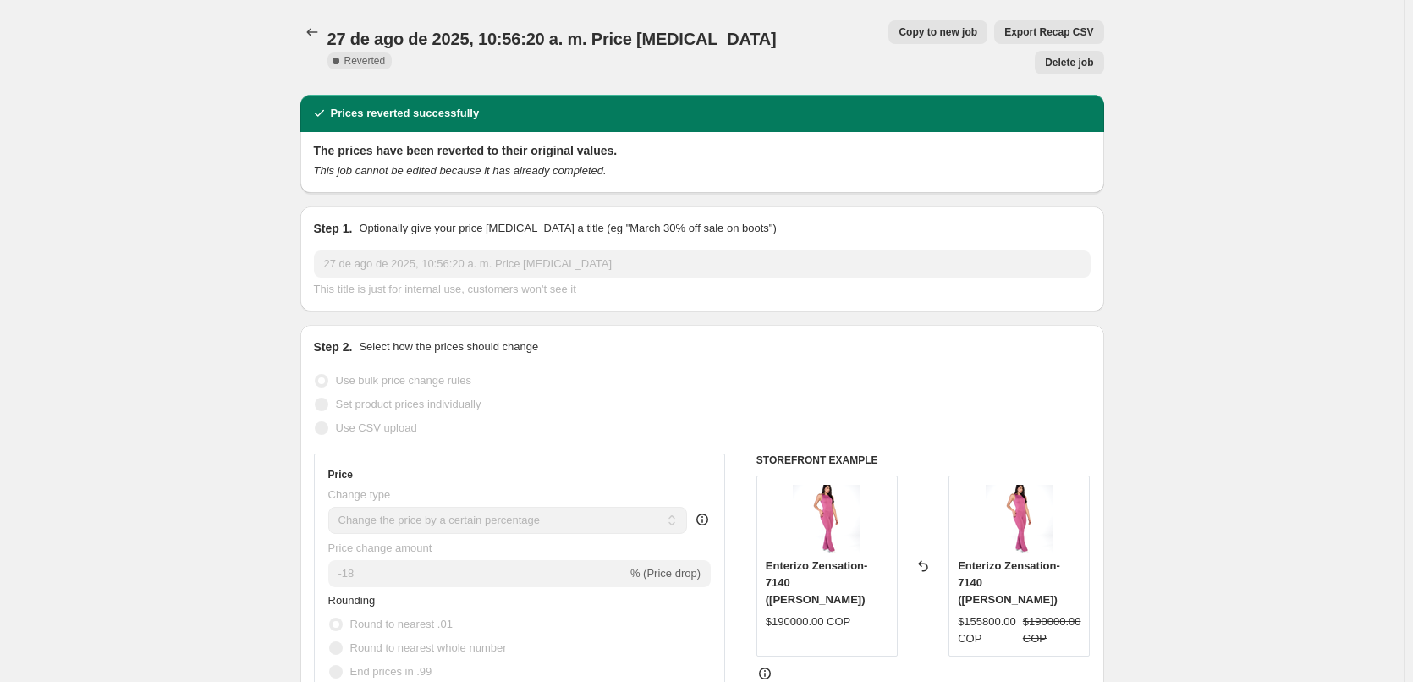
click at [1070, 56] on span "Delete job" at bounding box center [1069, 63] width 48 height 14
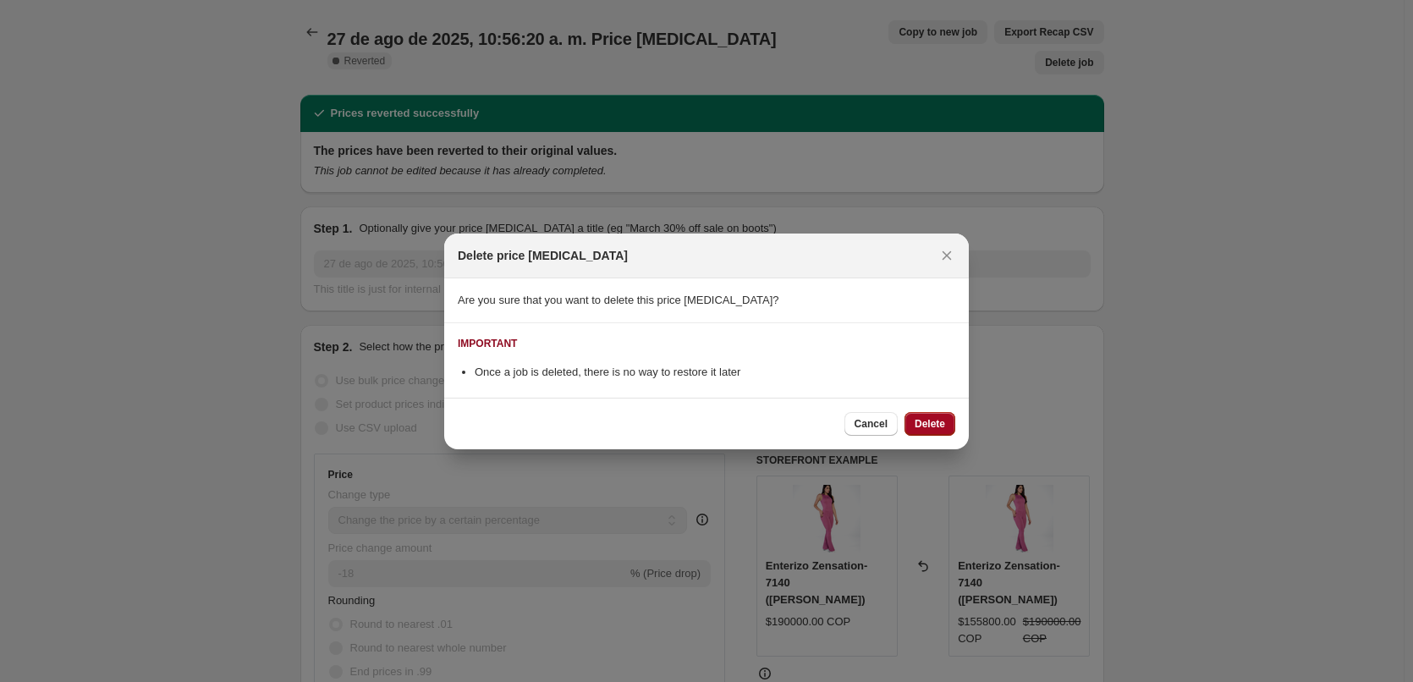
click at [929, 431] on span "Delete" at bounding box center [929, 424] width 30 height 14
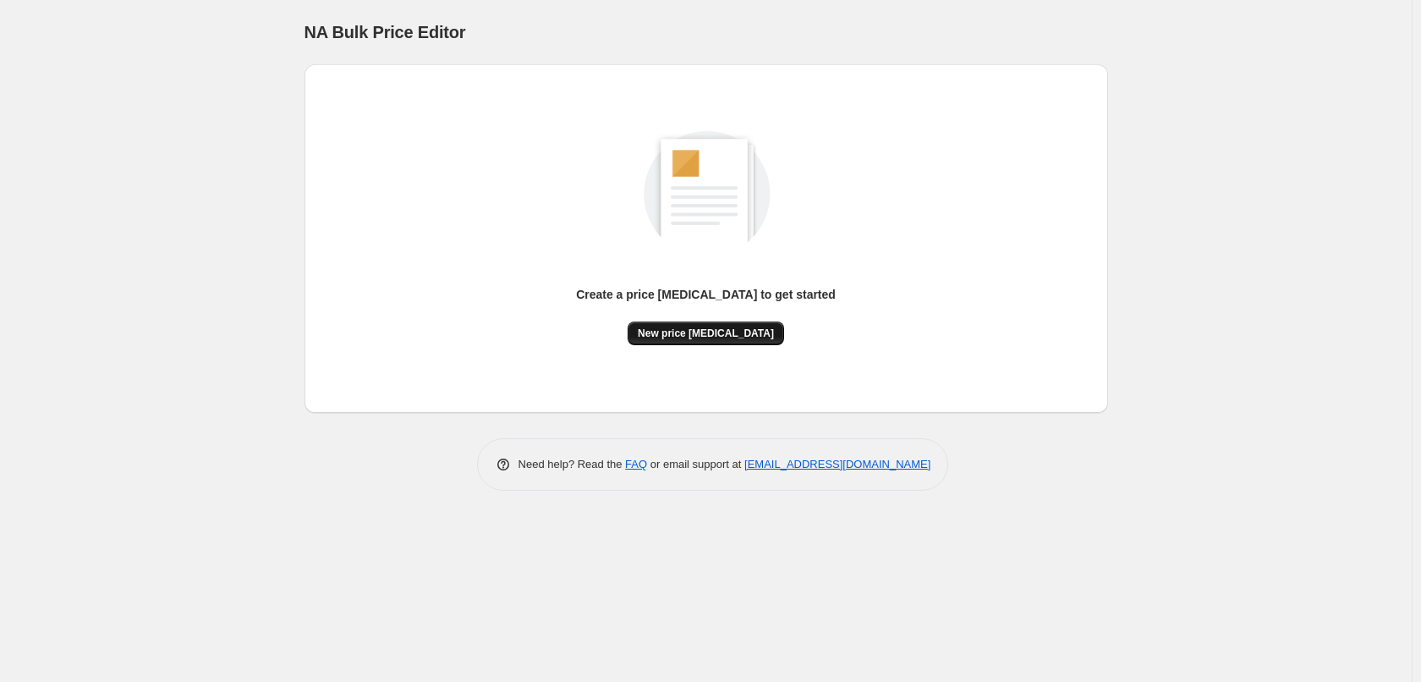
click at [723, 337] on span "New price [MEDICAL_DATA]" at bounding box center [706, 333] width 136 height 14
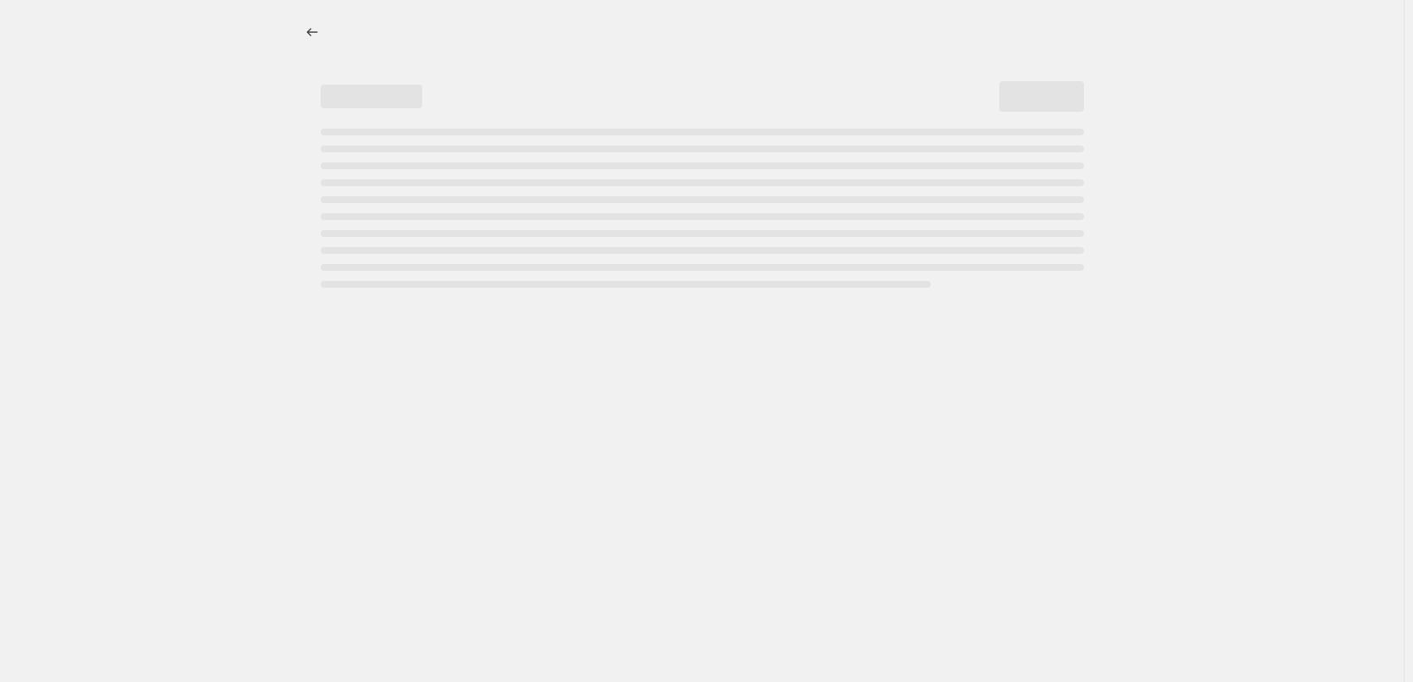
select select "percentage"
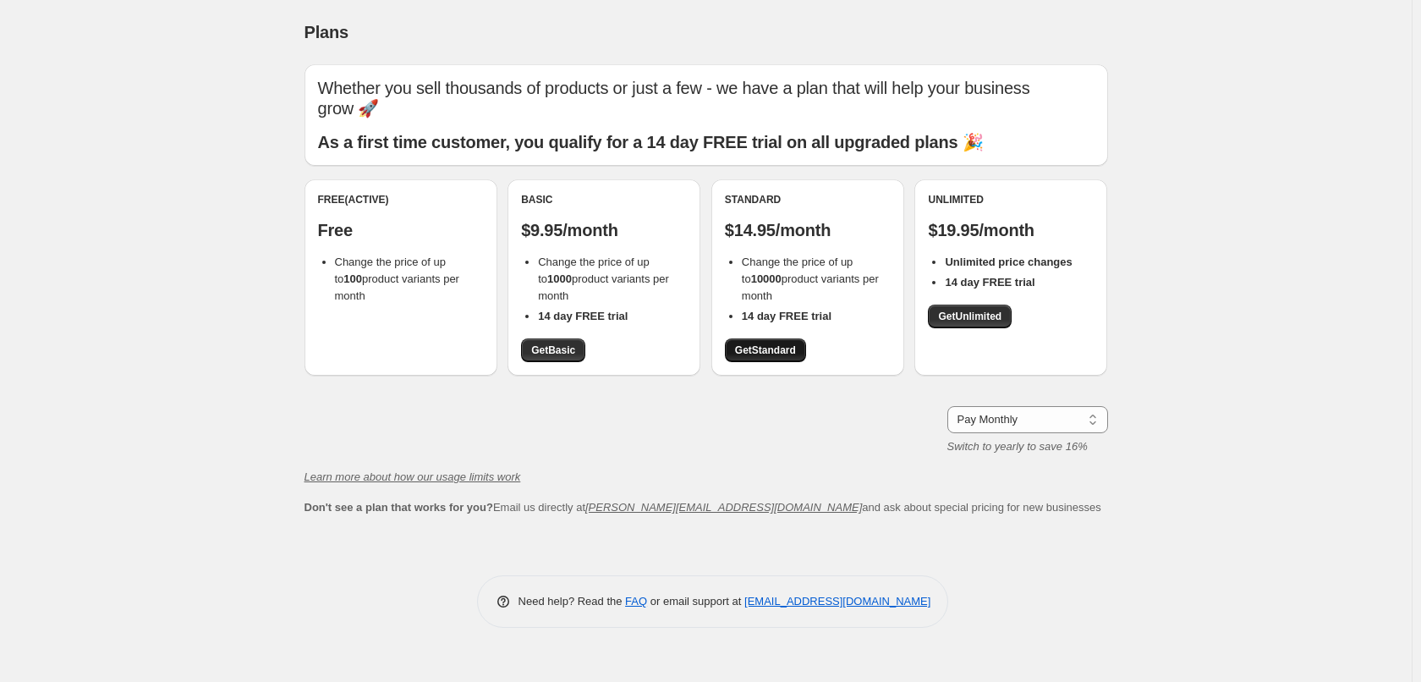
click at [769, 352] on span "Get Standard" at bounding box center [765, 350] width 61 height 14
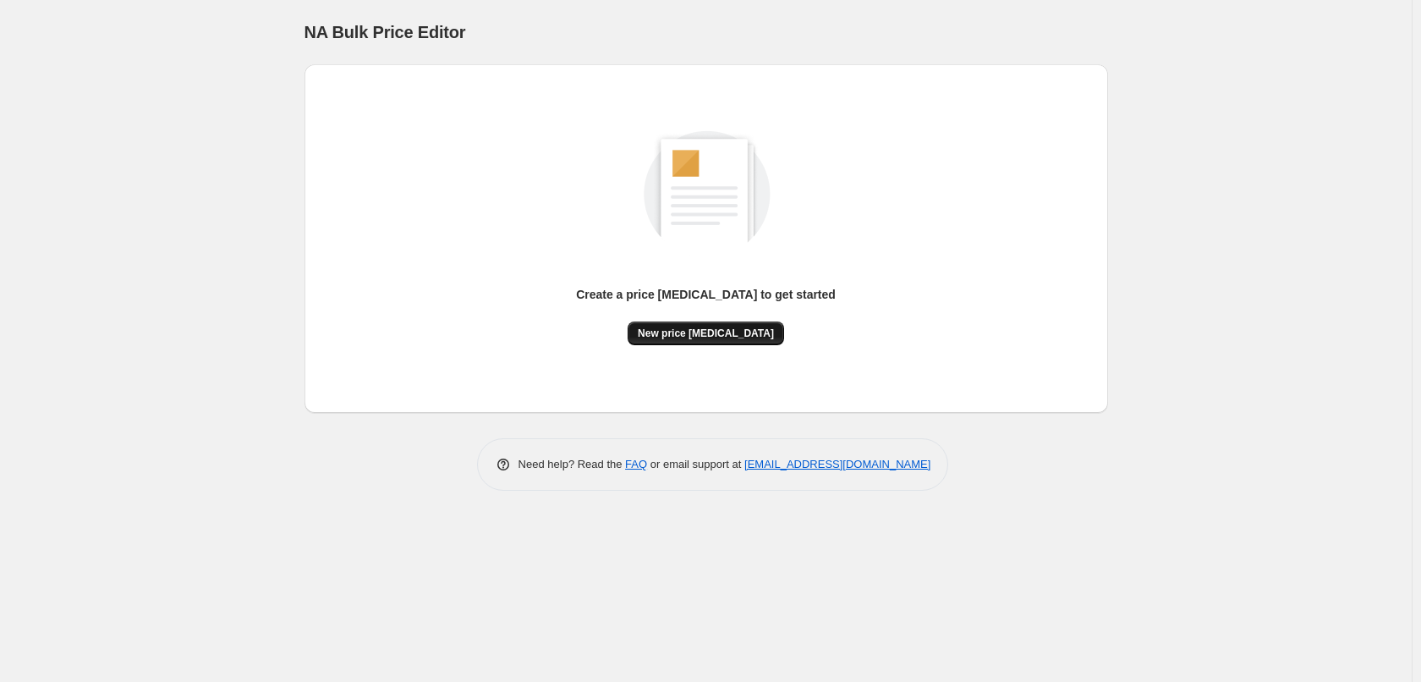
click at [678, 335] on span "New price [MEDICAL_DATA]" at bounding box center [706, 333] width 136 height 14
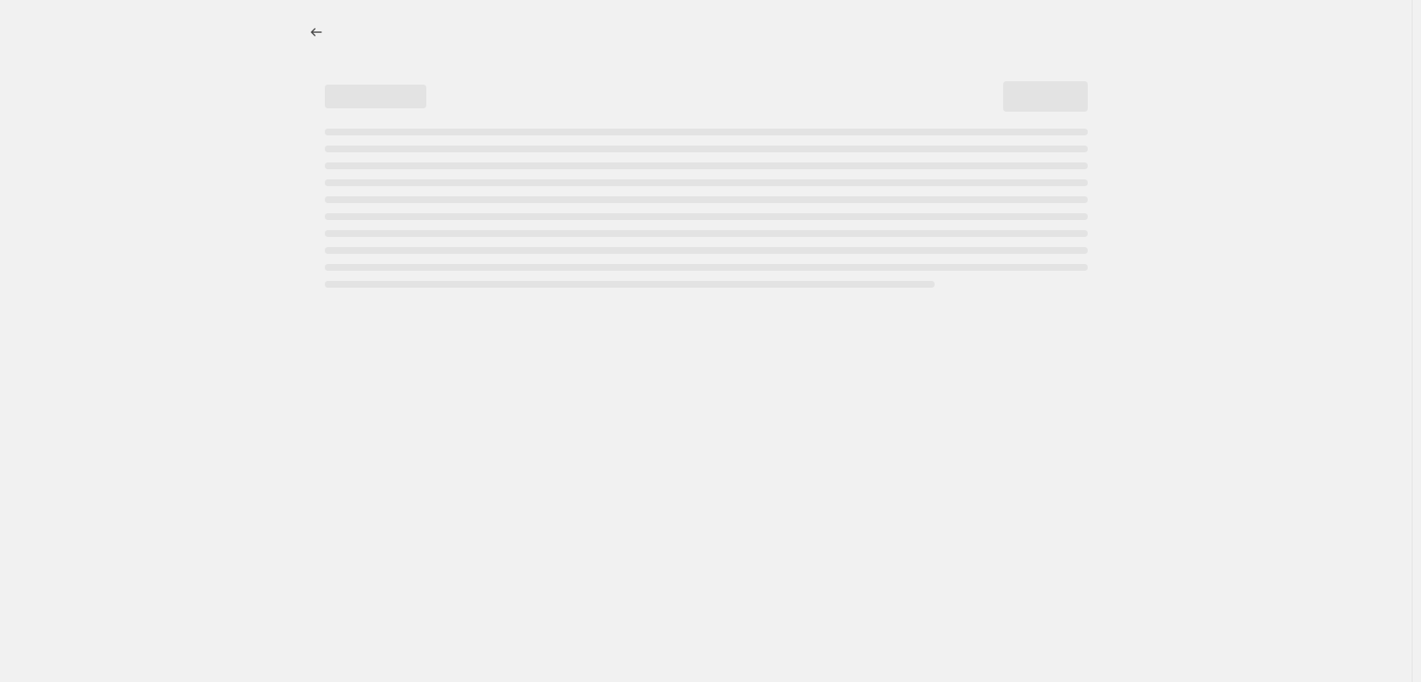
select select "percentage"
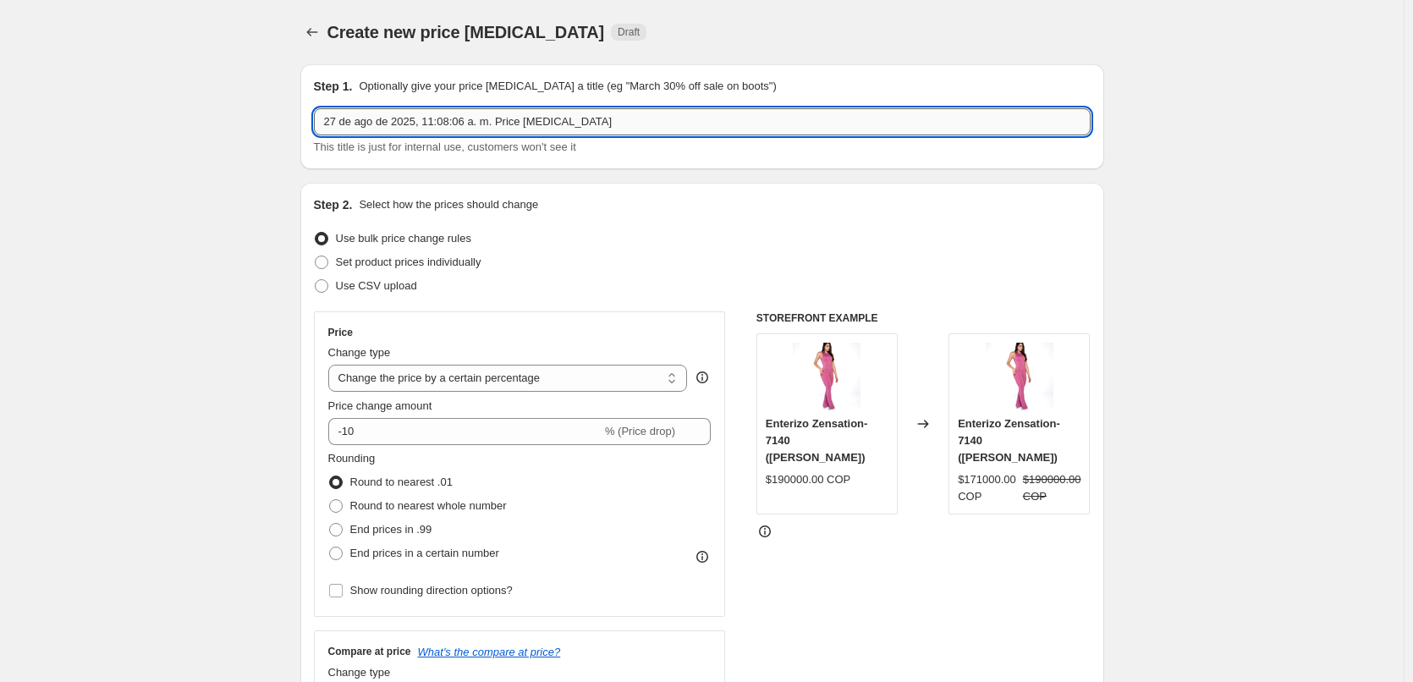
click at [584, 127] on input "27 de ago de 2025, 11:08:06 a. m. Price [MEDICAL_DATA]" at bounding box center [702, 121] width 776 height 27
type input "BONLIFE 18 AÑOS"
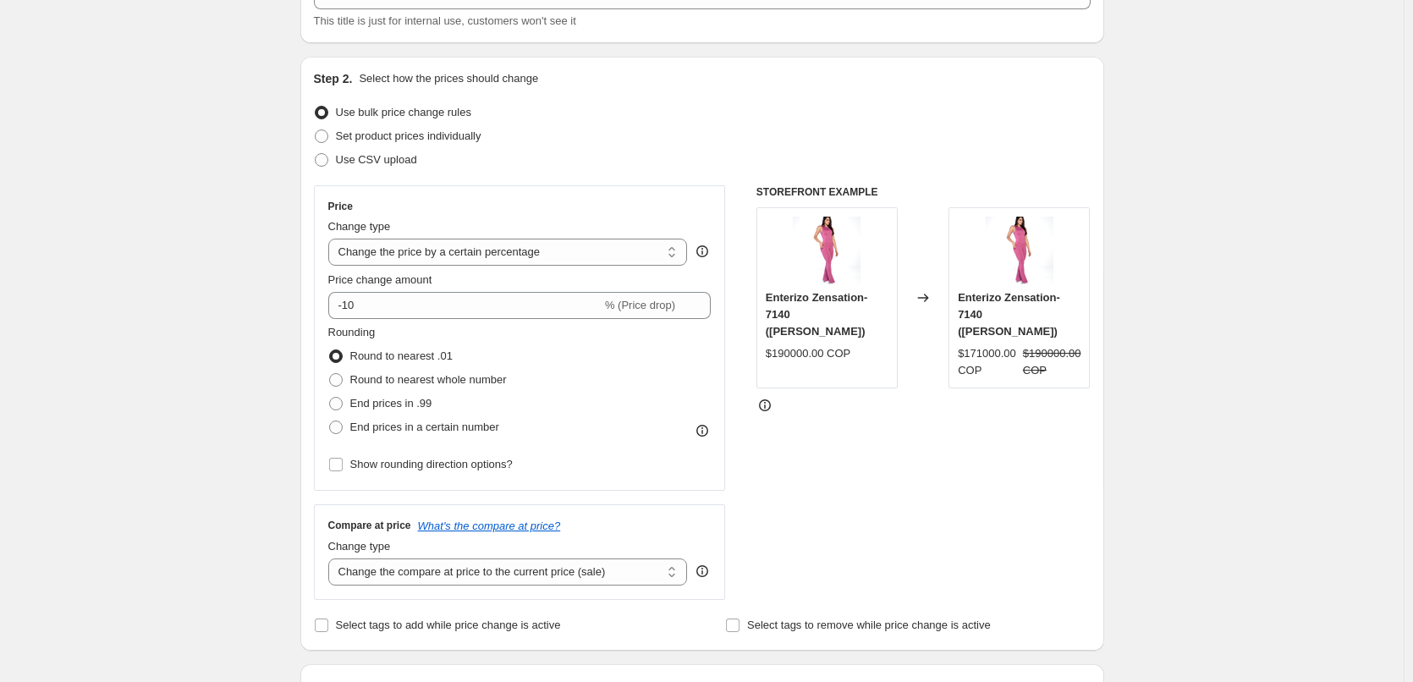
scroll to position [134, 0]
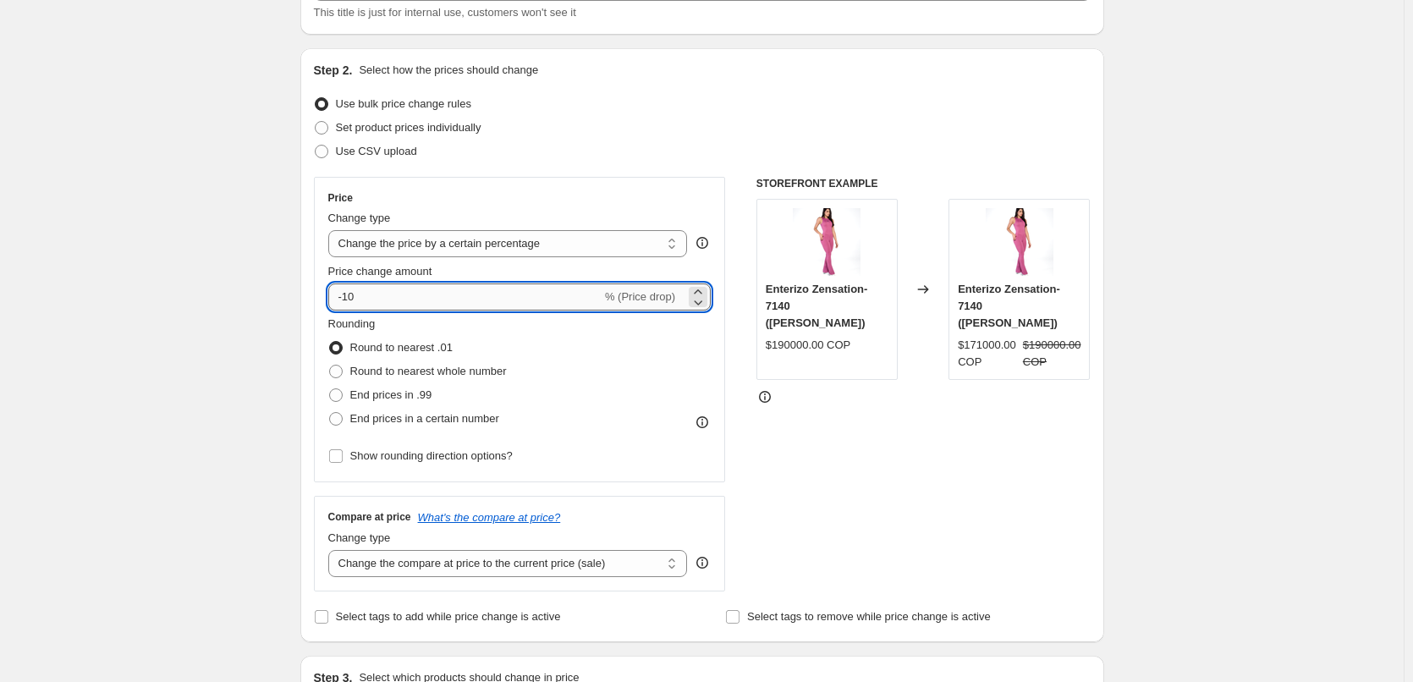
click at [475, 297] on input "-10" at bounding box center [464, 296] width 273 height 27
type input "-18"
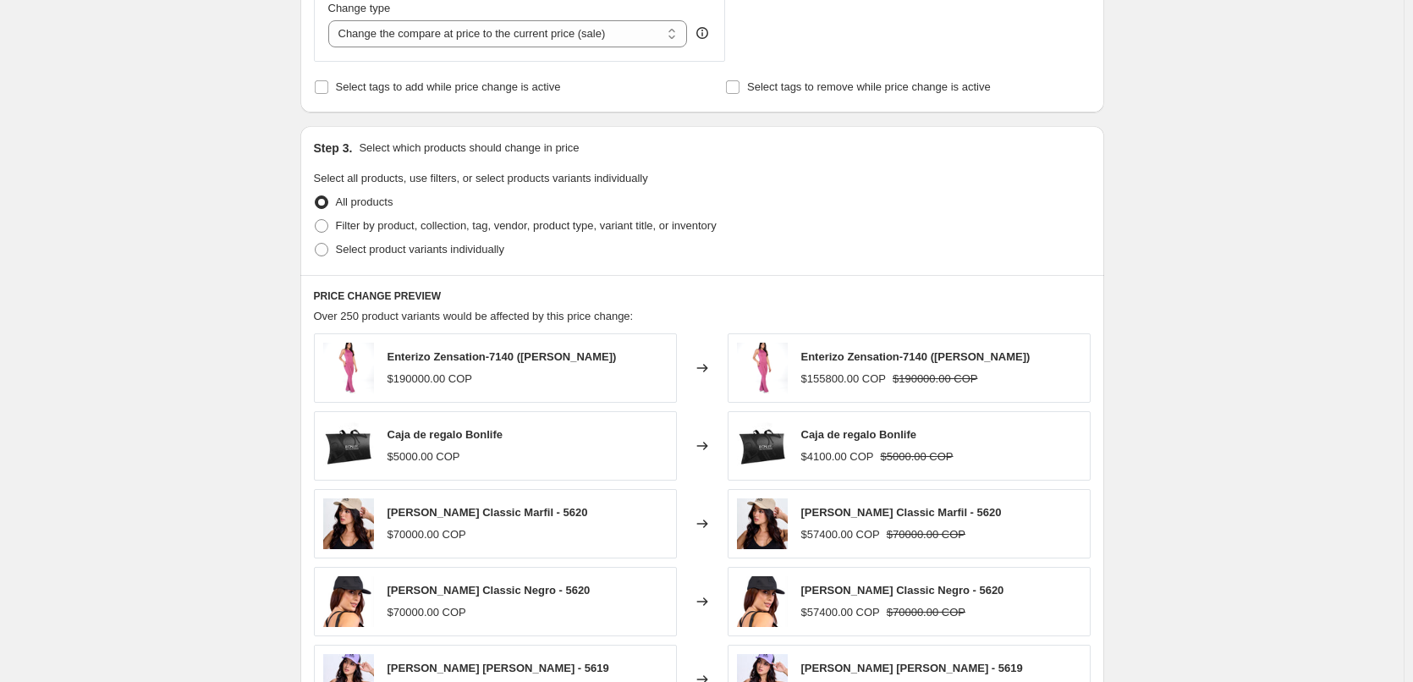
scroll to position [678, 0]
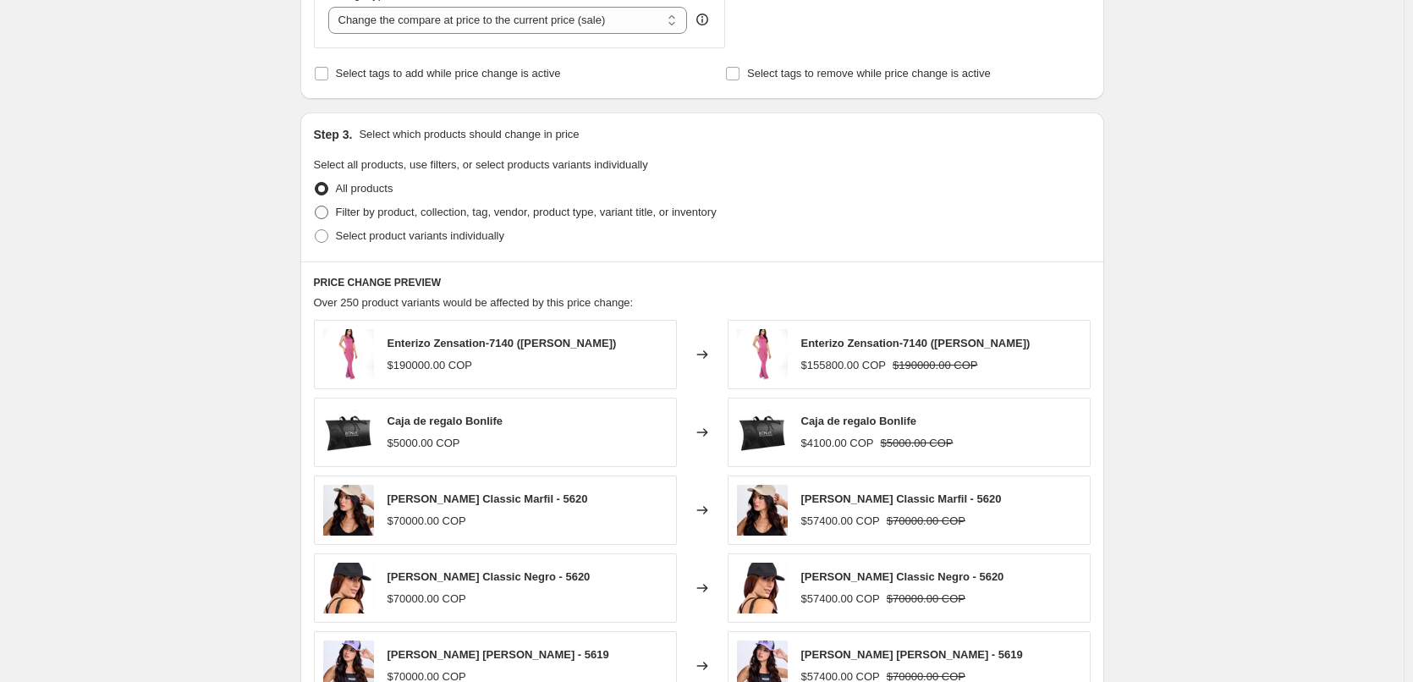
click at [324, 211] on span at bounding box center [322, 213] width 14 height 14
click at [315, 206] on input "Filter by product, collection, tag, vendor, product type, variant title, or inv…" at bounding box center [315, 206] width 1 height 1
radio input "true"
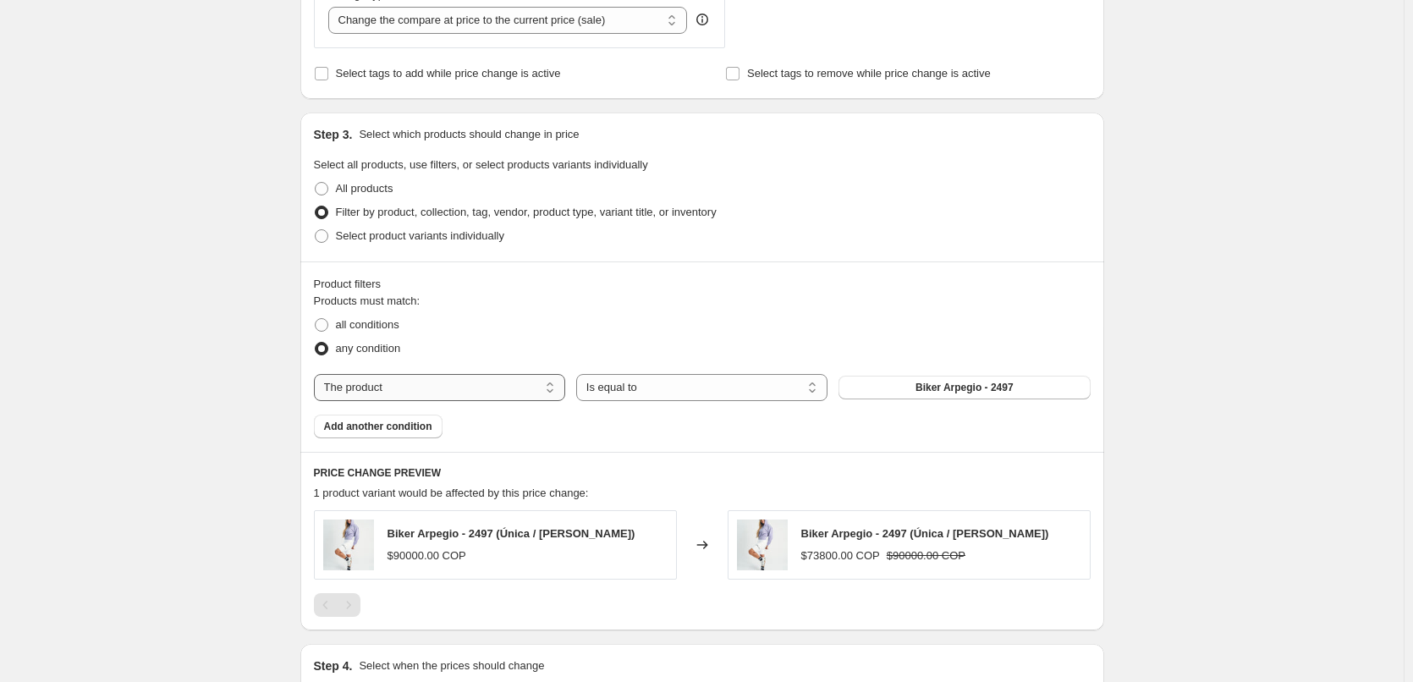
click at [486, 398] on select "The product The product's collection The product's tag The product's vendor The…" at bounding box center [439, 387] width 251 height 27
click at [503, 387] on select "The product The product's collection The product's tag The product's vendor The…" at bounding box center [439, 387] width 251 height 27
click at [517, 382] on select "The product The product's collection The product's tag The product's vendor The…" at bounding box center [439, 387] width 251 height 27
select select "collection"
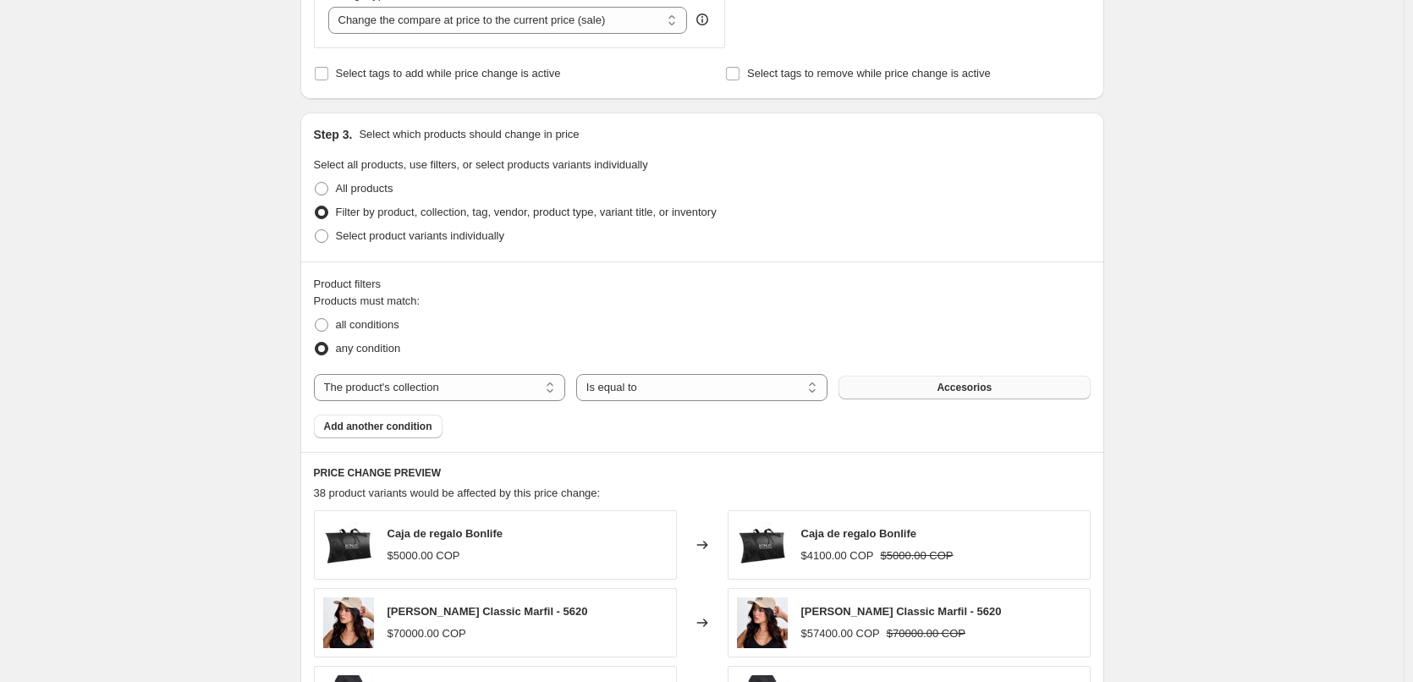
click at [924, 387] on button "Accesorios" at bounding box center [963, 388] width 251 height 24
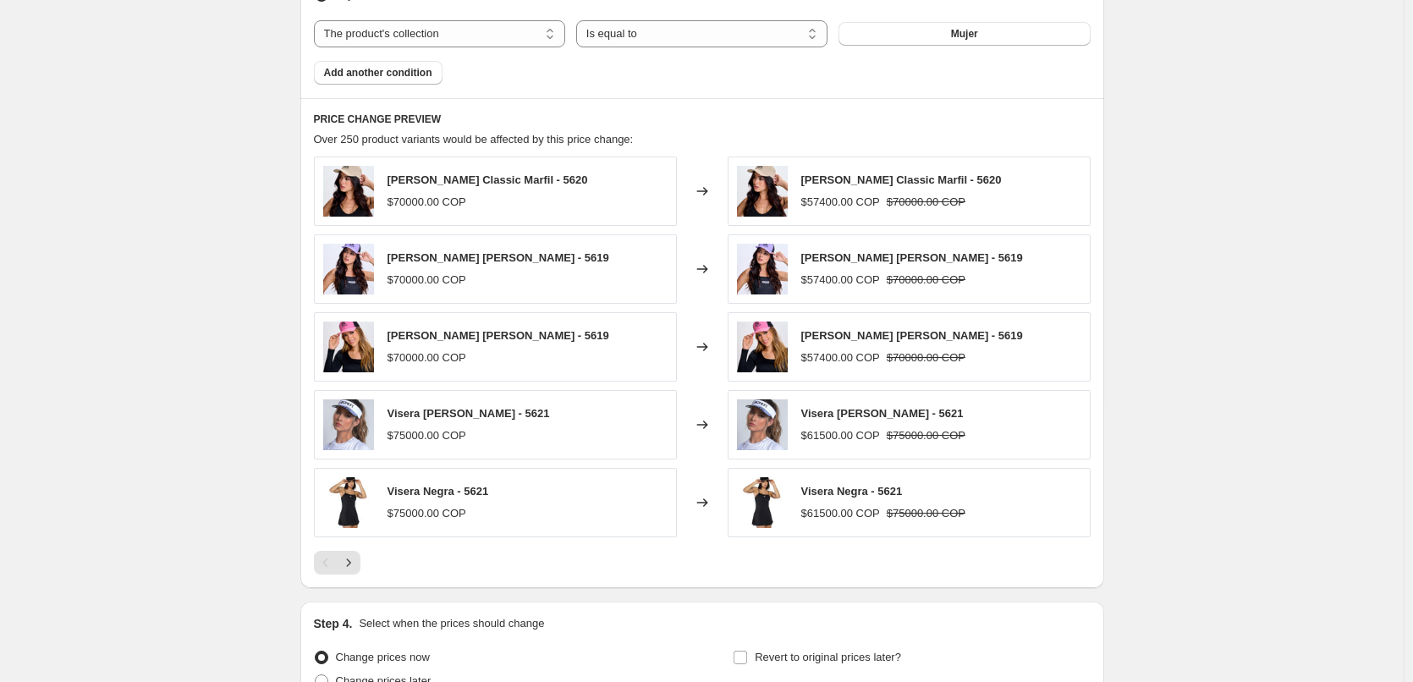
scroll to position [1200, 0]
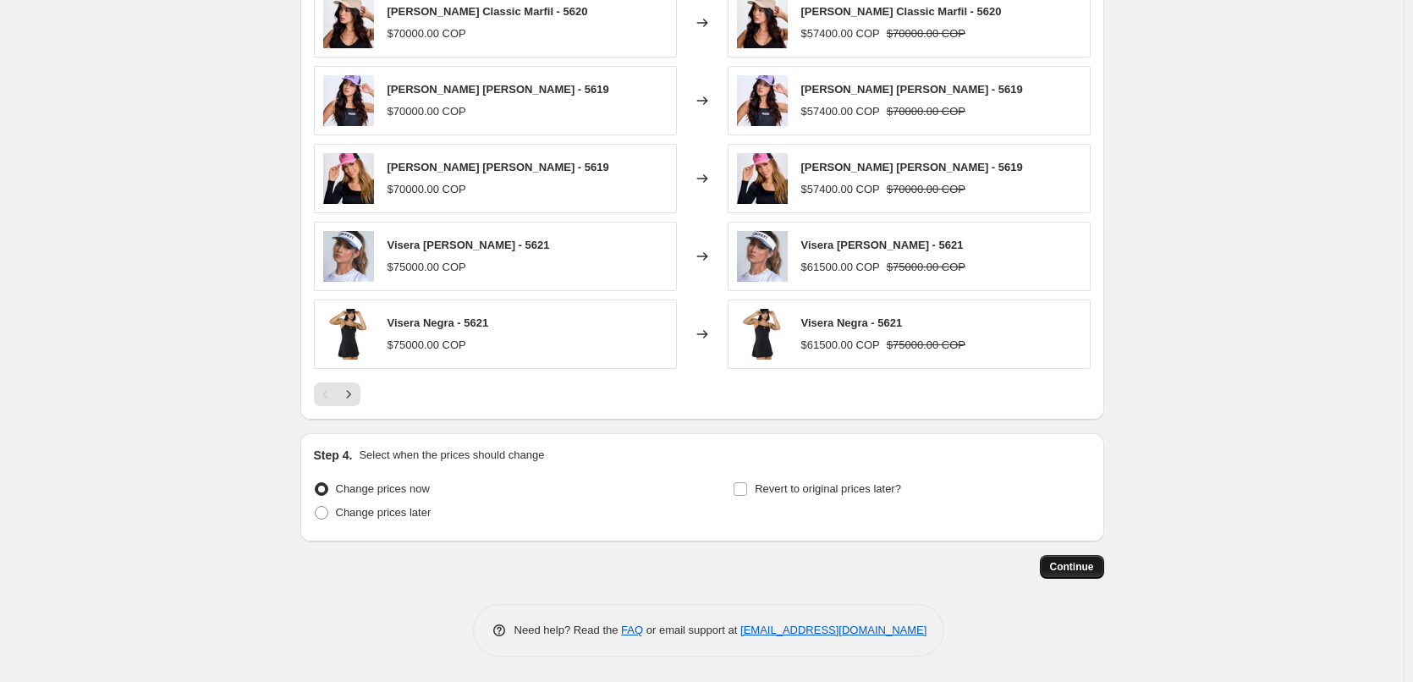
click at [1073, 563] on span "Continue" at bounding box center [1072, 567] width 44 height 14
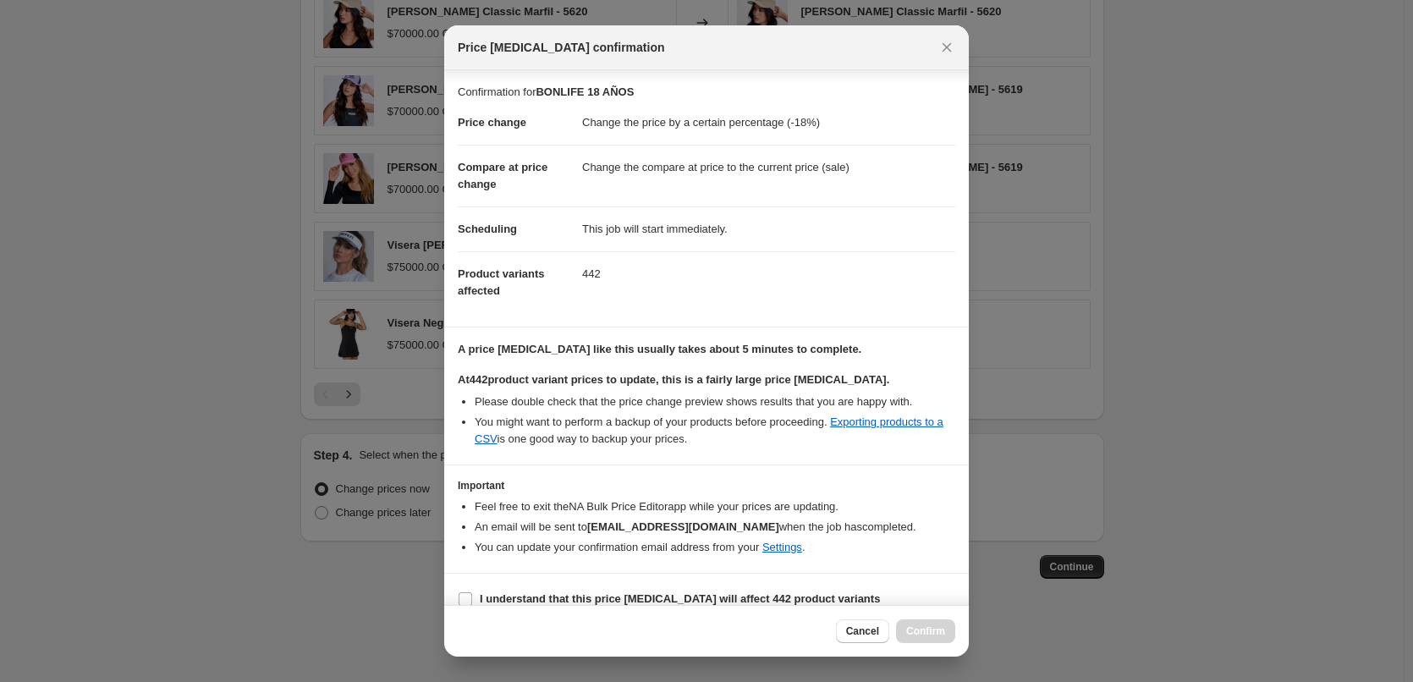
scroll to position [19, 0]
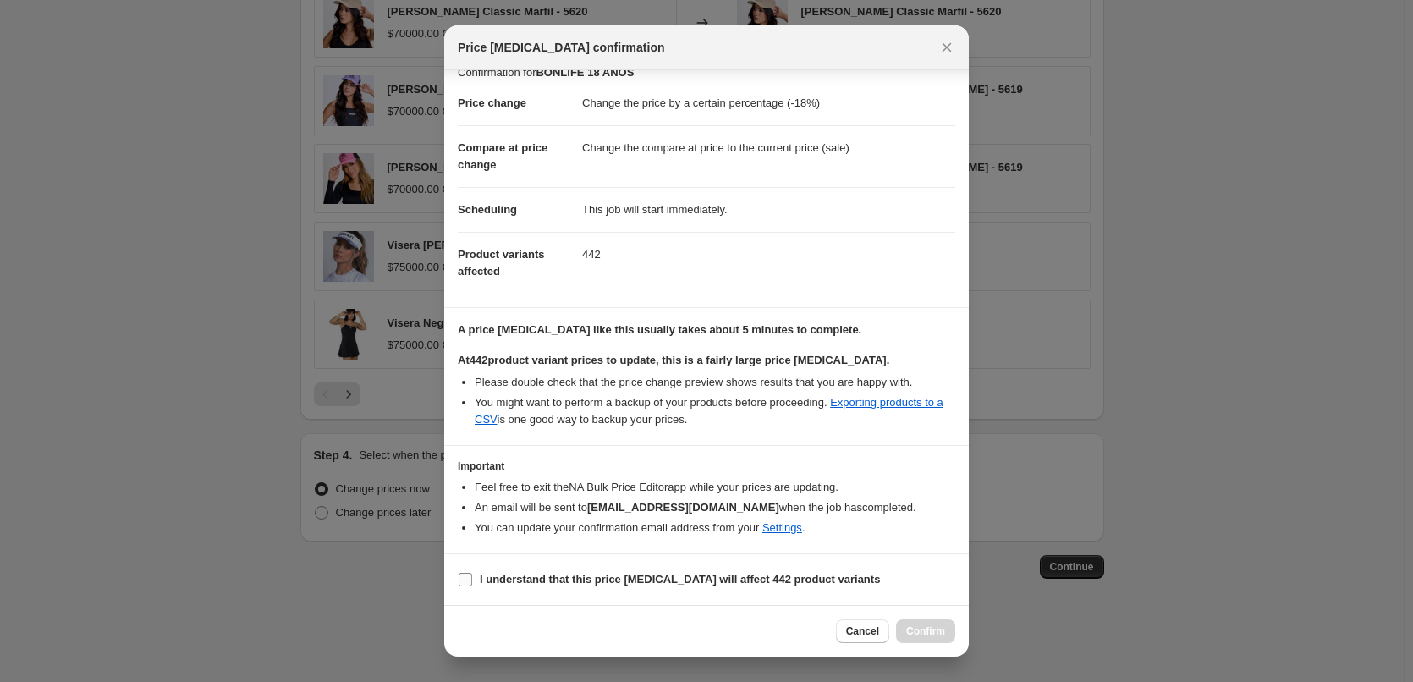
click at [461, 581] on input "I understand that this price [MEDICAL_DATA] will affect 442 product variants" at bounding box center [465, 580] width 14 height 14
checkbox input "true"
click at [933, 629] on span "Confirm" at bounding box center [925, 631] width 39 height 14
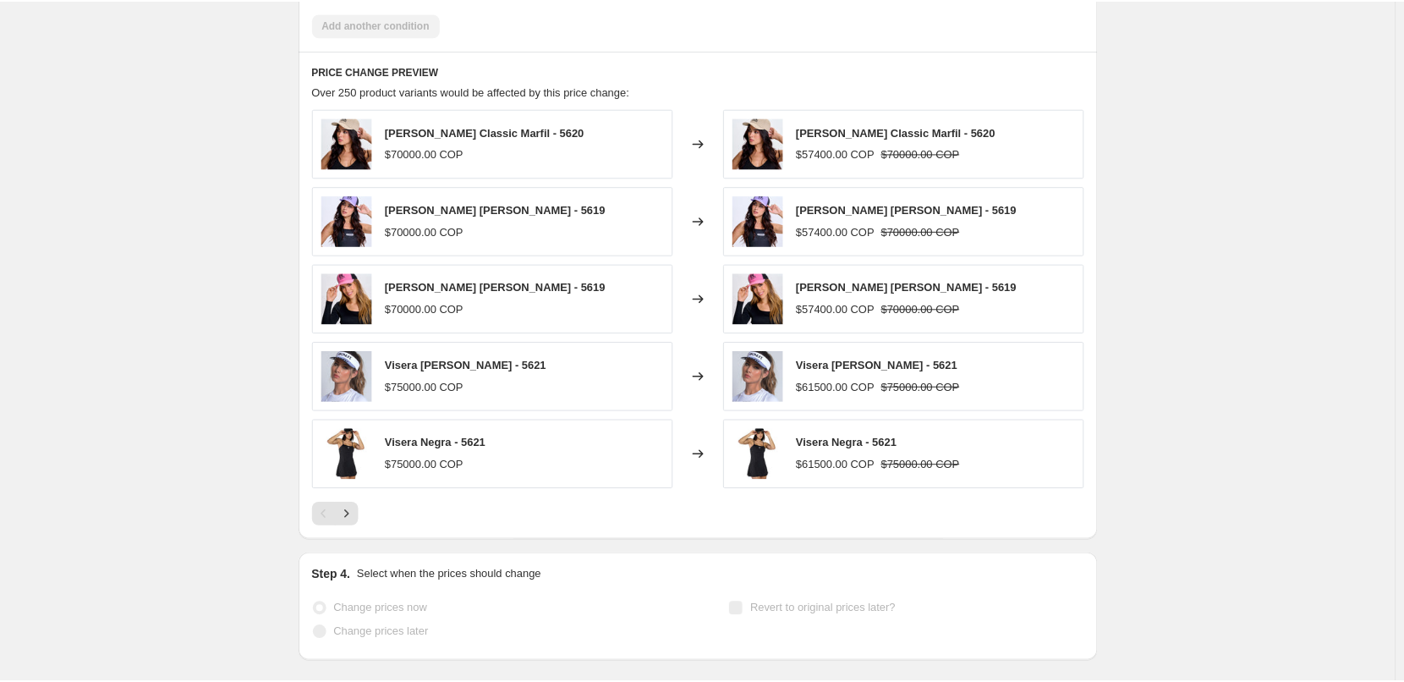
scroll to position [1244, 0]
